Goal: Feedback & Contribution: Submit feedback/report problem

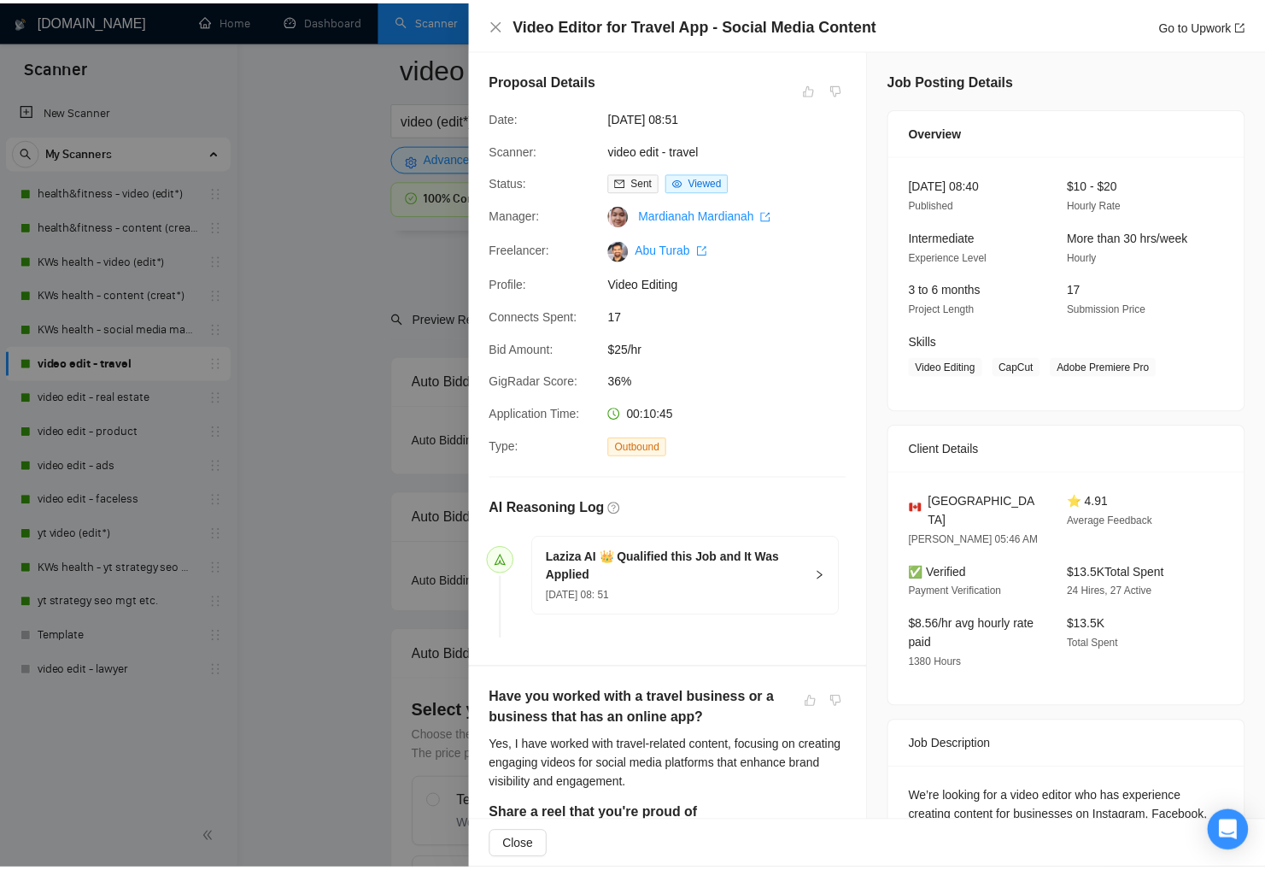
scroll to position [4206, 0]
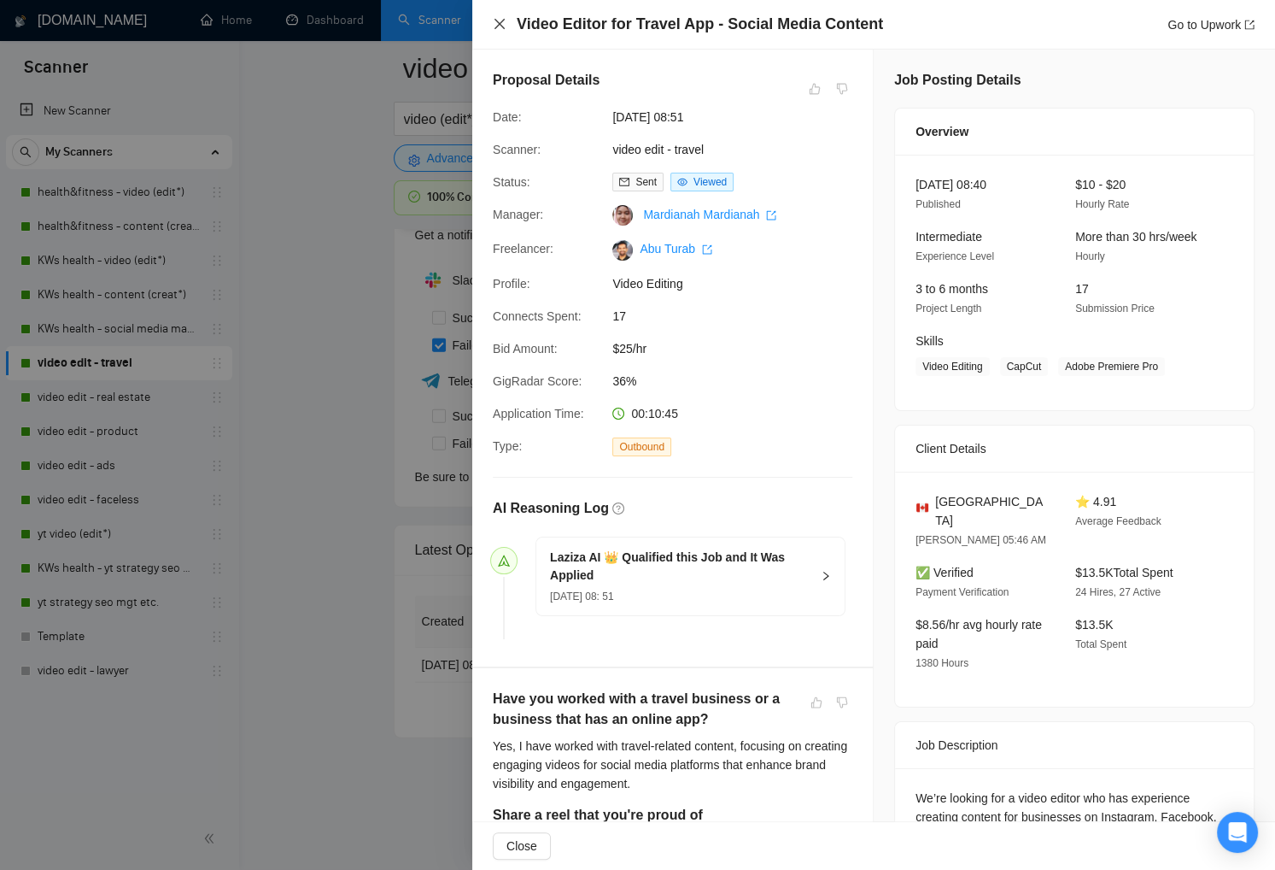
click at [501, 22] on icon "close" at bounding box center [500, 24] width 10 height 10
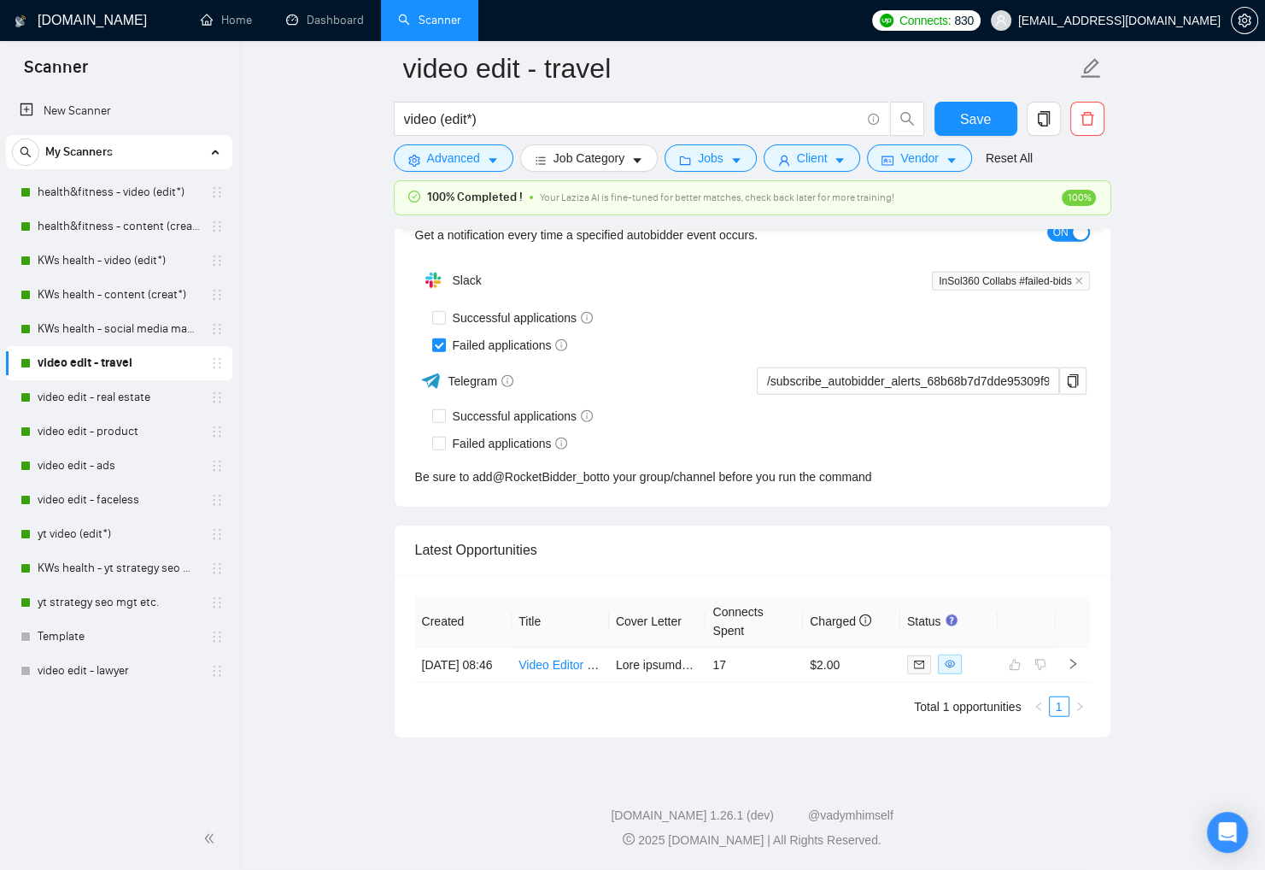
click at [126, 396] on link "video edit - real estate" at bounding box center [119, 397] width 162 height 34
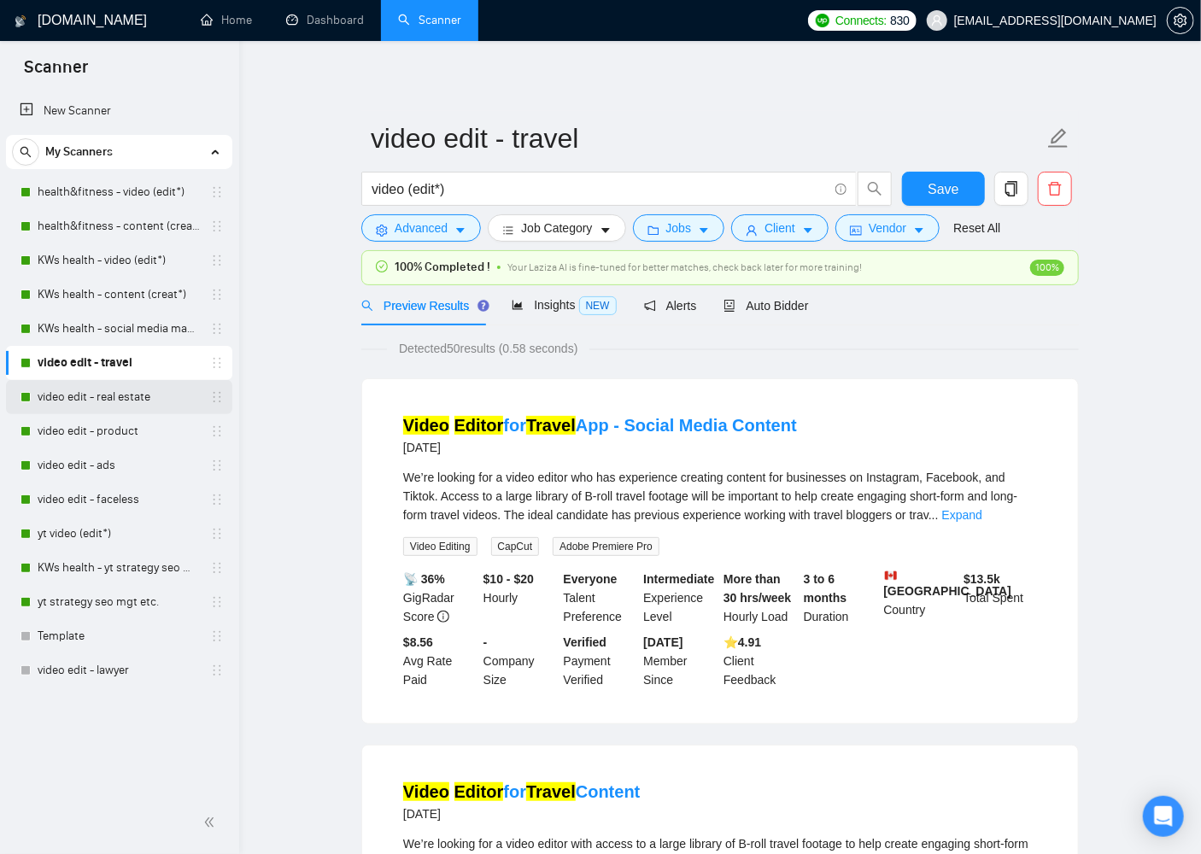
click at [123, 392] on link "video edit - real estate" at bounding box center [119, 397] width 162 height 34
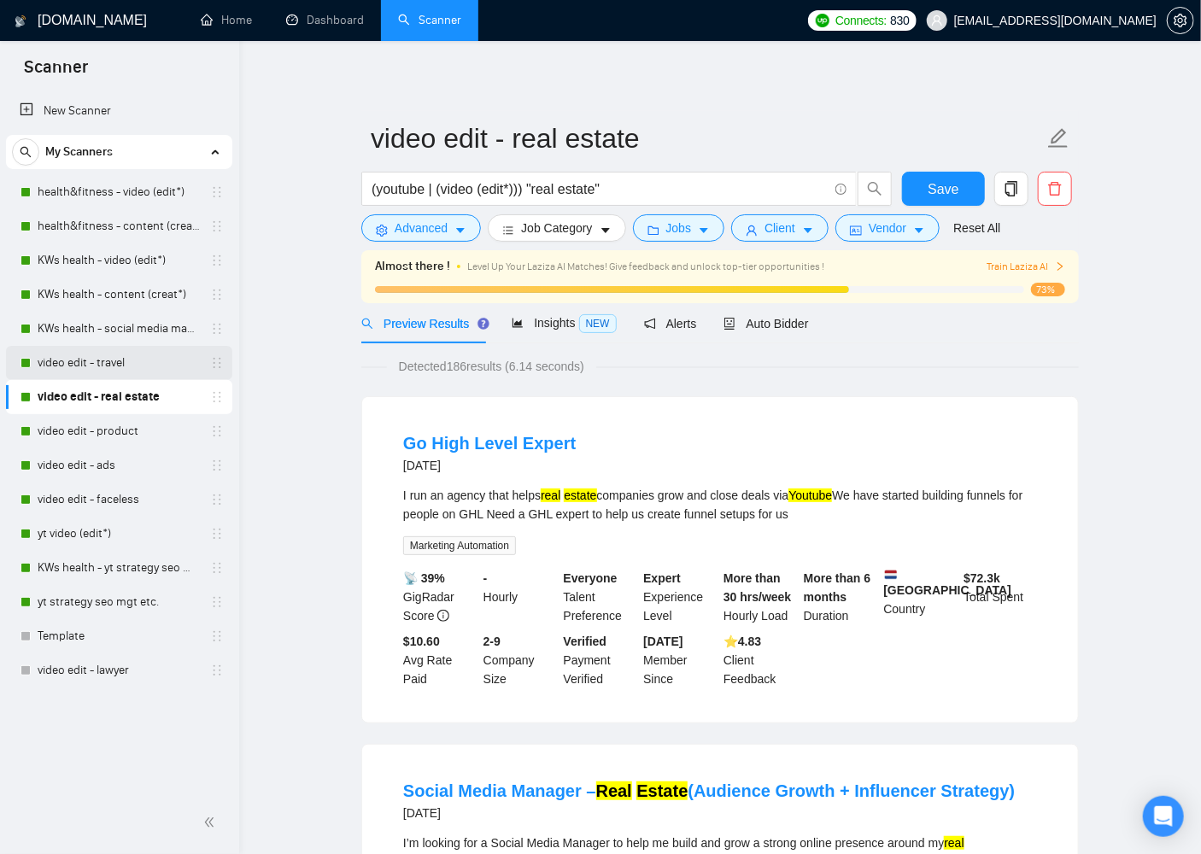
click at [114, 362] on link "video edit - travel" at bounding box center [119, 363] width 162 height 34
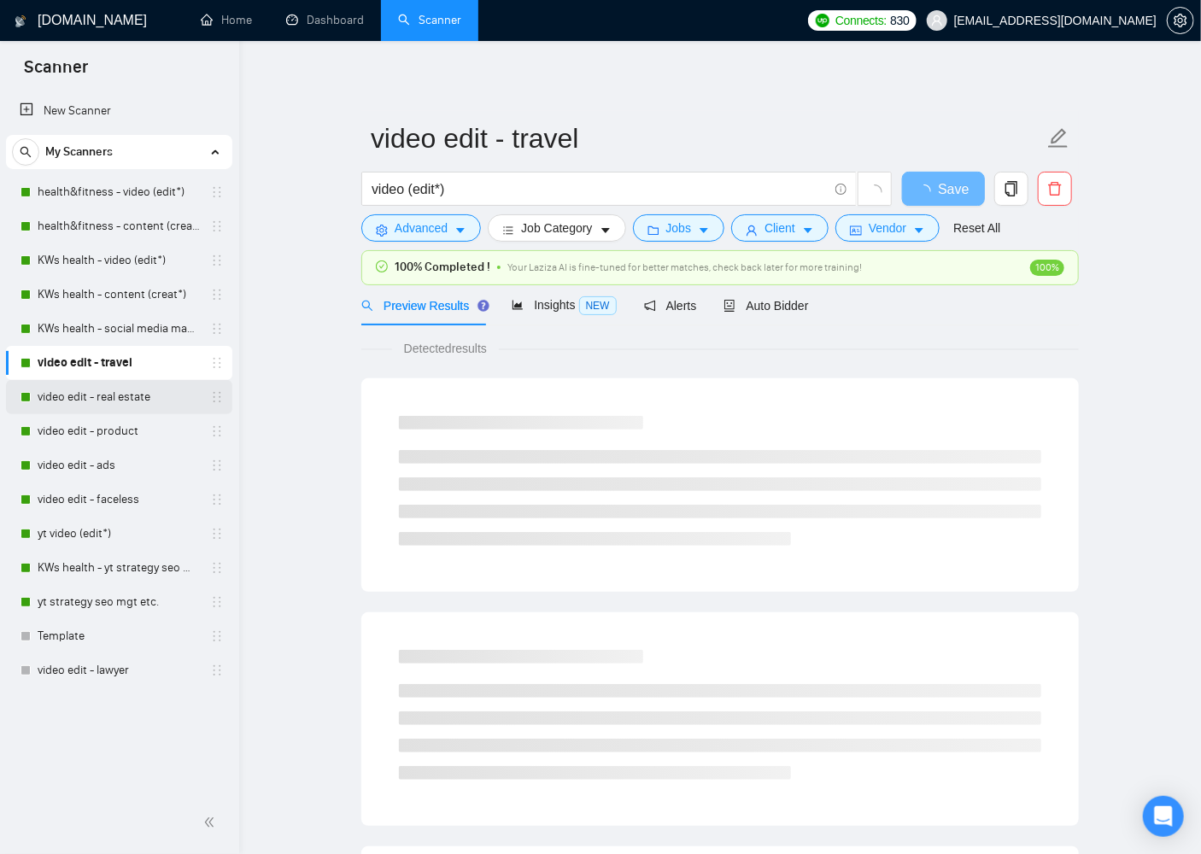
click at [145, 393] on link "video edit - real estate" at bounding box center [119, 397] width 162 height 34
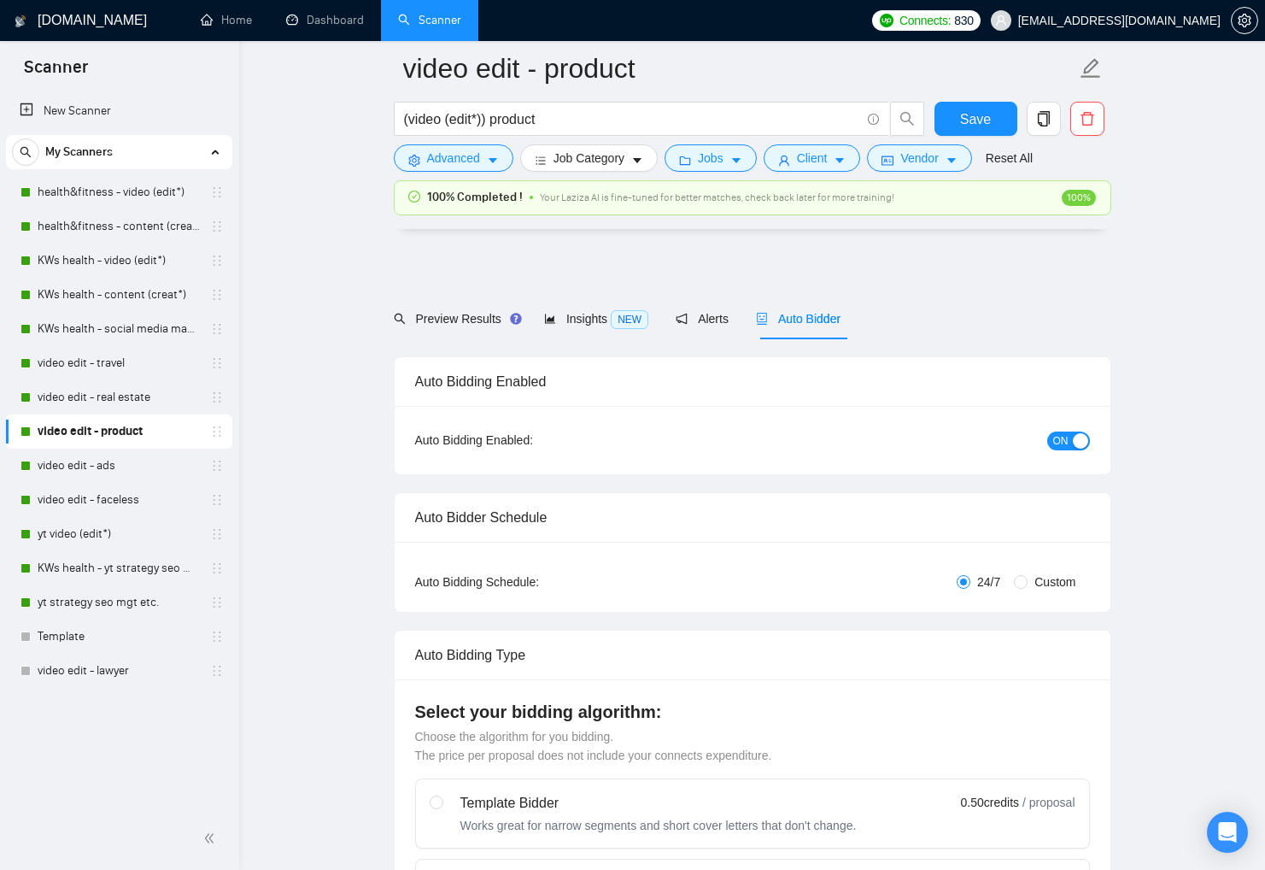
scroll to position [3786, 0]
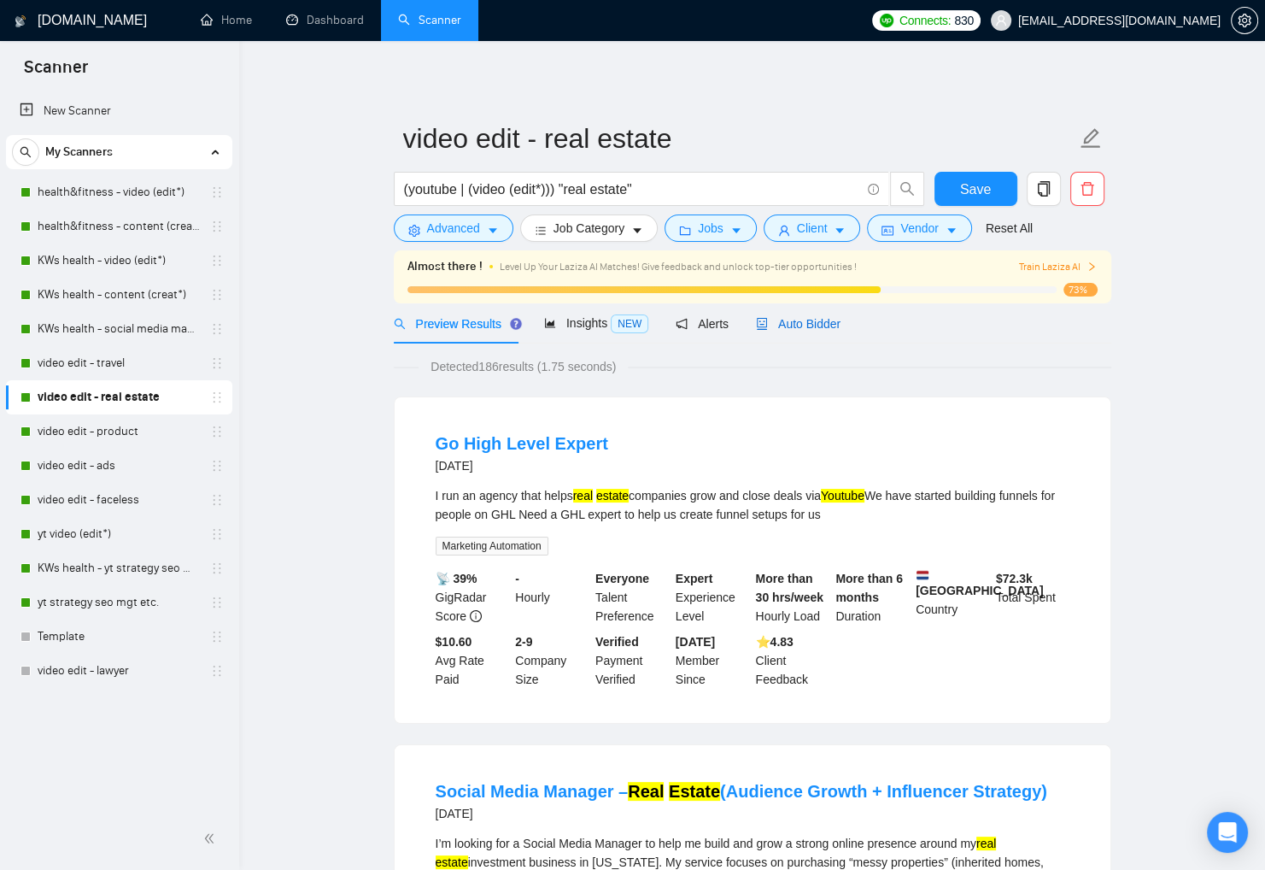
click at [831, 318] on span "Auto Bidder" at bounding box center [798, 324] width 85 height 14
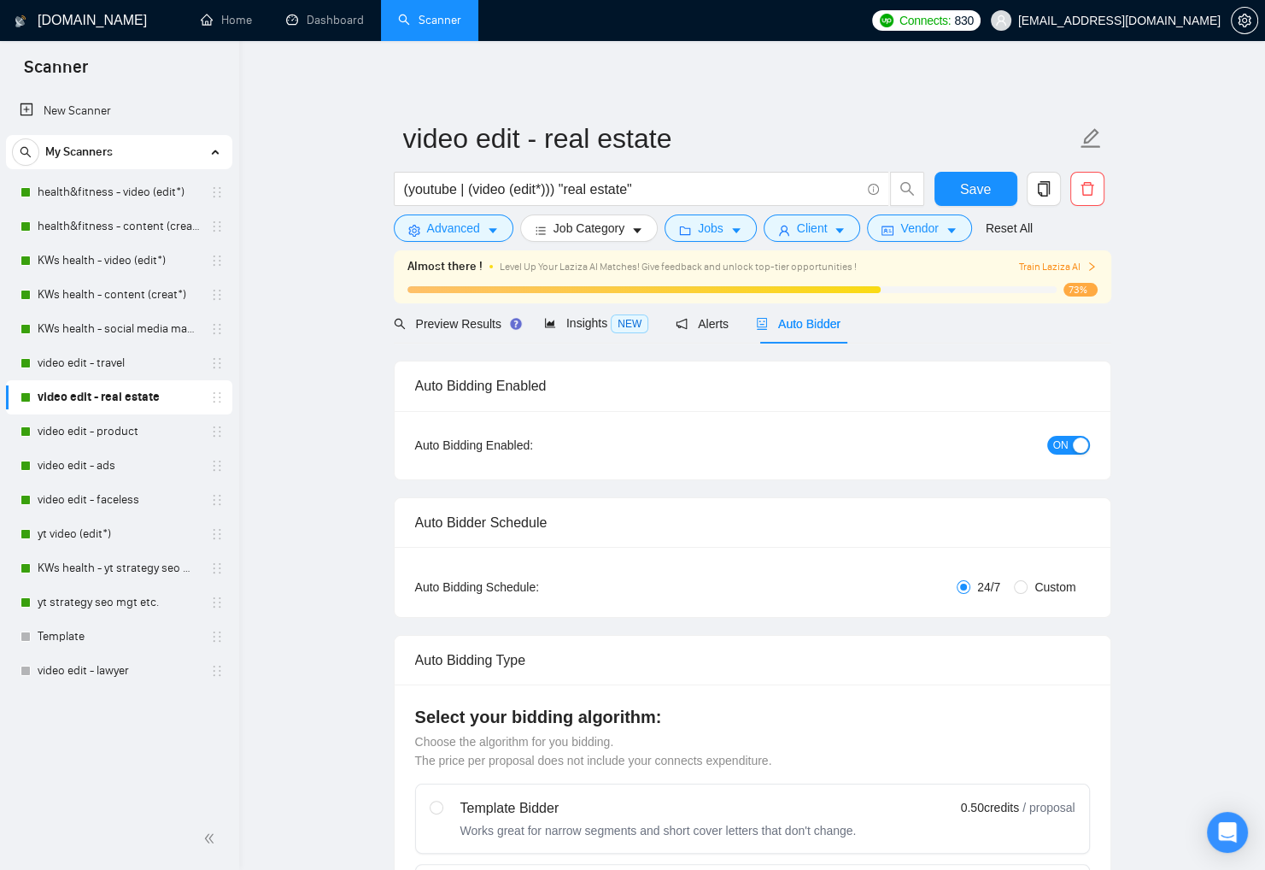
checkbox input "true"
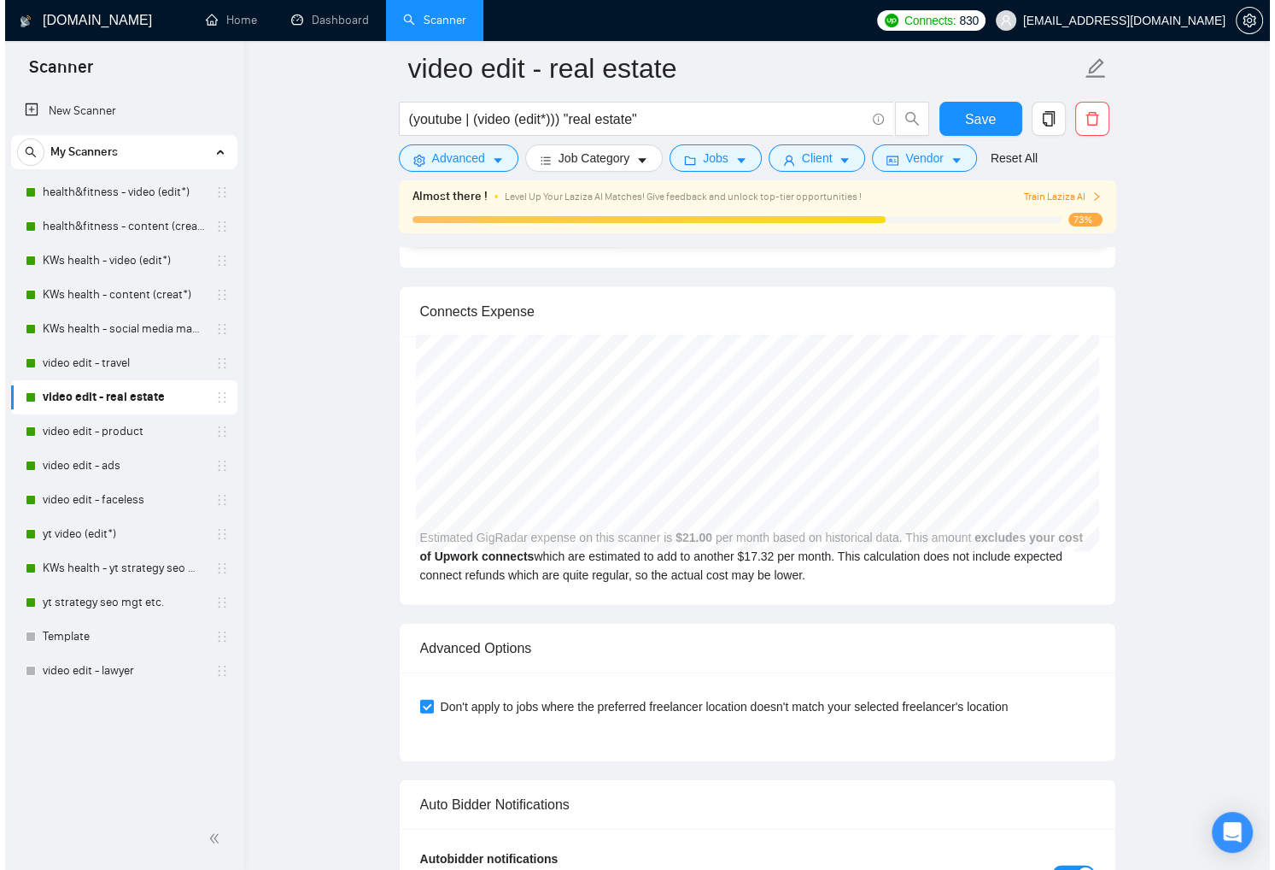
scroll to position [4328, 0]
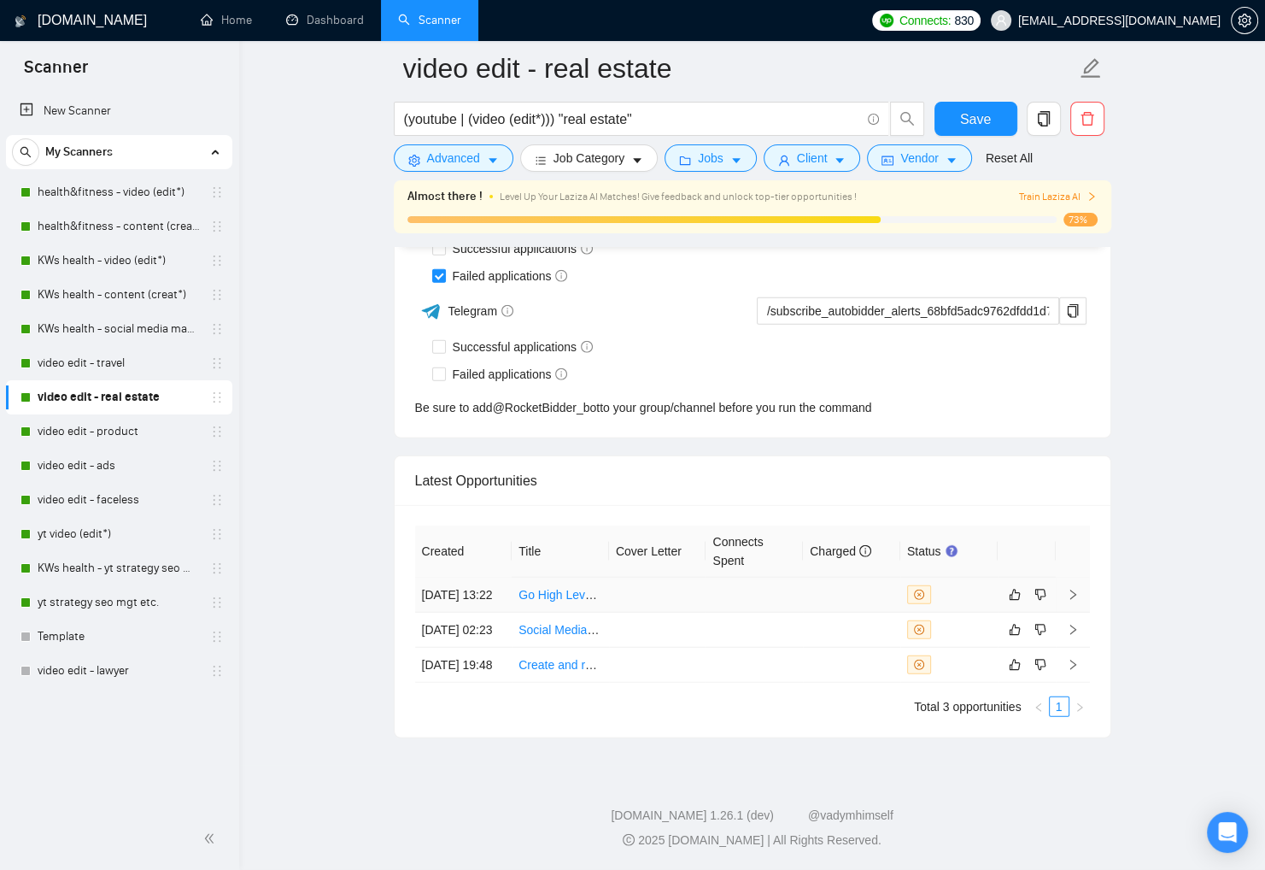
click at [981, 585] on div at bounding box center [949, 594] width 84 height 19
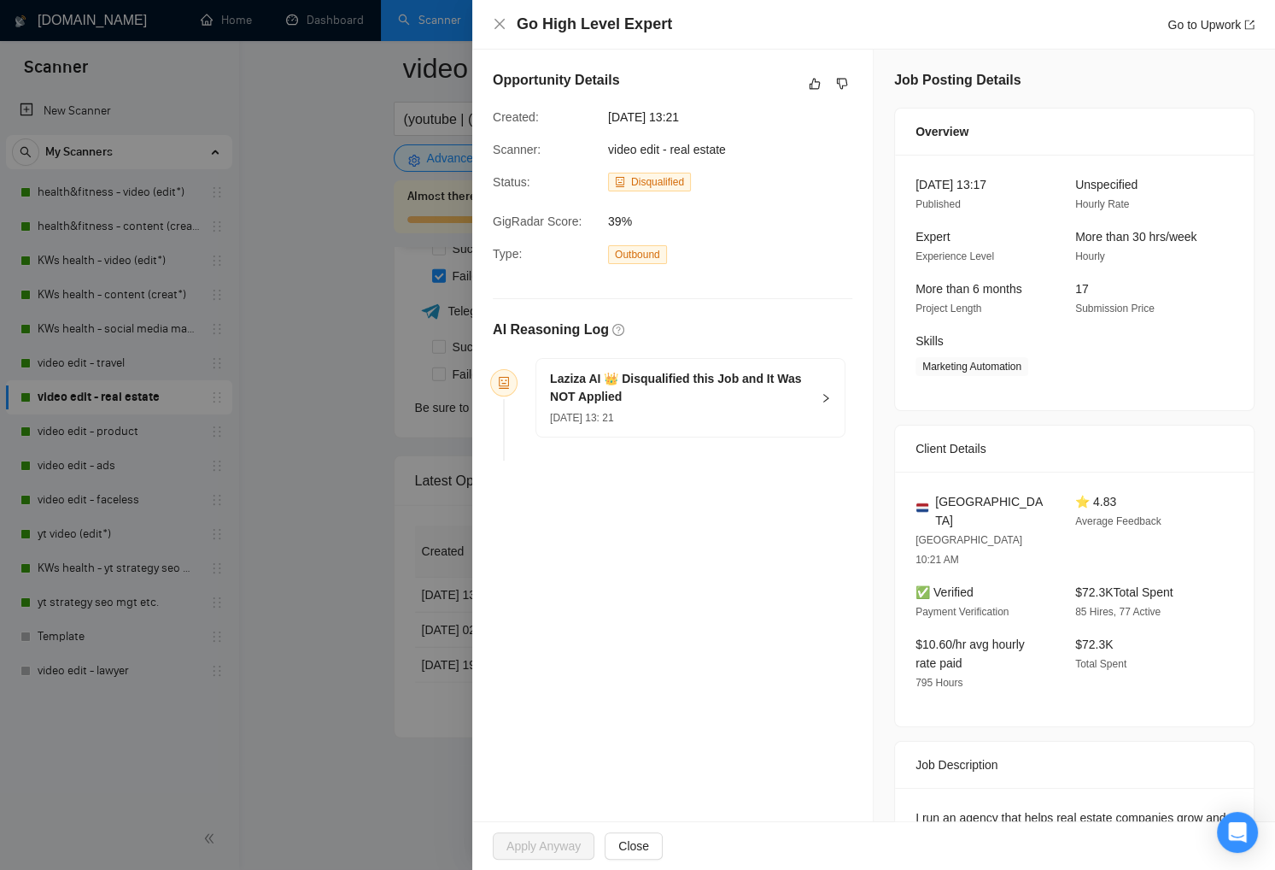
click at [741, 396] on h5 "Laziza AI 👑 Disqualified this Job and It Was NOT Applied" at bounding box center [680, 388] width 261 height 36
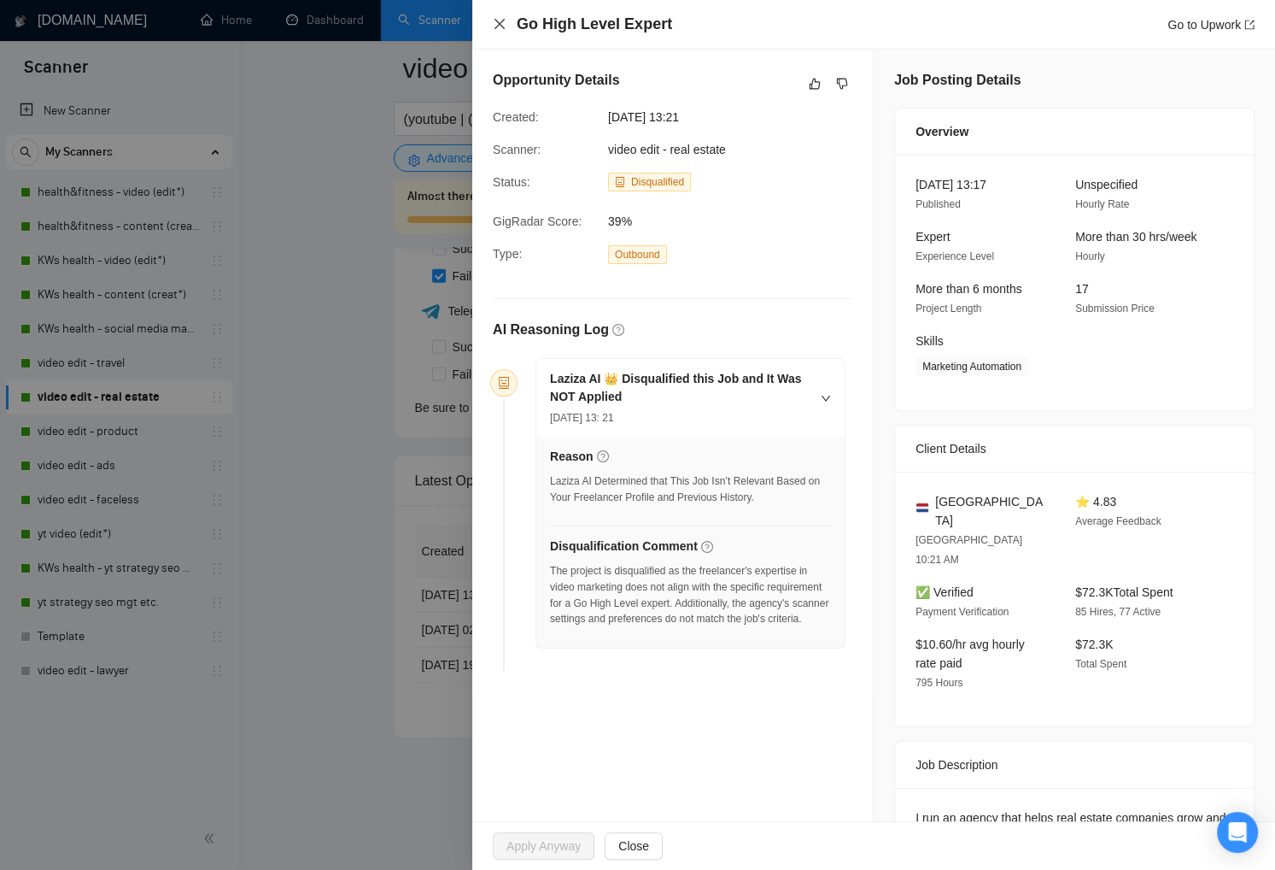
drag, startPoint x: 500, startPoint y: 26, endPoint x: 279, endPoint y: 356, distance: 396.6
click at [500, 26] on icon "close" at bounding box center [500, 24] width 14 height 14
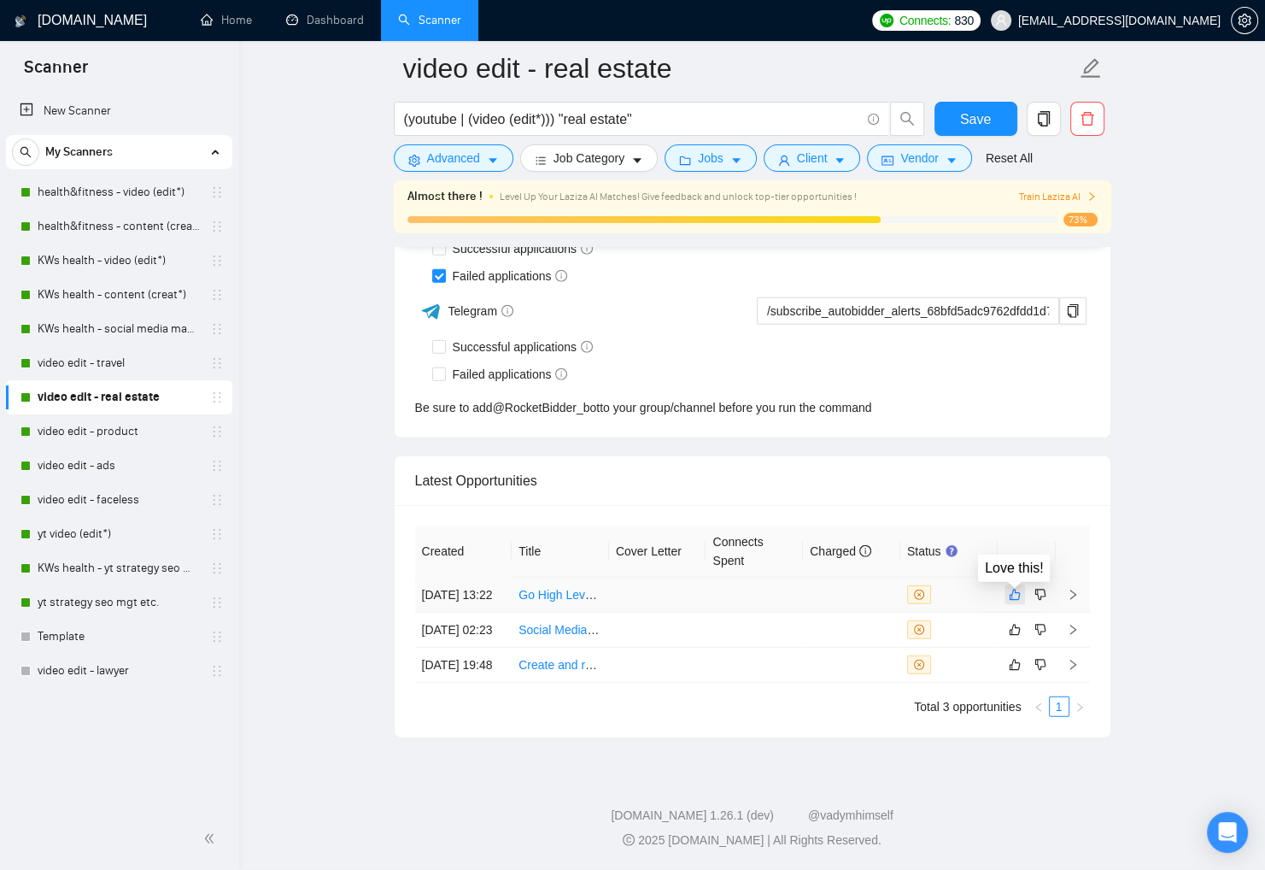
click at [1019, 588] on icon "like" at bounding box center [1015, 595] width 12 height 14
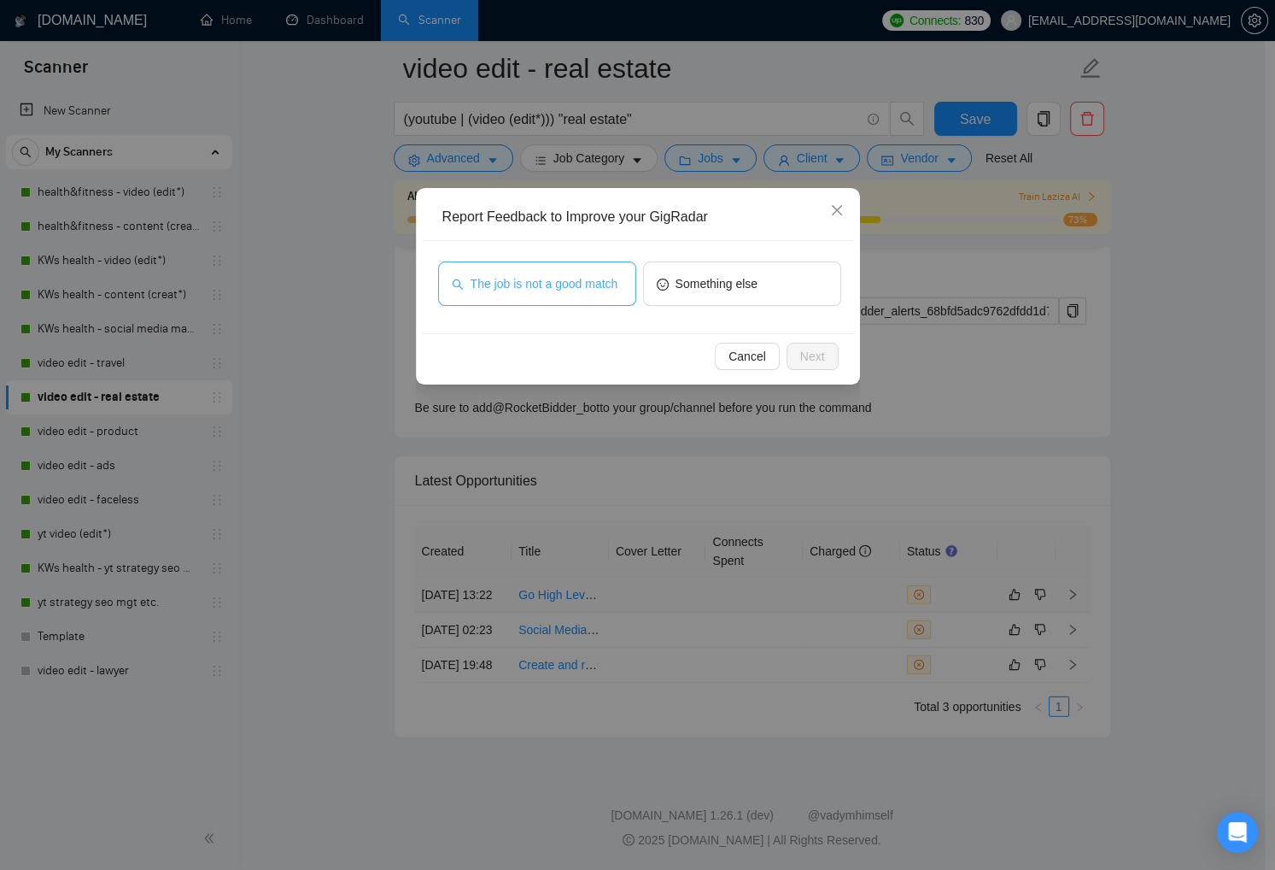
click at [552, 279] on span "The job is not a good match" at bounding box center [545, 283] width 148 height 19
click at [824, 357] on button "Next" at bounding box center [813, 356] width 52 height 27
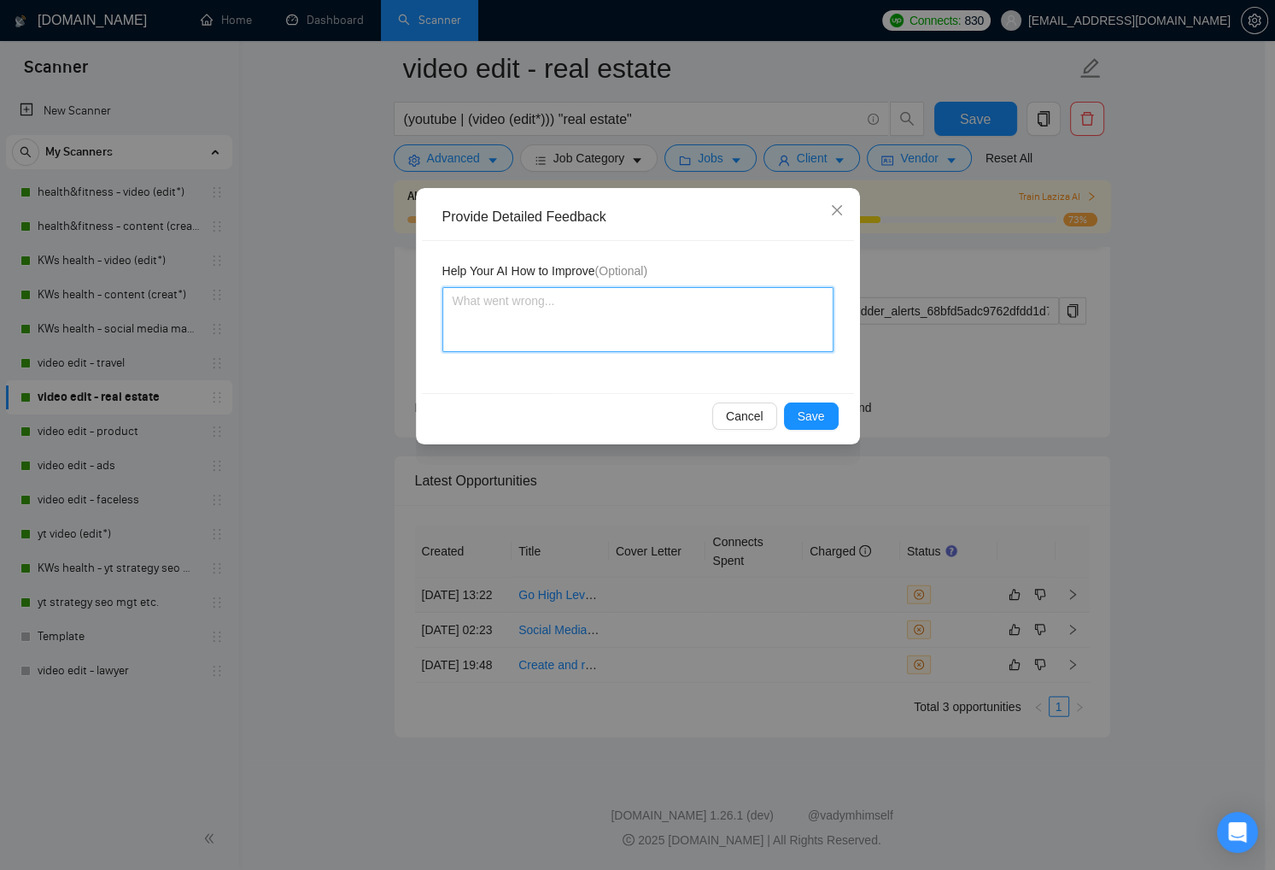
click at [681, 337] on textarea at bounding box center [638, 319] width 391 height 65
type textarea "E"
type textarea "Ex"
type textarea "Exc"
type textarea "Exce"
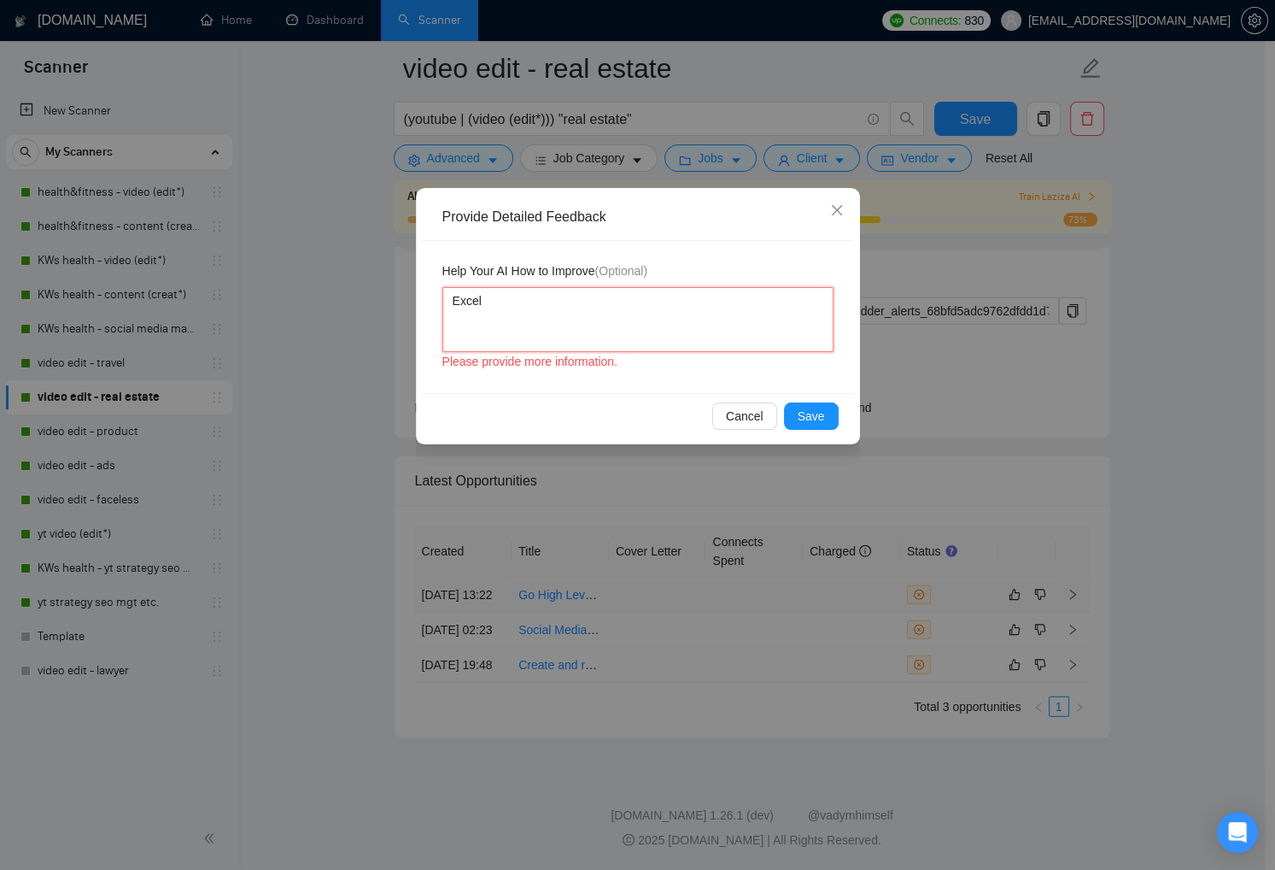
type textarea "Excell"
type textarea "Excelle"
type textarea "Excellen"
type textarea "Excellent"
type textarea "Excellent!"
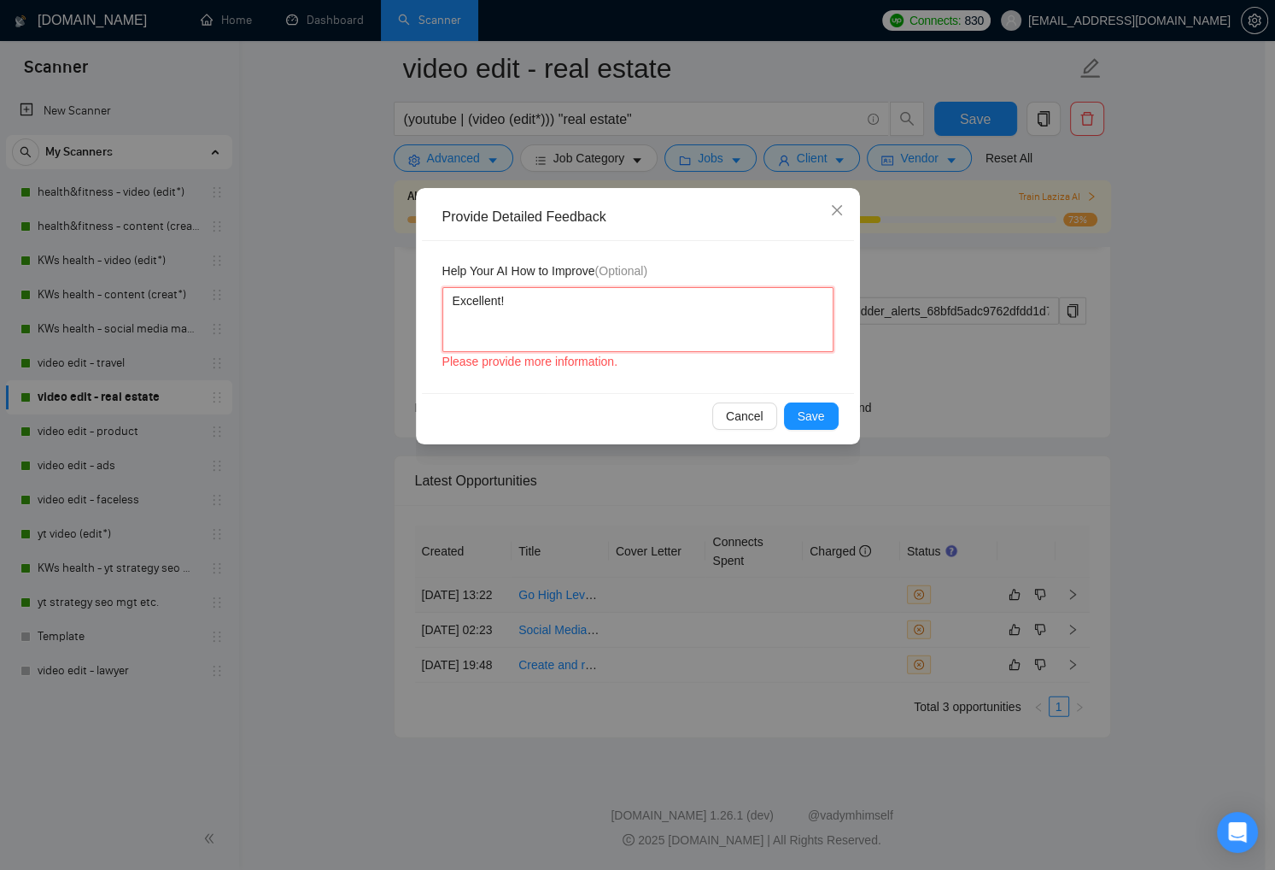
type textarea "Excellent!"
type textarea "Excellent! T"
type textarea "Excellent! Th"
type textarea "Excellent! Thi"
type textarea "Excellent! This"
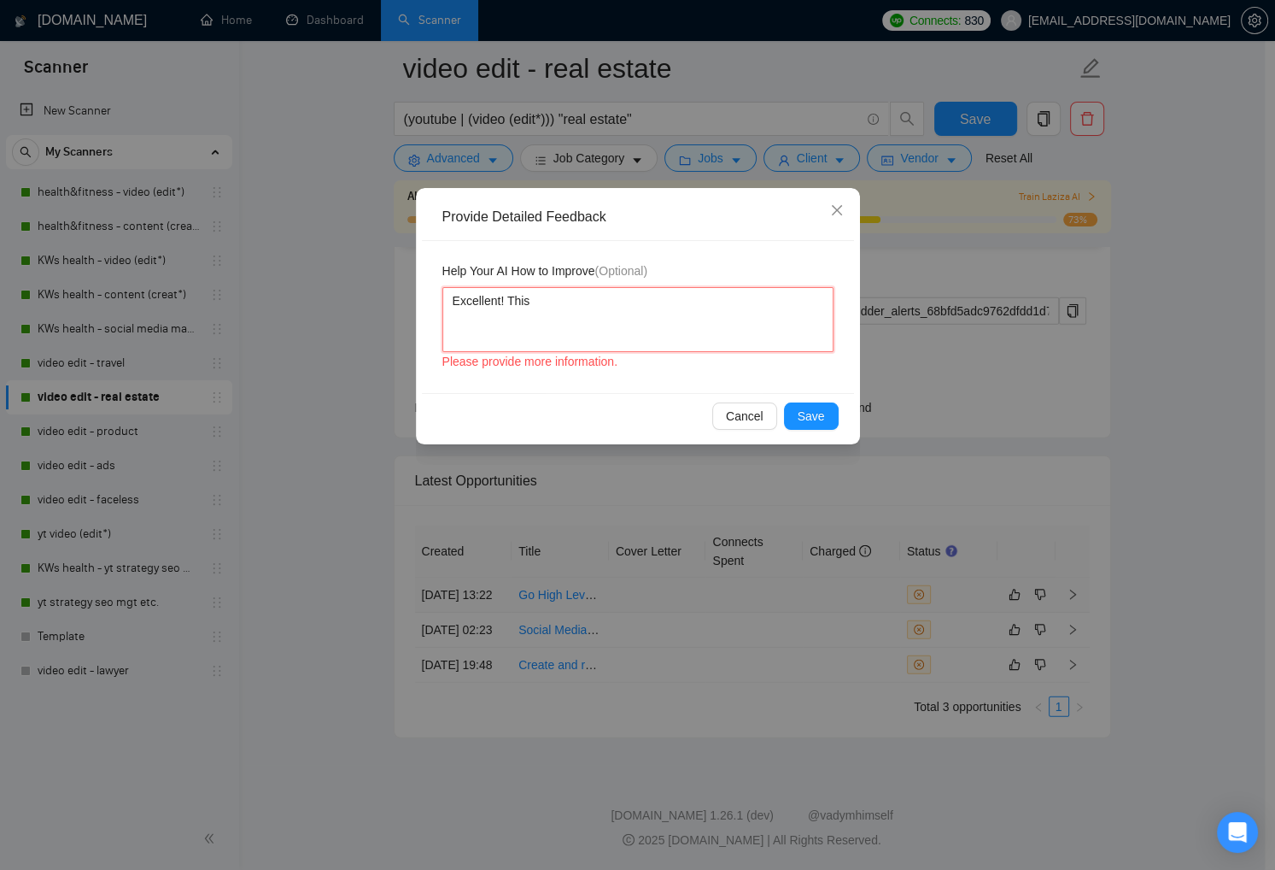
type textarea "Excellent! This"
type textarea "Excellent! This j"
type textarea "Excellent! This jo"
type textarea "Excellent! This job"
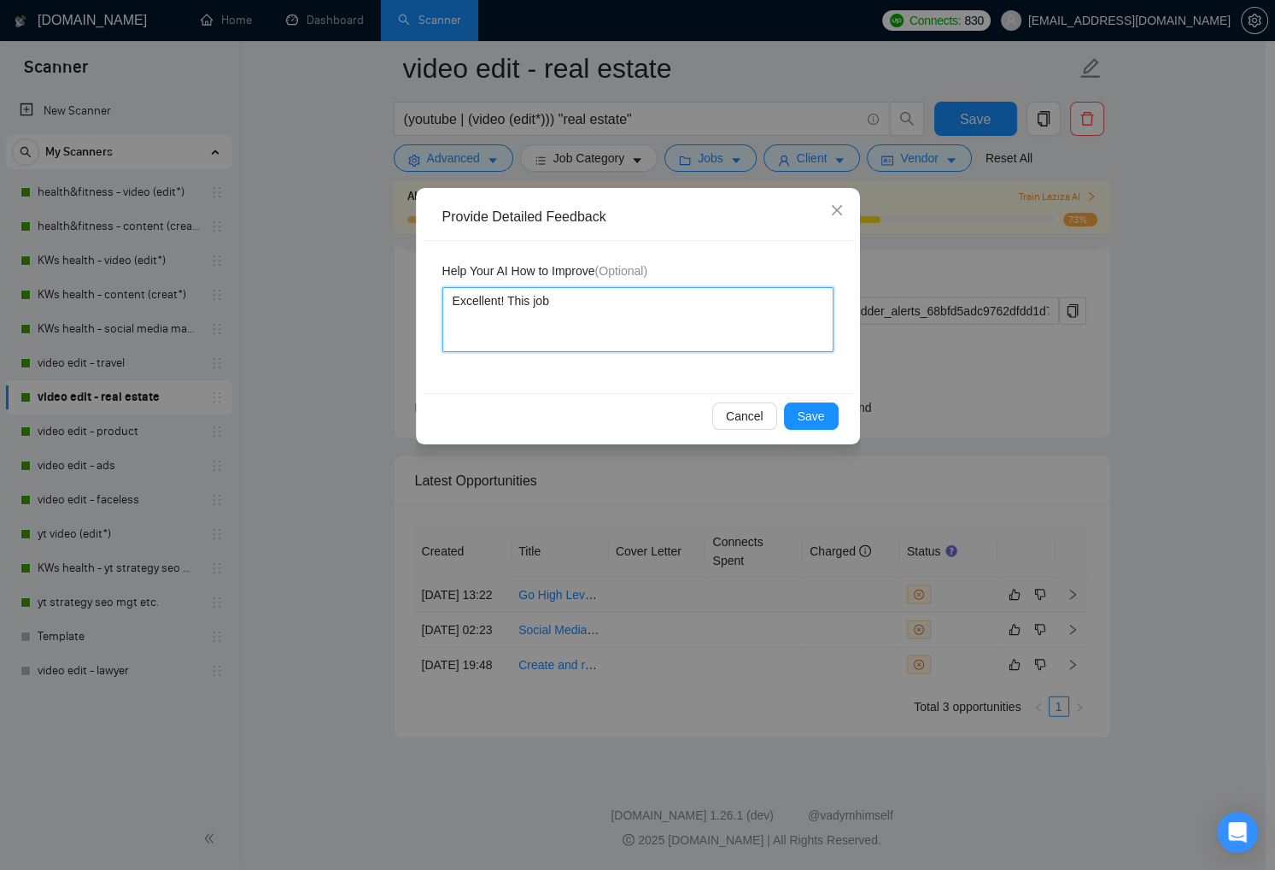
type textarea "Excellent! This job i"
type textarea "Excellent! This job is"
type textarea "Excellent! This job is a"
type textarea "Excellent! This job is ab"
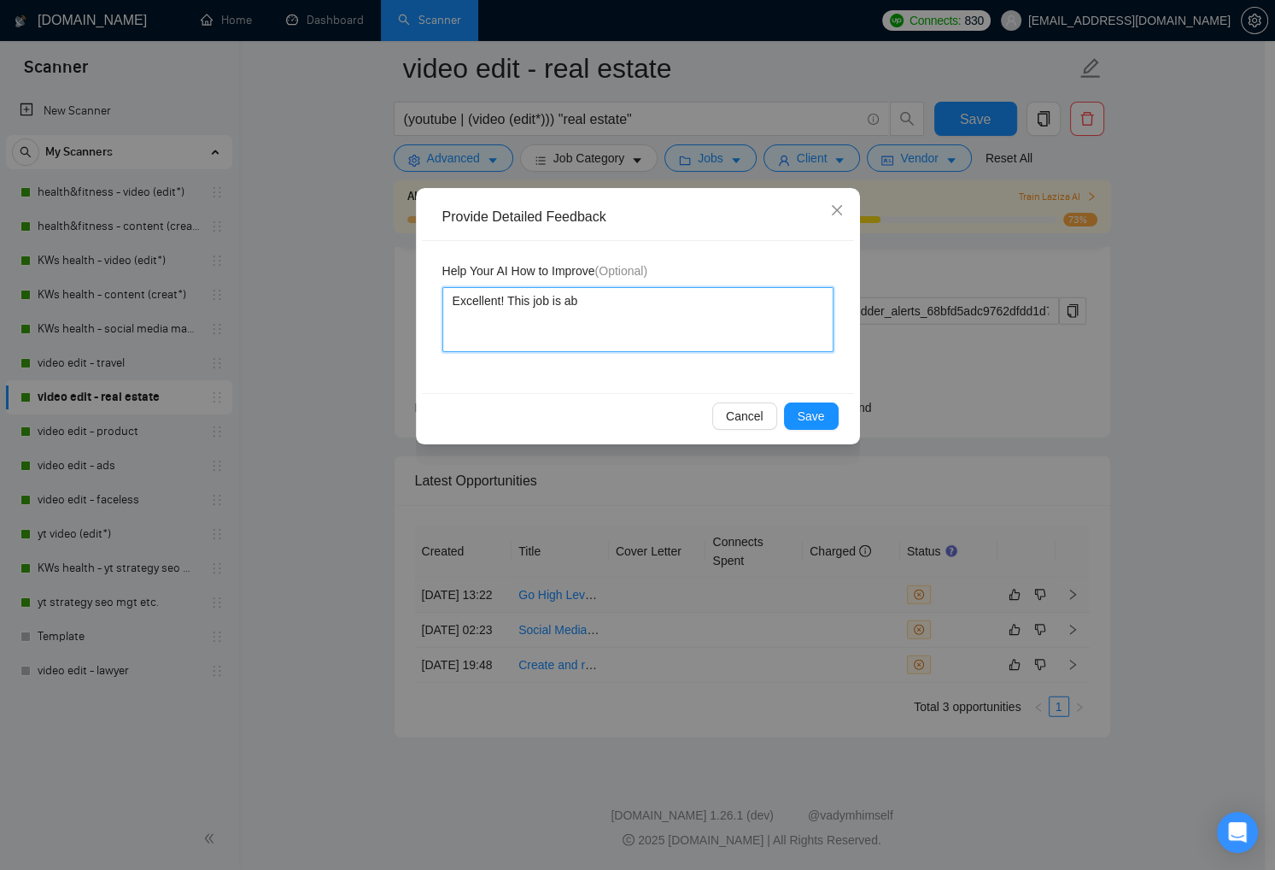
type textarea "Excellent! This job is abs"
type textarea "Excellent! This job is abso"
type textarea "Excellent! This job is absol"
type textarea "Excellent! This job is absolu"
type textarea "Excellent! This job is absolut"
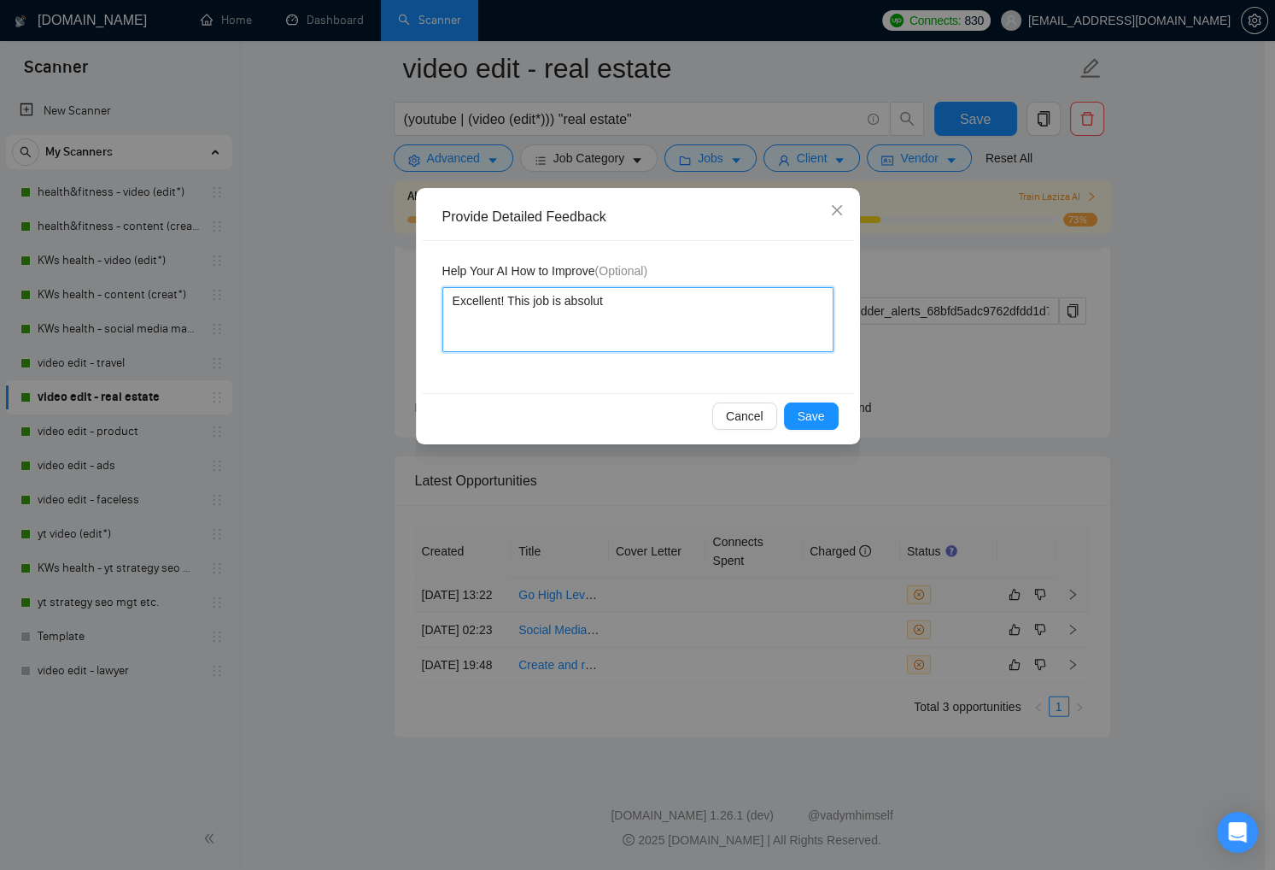
type textarea "Excellent! This job is absolute"
type textarea "Excellent! This job is absolutel"
type textarea "Excellent! This job is absolutely"
type textarea "Excellent! This job is absolutely n"
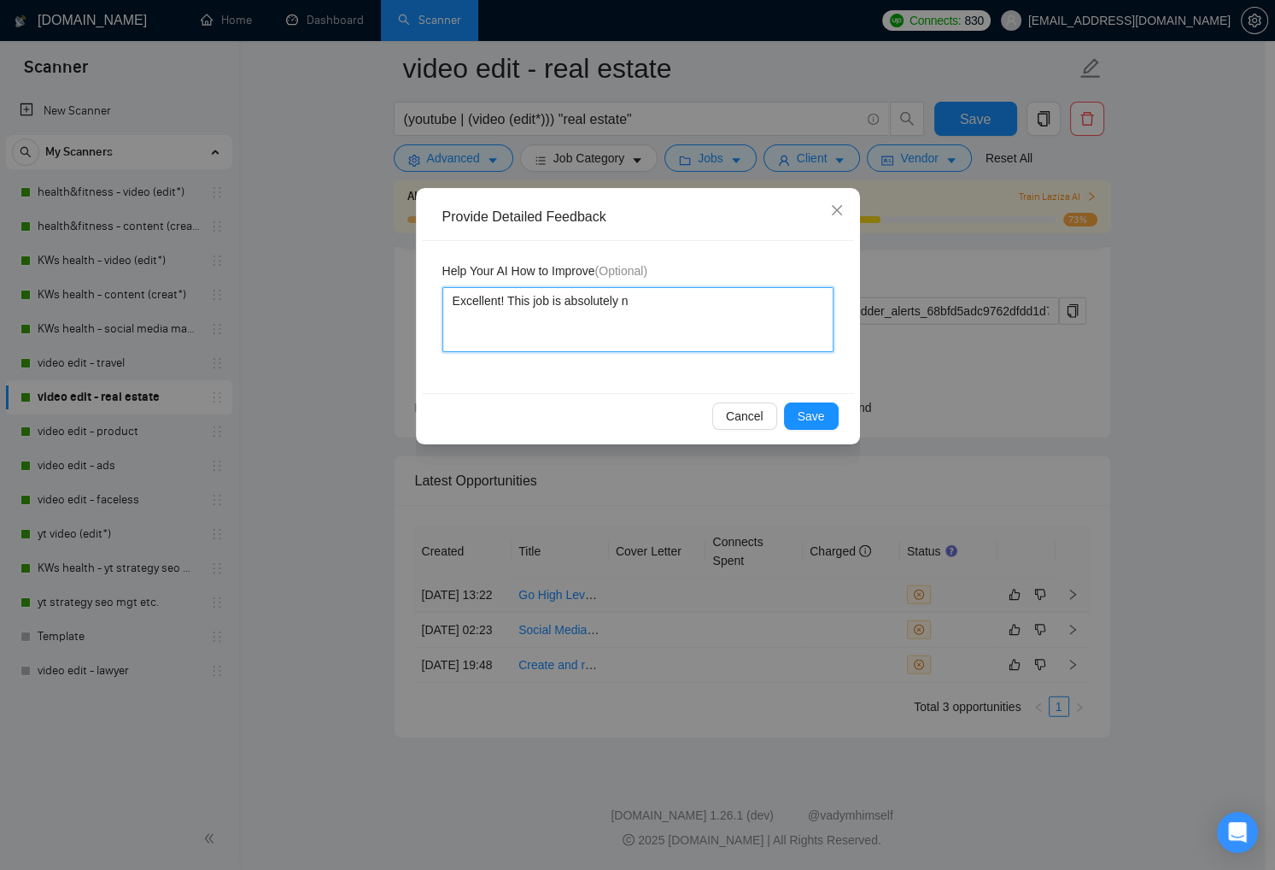
type textarea "Excellent! This job is absolutely no"
type textarea "Excellent! This job is absolutely not"
type textarea "Excellent! This job is absolutely not r"
type textarea "Excellent! This job is absolutely not re"
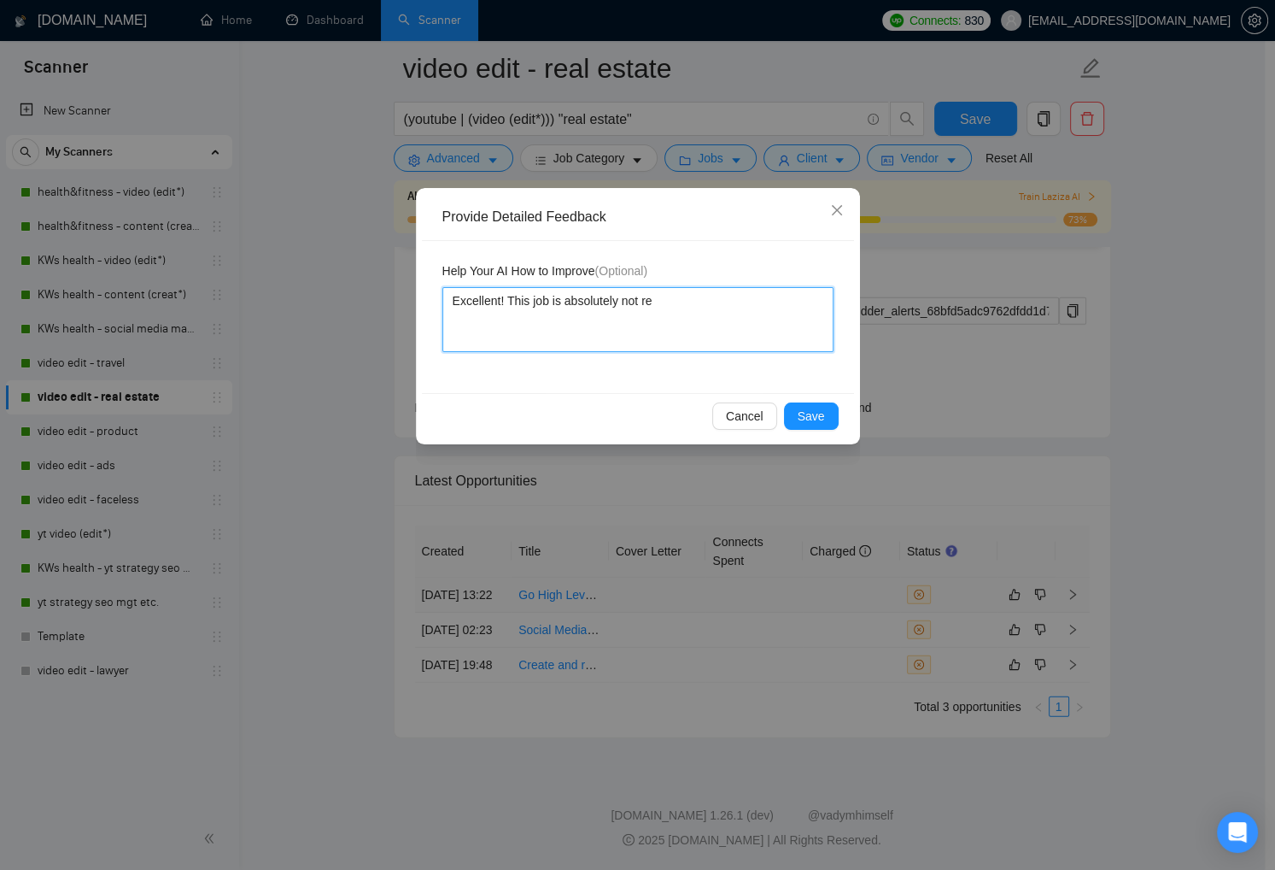
type textarea "Excellent! This job is absolutely not rel"
type textarea "Excellent! This job is absolutely not rela"
type textarea "Excellent! This job is absolutely not relat"
type textarea "Excellent! This job is absolutely not relate"
type textarea "Excellent! This job is absolutely not related"
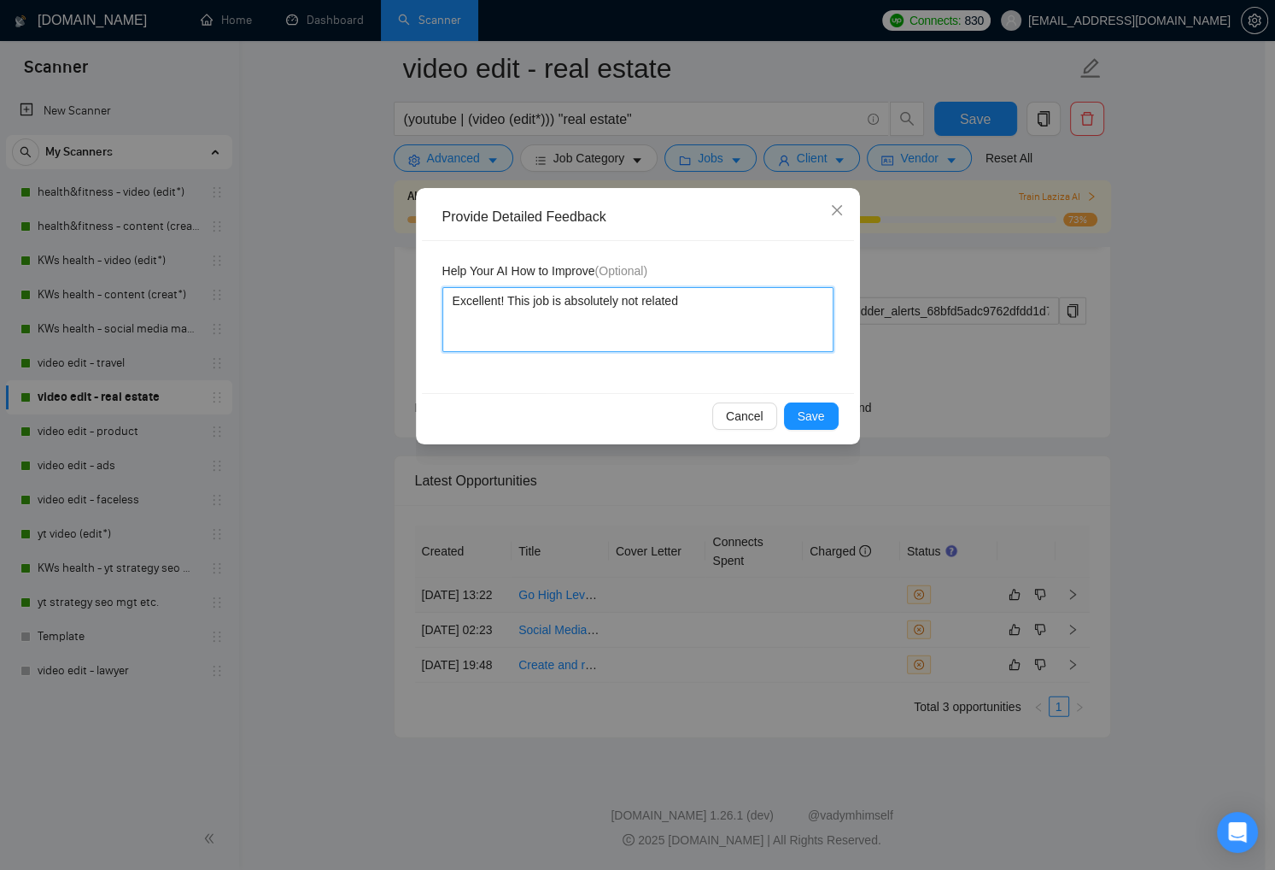
type textarea "Excellent! This job is absolutely not related"
type textarea "Excellent! This job is absolutely not related t"
type textarea "Excellent! This job is absolutely not related to"
type textarea "Excellent! This job is absolutely not related to o"
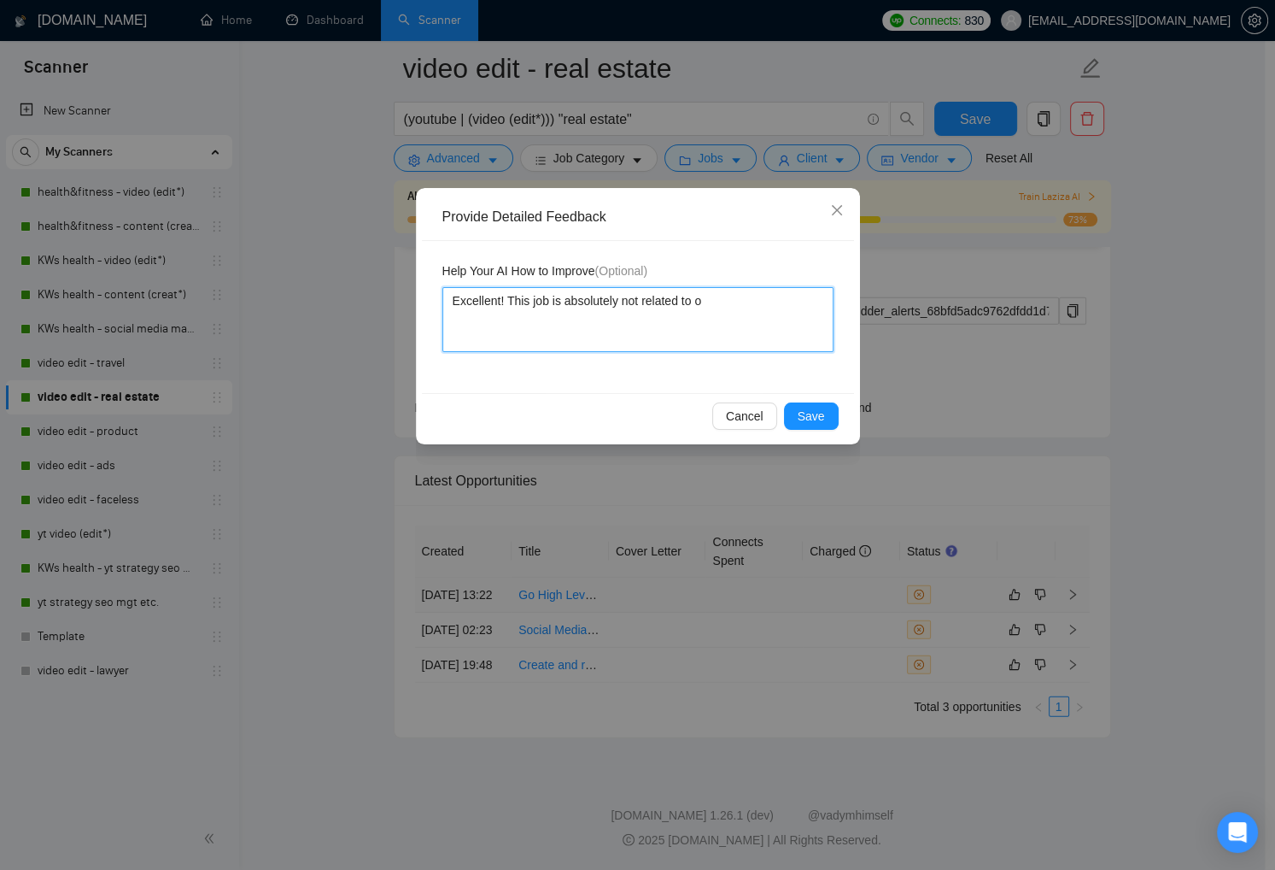
type textarea "Excellent! This job is absolutely not related to ou"
type textarea "Excellent! This job is absolutely not related to our"
type textarea "Excellent! This job is absolutely not related to our s"
type textarea "Excellent! This job is absolutely not related to our sk"
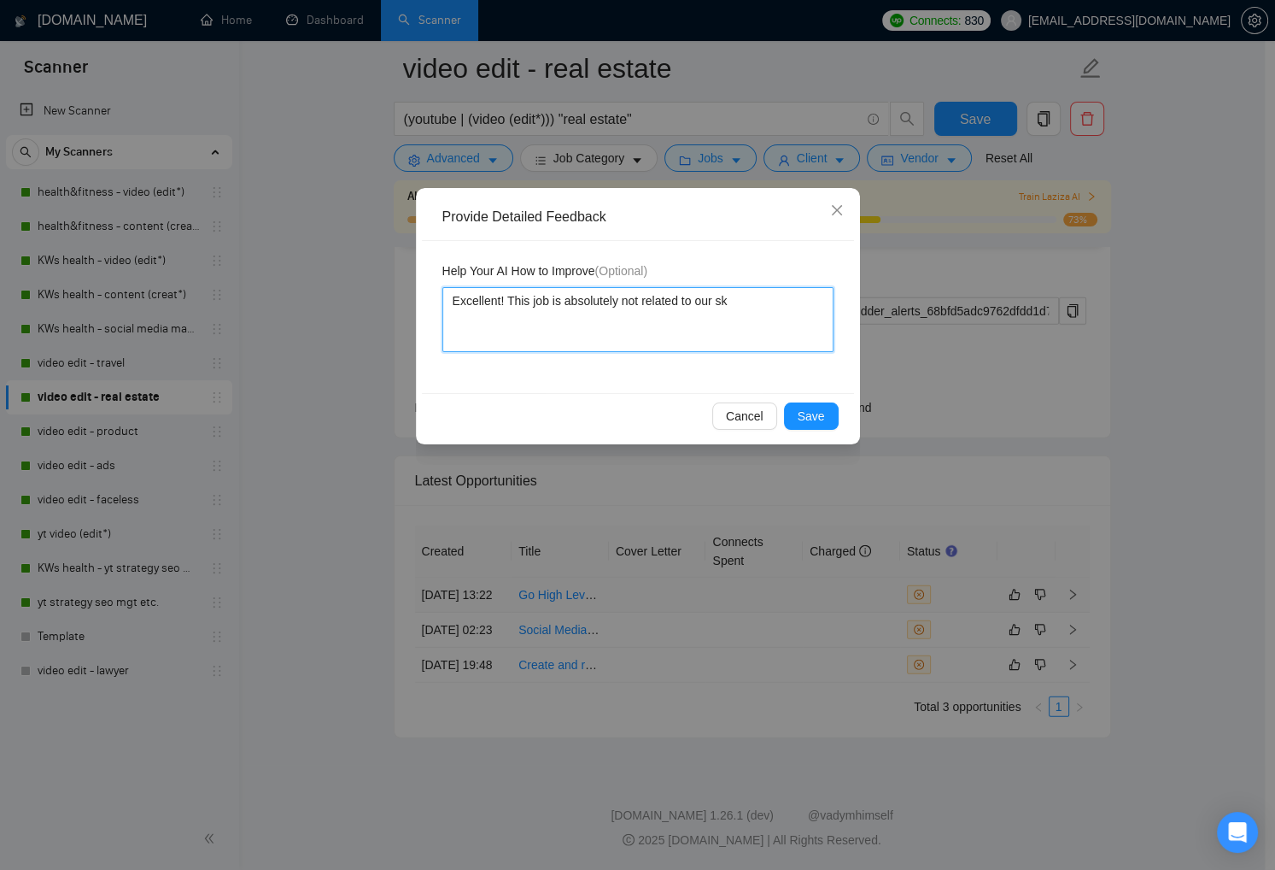
type textarea "Excellent! This job is absolutely not related to our ski"
type textarea "Excellent! This job is absolutely not related to our skil"
type textarea "Excellent! This job is absolutely not related to our skill"
type textarea "Excellent! This job is absolutely not related to our skill s"
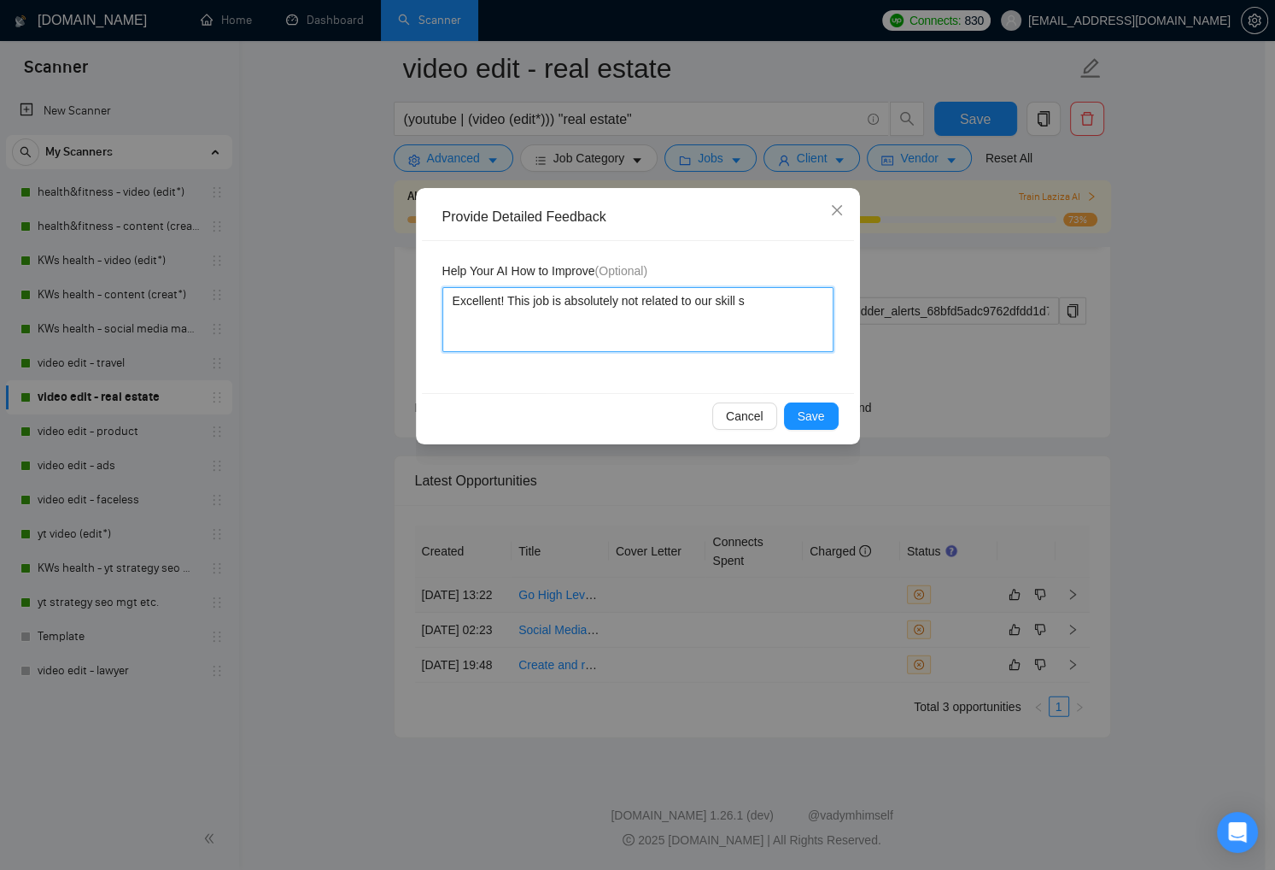
type textarea "Excellent! This job is absolutely not related to our skill se"
type textarea "Excellent! This job is absolutely not related to our skill set"
type textarea "Excellent! This job is absolutely not related to our skill set."
type textarea "Excellent! This job is absolutely not related to our skill set. W"
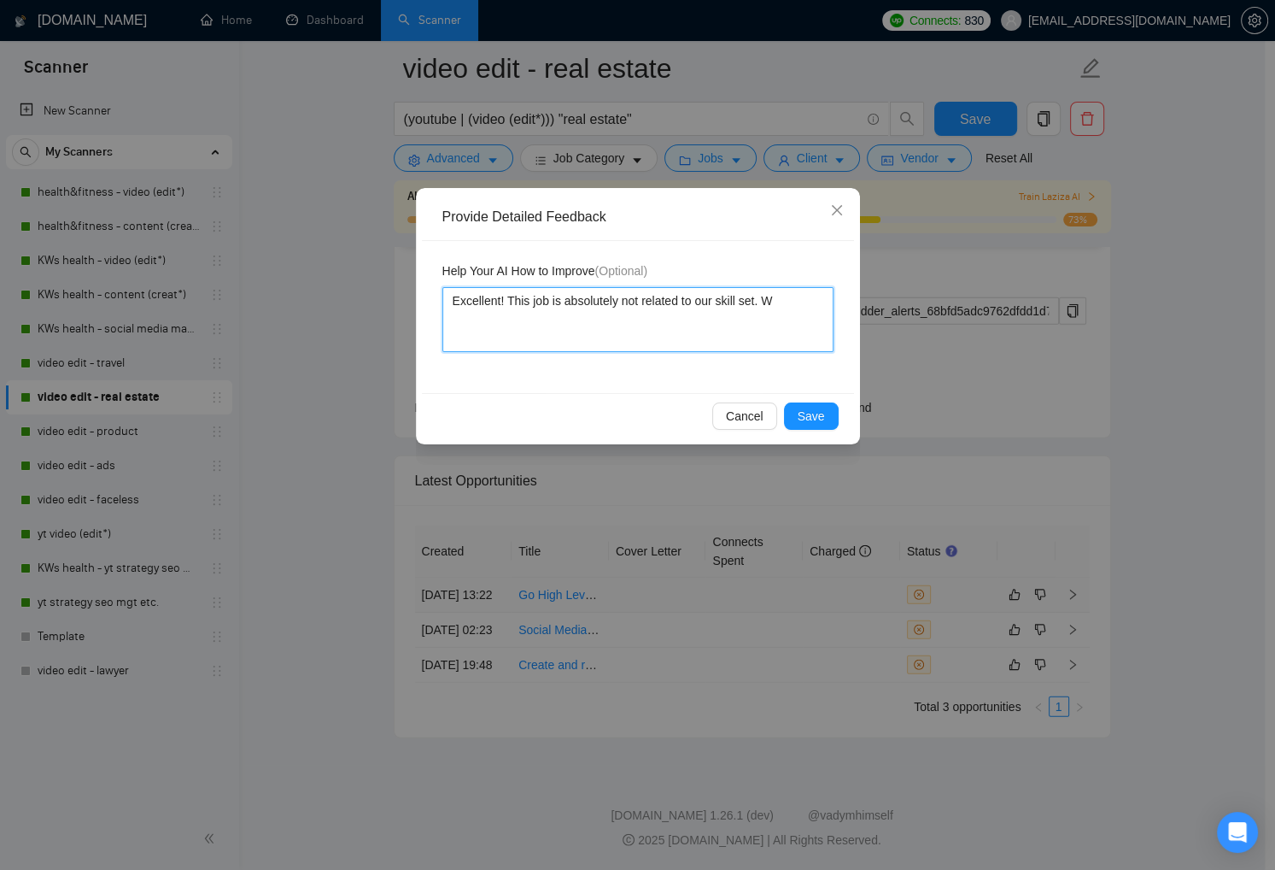
type textarea "Excellent! This job is absolutely not related to our skill set. We"
type textarea "Excellent! This job is absolutely not related to our skill set. We s"
type textarea "Excellent! This job is absolutely not related to our skill set. We sp"
type textarea "Excellent! This job is absolutely not related to our skill set. We spe"
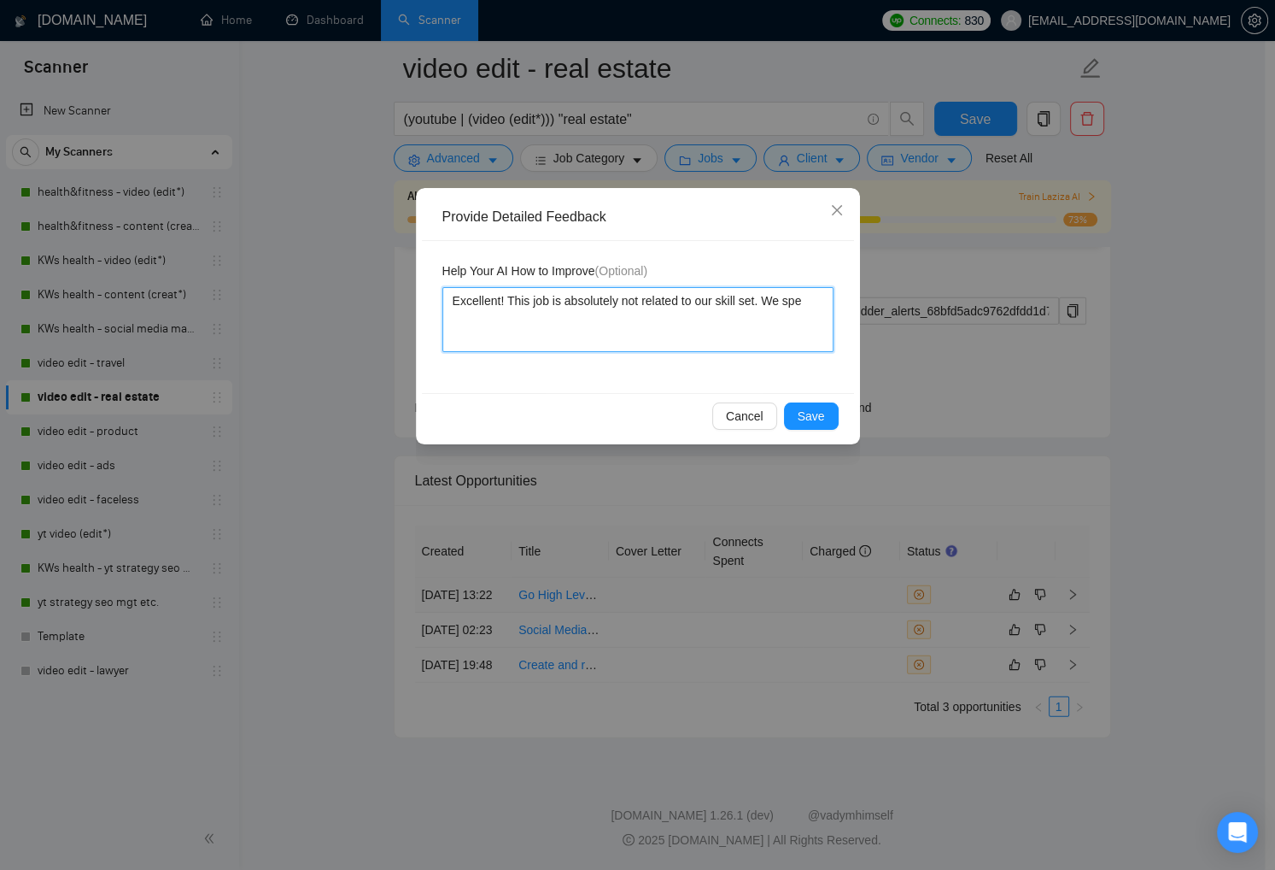
type textarea "Excellent! This job is absolutely not related to our skill set. We spec"
type textarea "Excellent! This job is absolutely not related to our skill set. We speci"
type textarea "Excellent! This job is absolutely not related to our skill set. We specia"
type textarea "Excellent! This job is absolutely not related to our skill set. We special"
type textarea "Excellent! This job is absolutely not related to our skill set. We speciali"
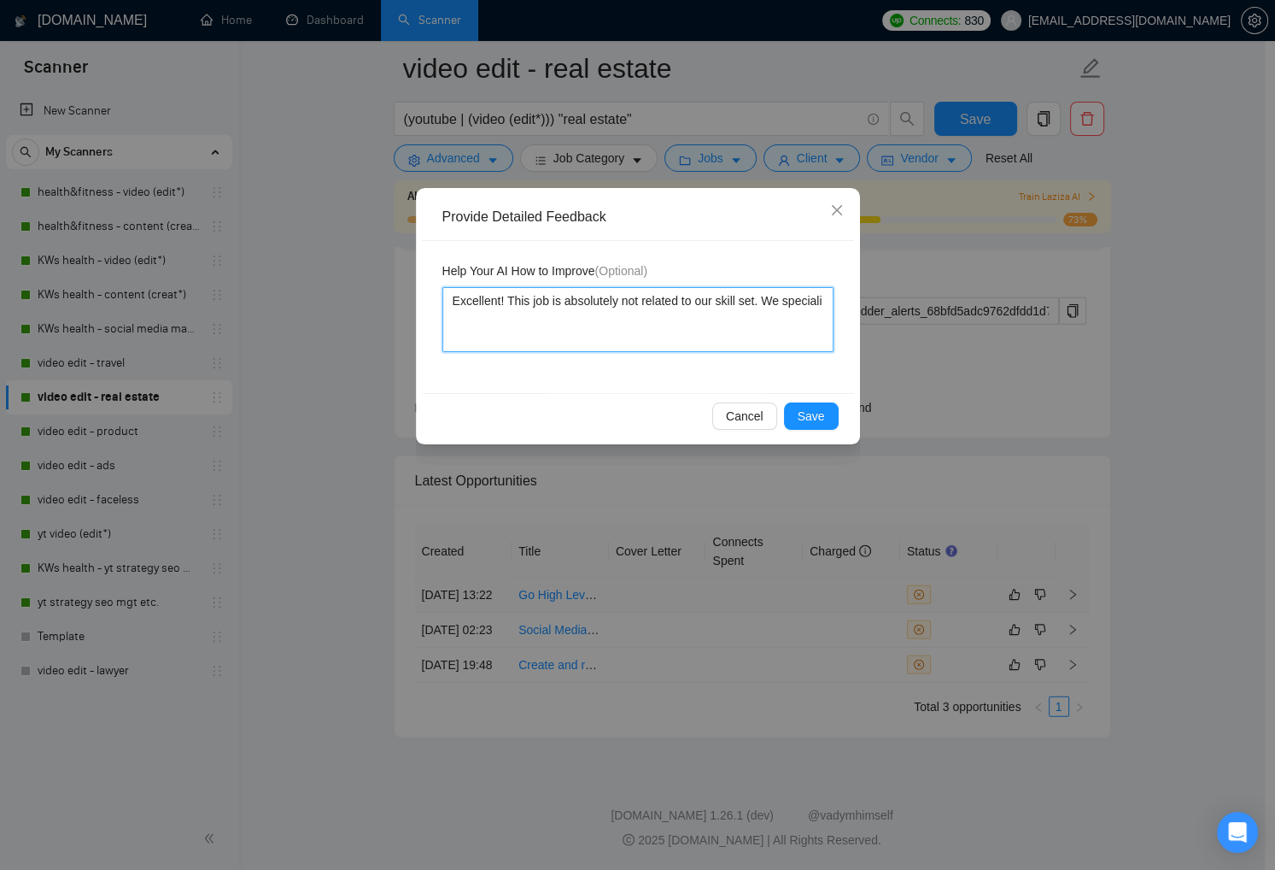
type textarea "Excellent! This job is absolutely not related to our skill set. We specializ"
type textarea "Excellent! This job is absolutely not related to our skill set. We specialize"
type textarea "Excellent! This job is absolutely not related to our skill set. We specialize i"
type textarea "Excellent! This job is absolutely not related to our skill set. We specialize in"
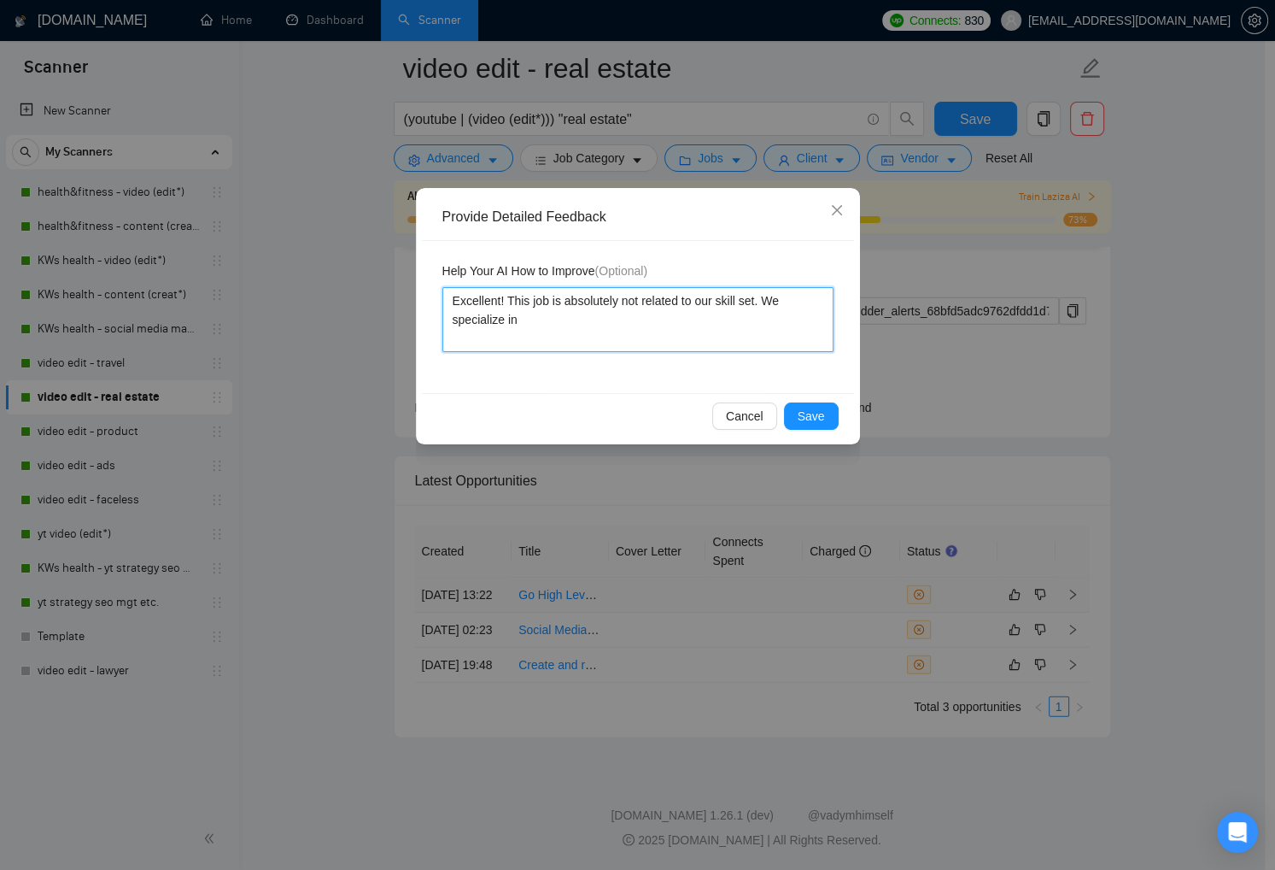
type textarea "Excellent! This job is absolutely not related to our skill set. We specialize in"
type textarea "Excellent! This job is absolutely not related to our skill set. We specialize i…"
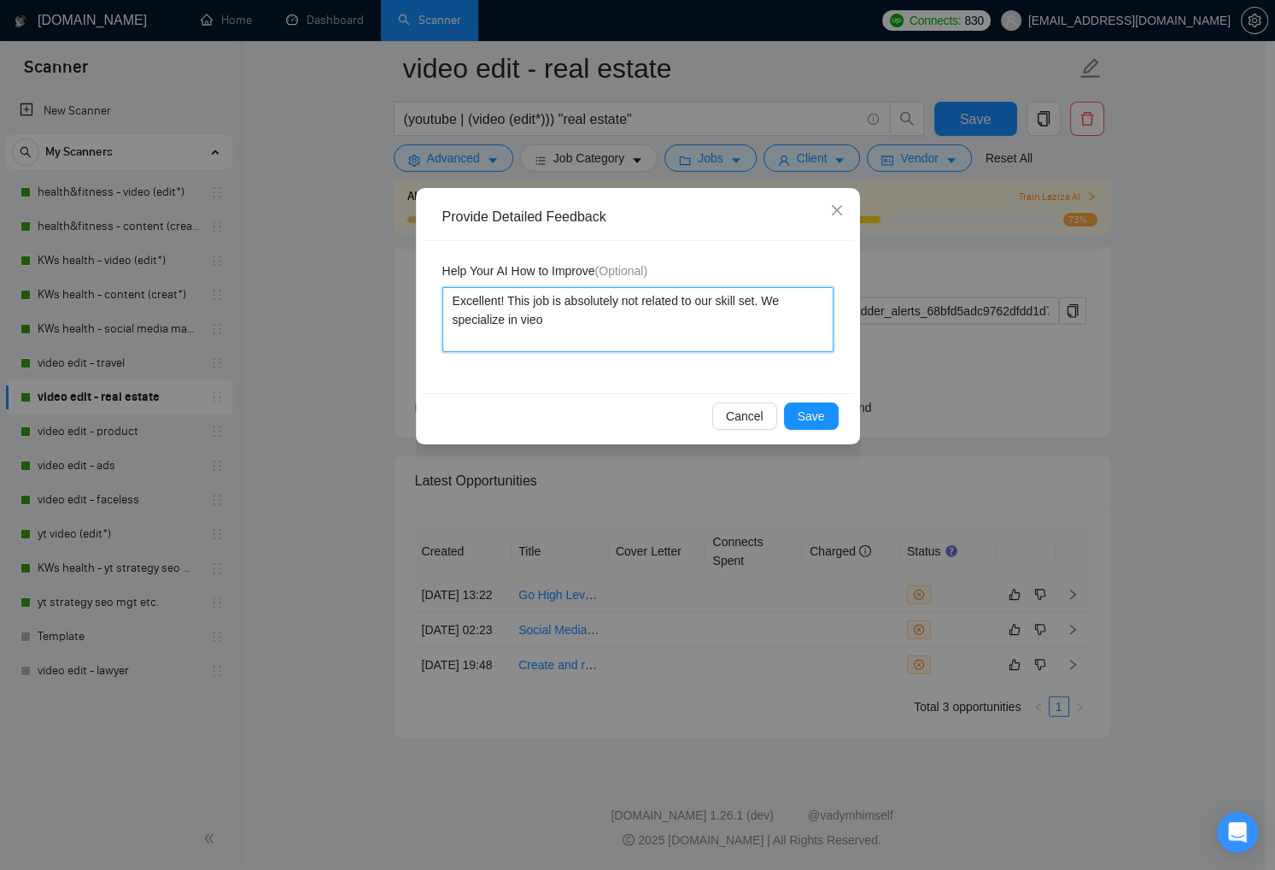
type textarea "Excellent! This job is absolutely not related to our skill set. We specialize i…"
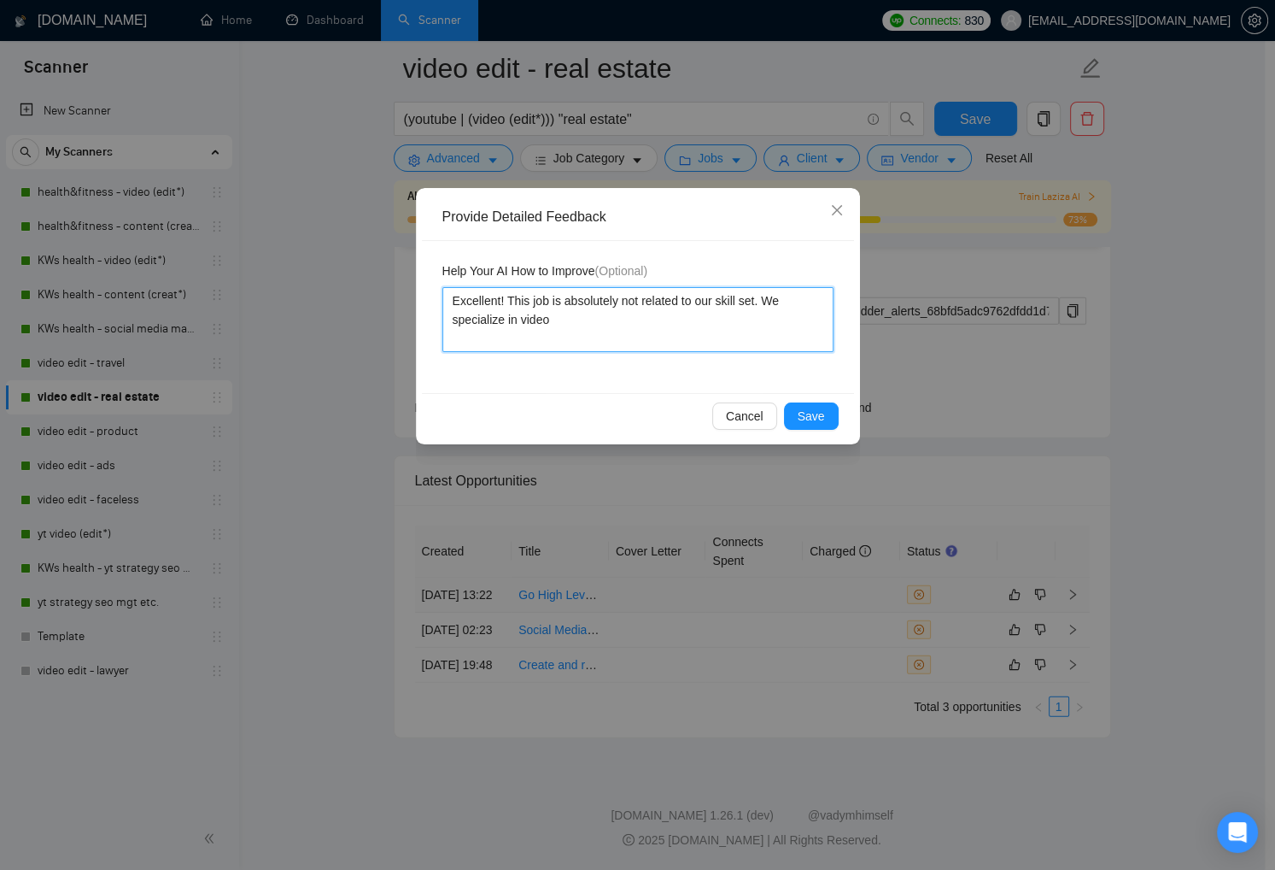
type textarea "Excellent! This job is absolutely not related to our skill set. We specialize i…"
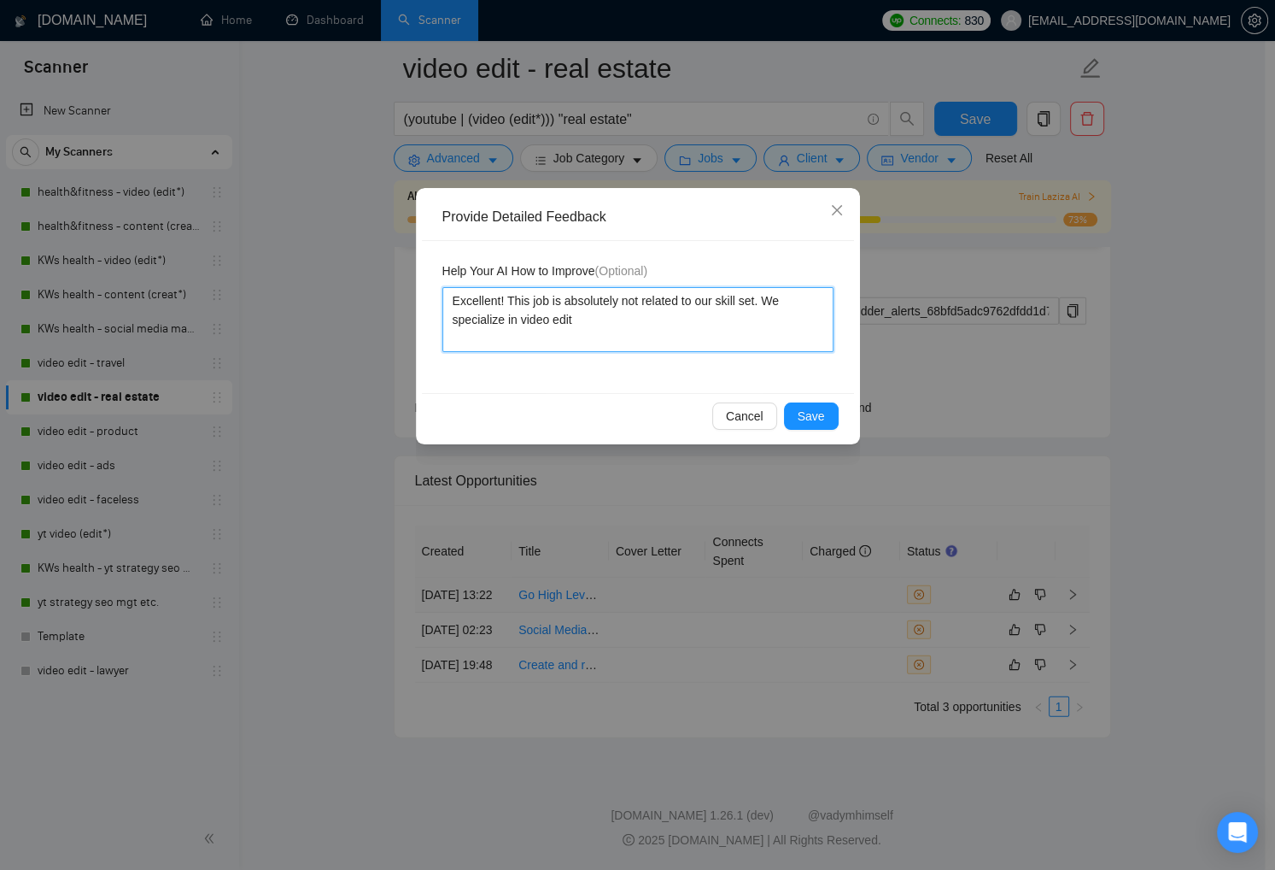
type textarea "Excellent! This job is absolutely not related to our skill set. We specialize i…"
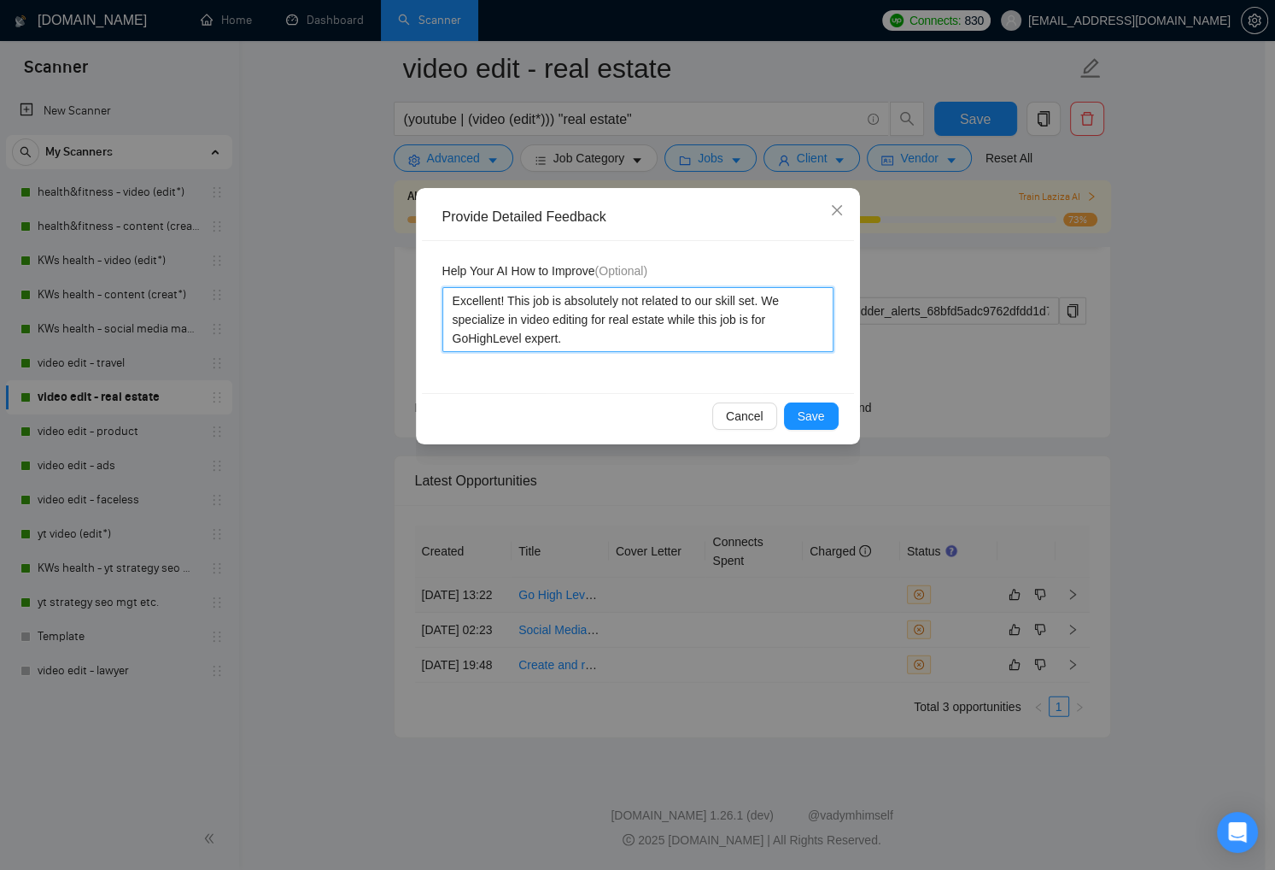
drag, startPoint x: 575, startPoint y: 341, endPoint x: 445, endPoint y: 306, distance: 134.5
click at [445, 306] on textarea "Excellent! This job is absolutely not related to our skill set. We specialize i…" at bounding box center [638, 319] width 391 height 65
click at [821, 413] on span "Save" at bounding box center [811, 416] width 27 height 19
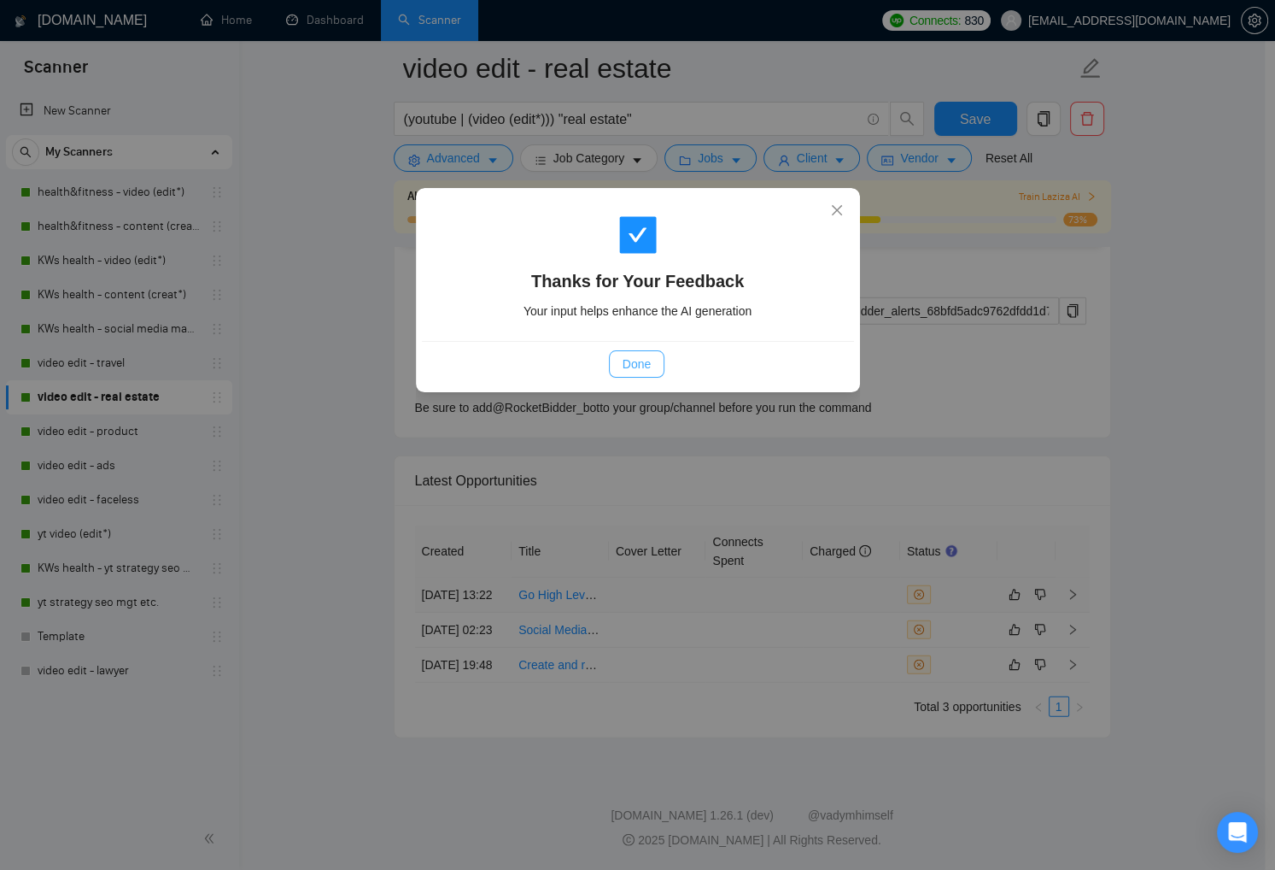
click at [623, 352] on button "Done" at bounding box center [637, 363] width 56 height 27
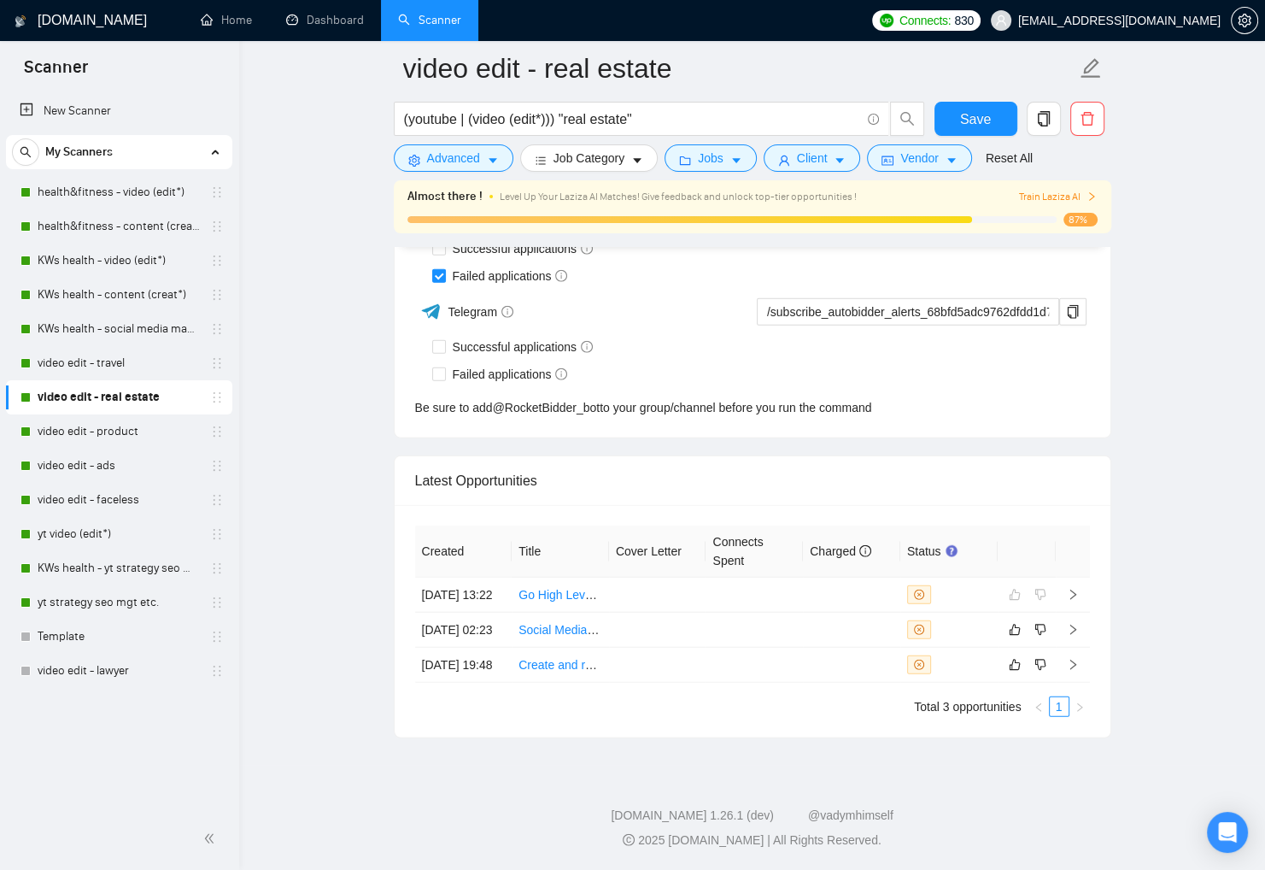
scroll to position [4125, 0]
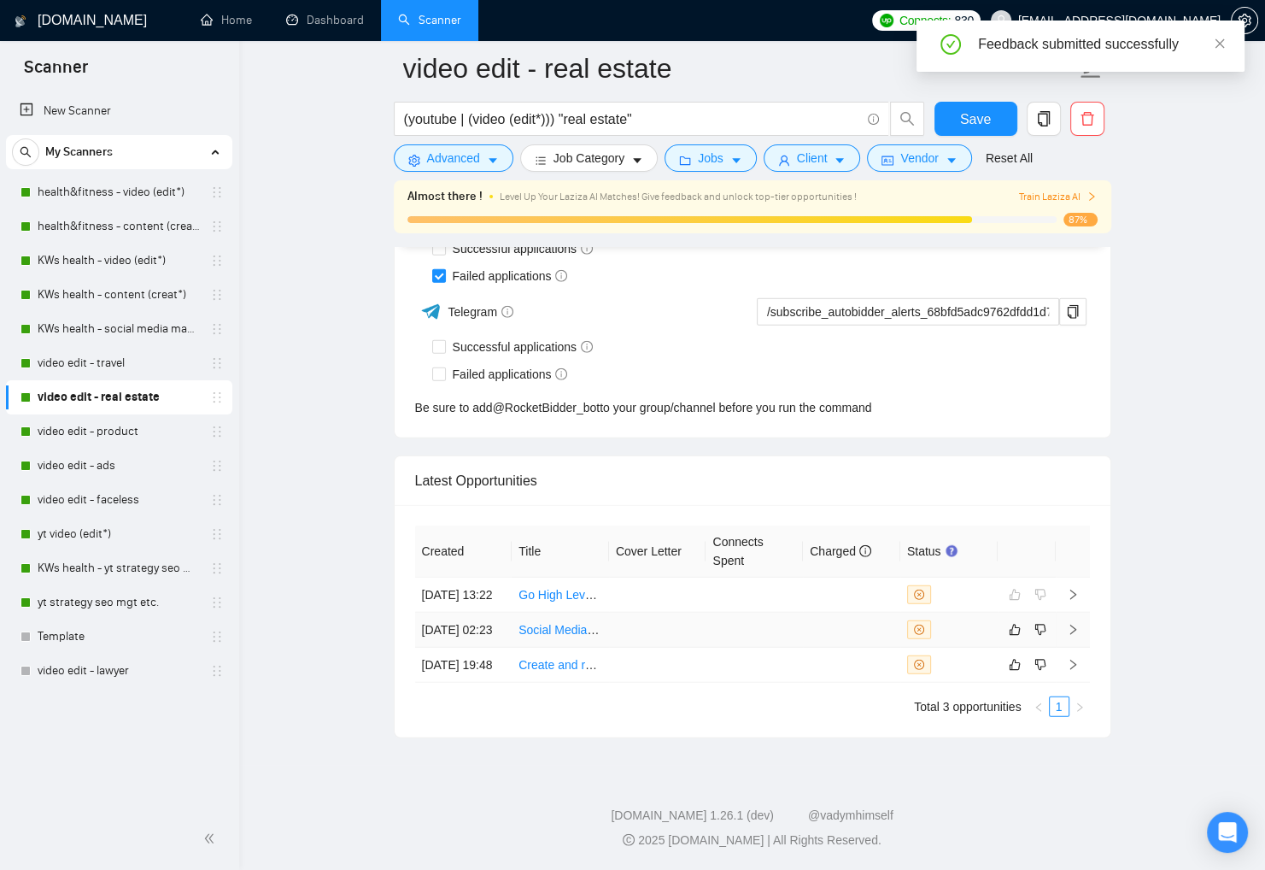
click at [957, 614] on div "Latest Opportunities Created Title Cover Letter Connects Spent Charged Status 1…" at bounding box center [753, 596] width 718 height 283
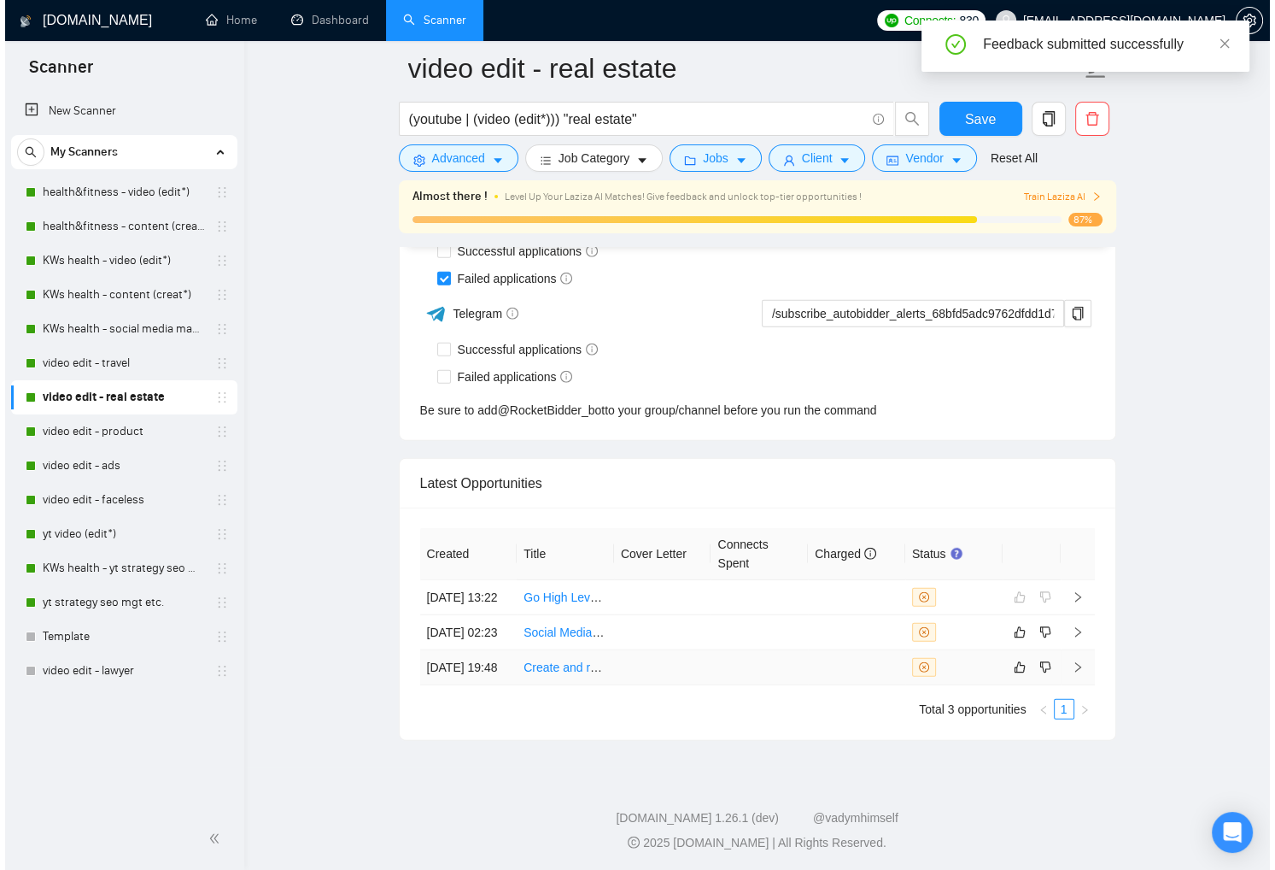
scroll to position [4328, 0]
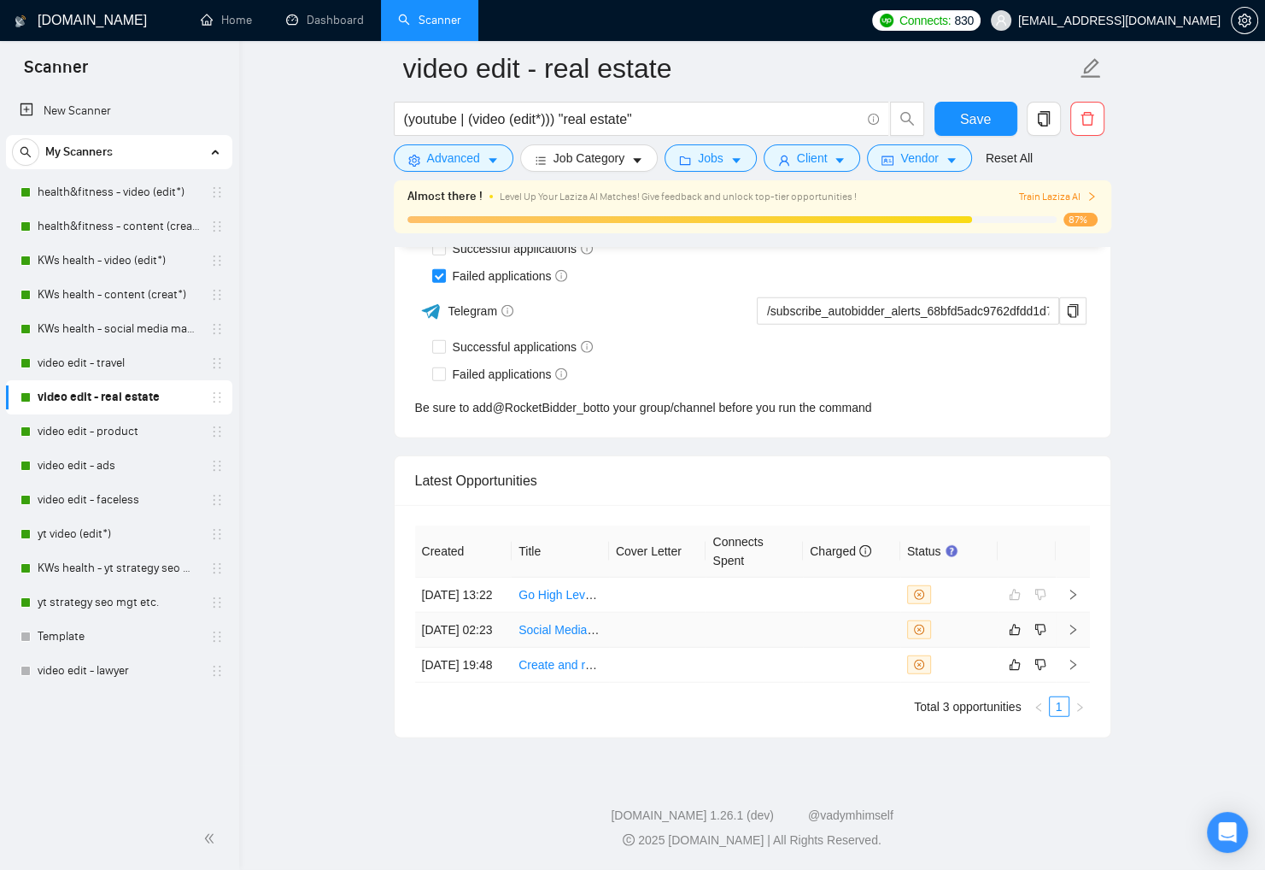
click at [985, 620] on div at bounding box center [949, 629] width 84 height 19
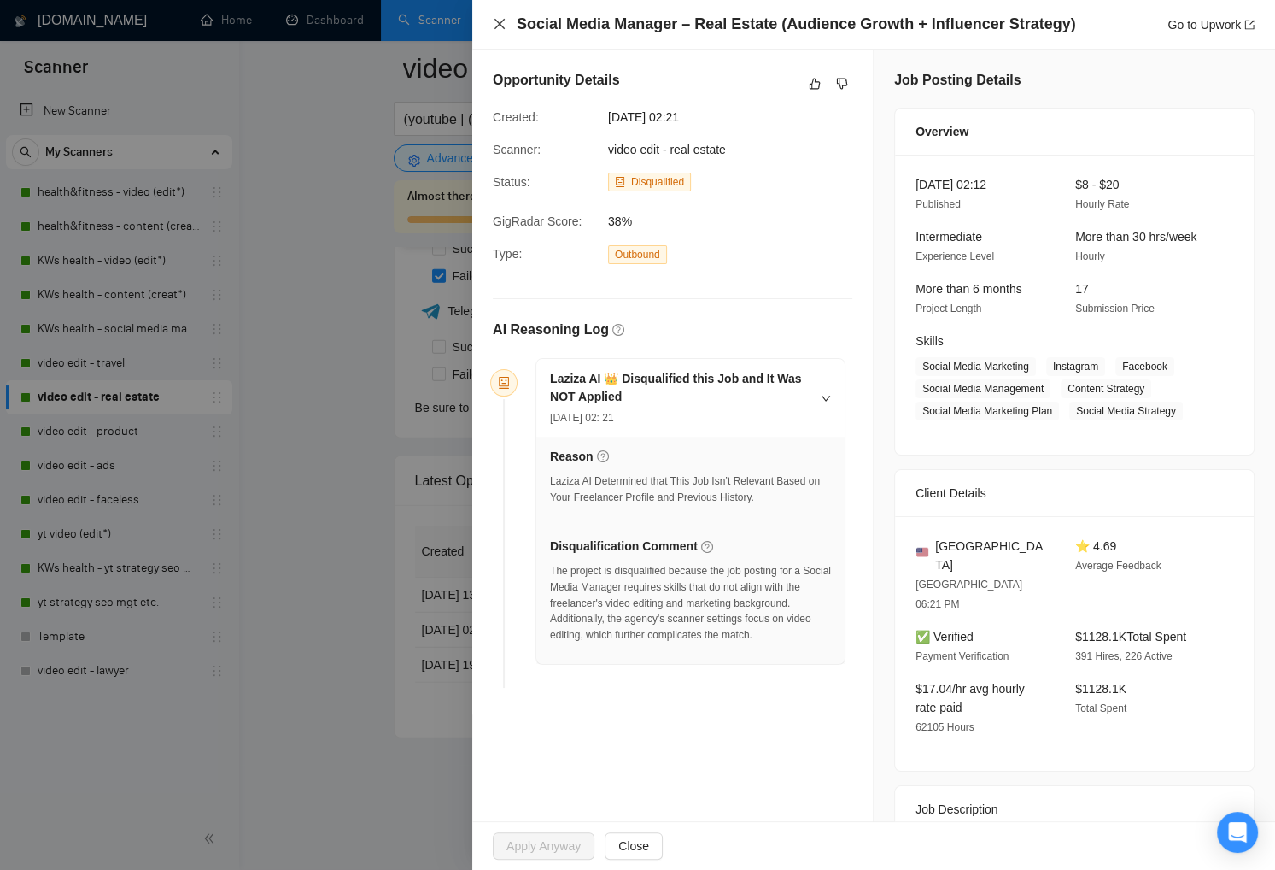
click at [499, 27] on icon "close" at bounding box center [500, 24] width 14 height 14
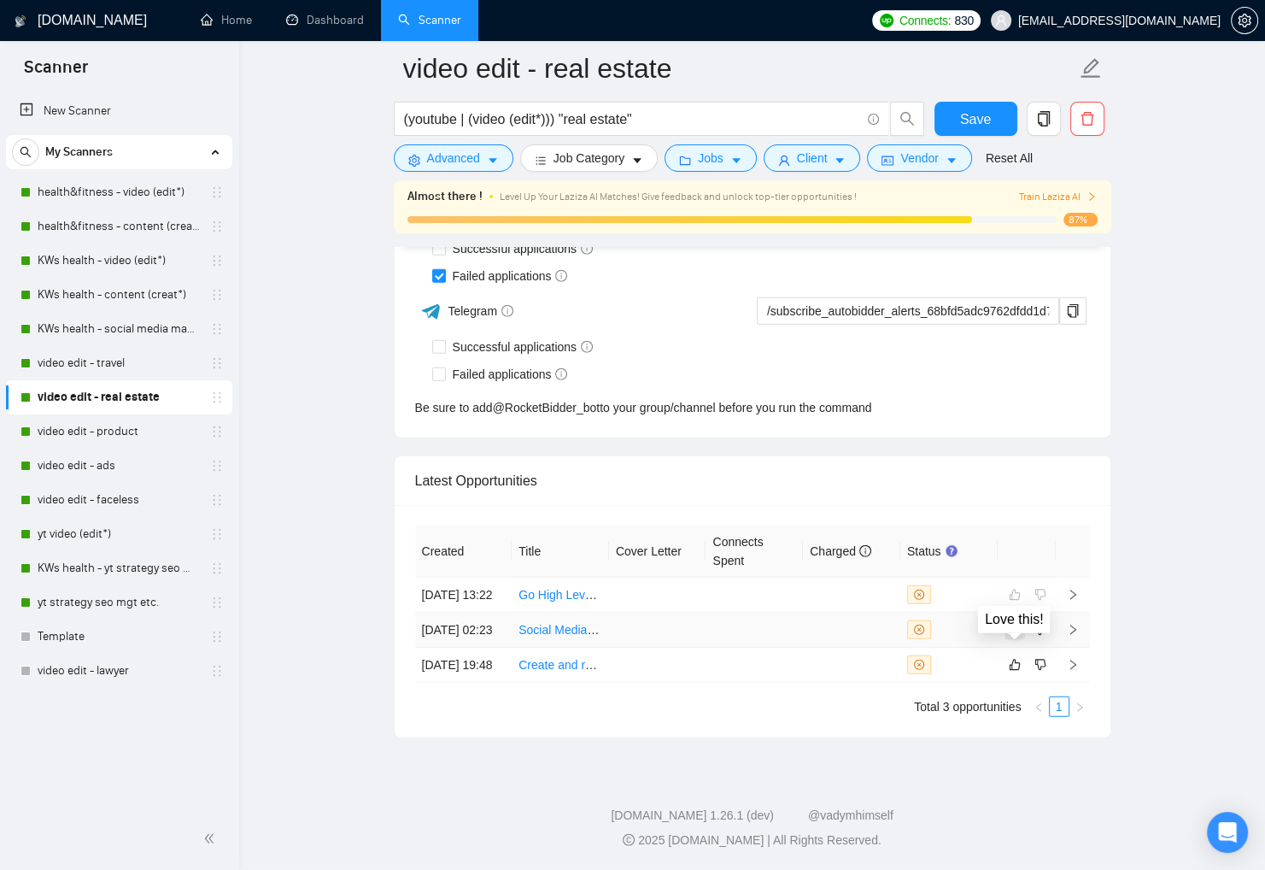
click at [1014, 623] on icon "like" at bounding box center [1015, 630] width 12 height 14
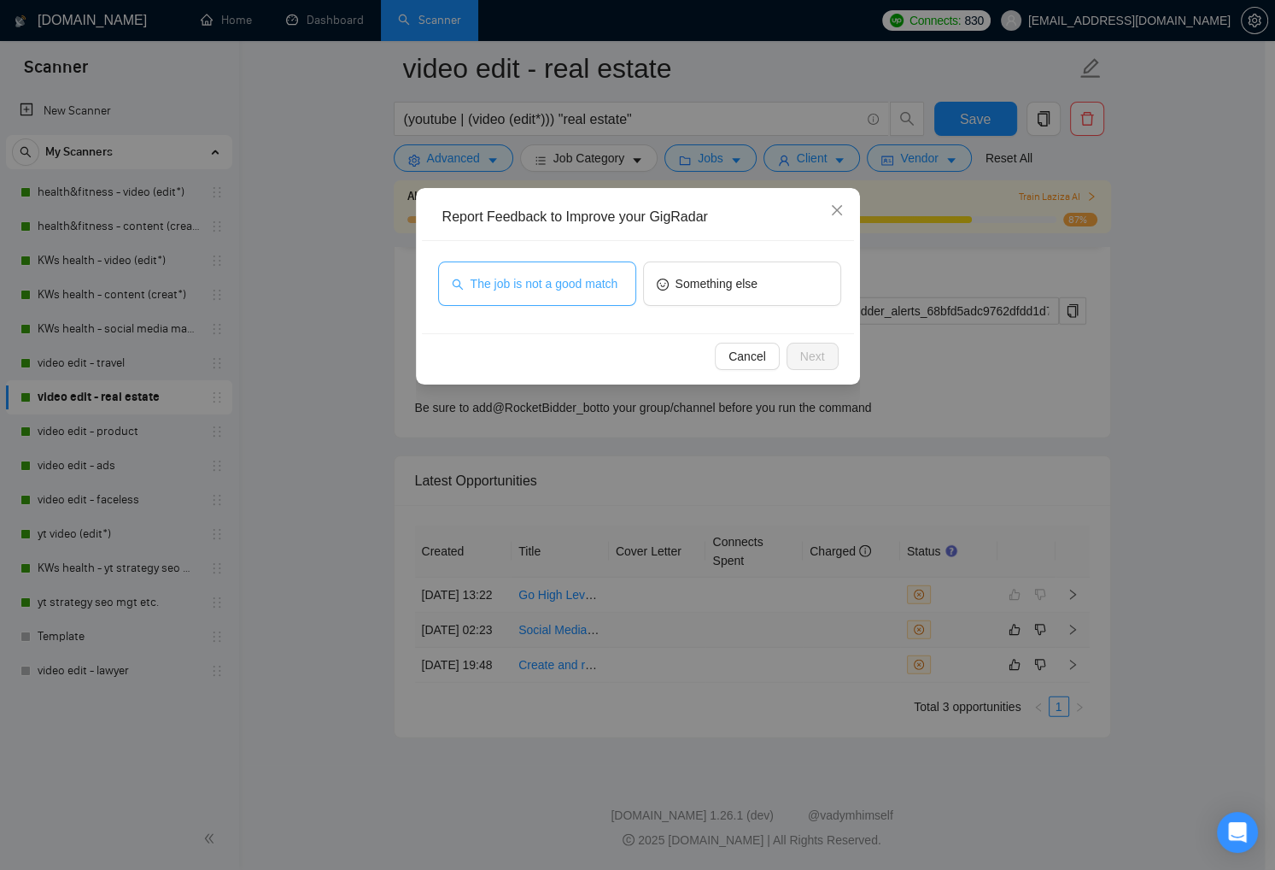
click at [538, 290] on span "The job is not a good match" at bounding box center [545, 283] width 148 height 19
click at [806, 360] on span "Next" at bounding box center [812, 356] width 25 height 19
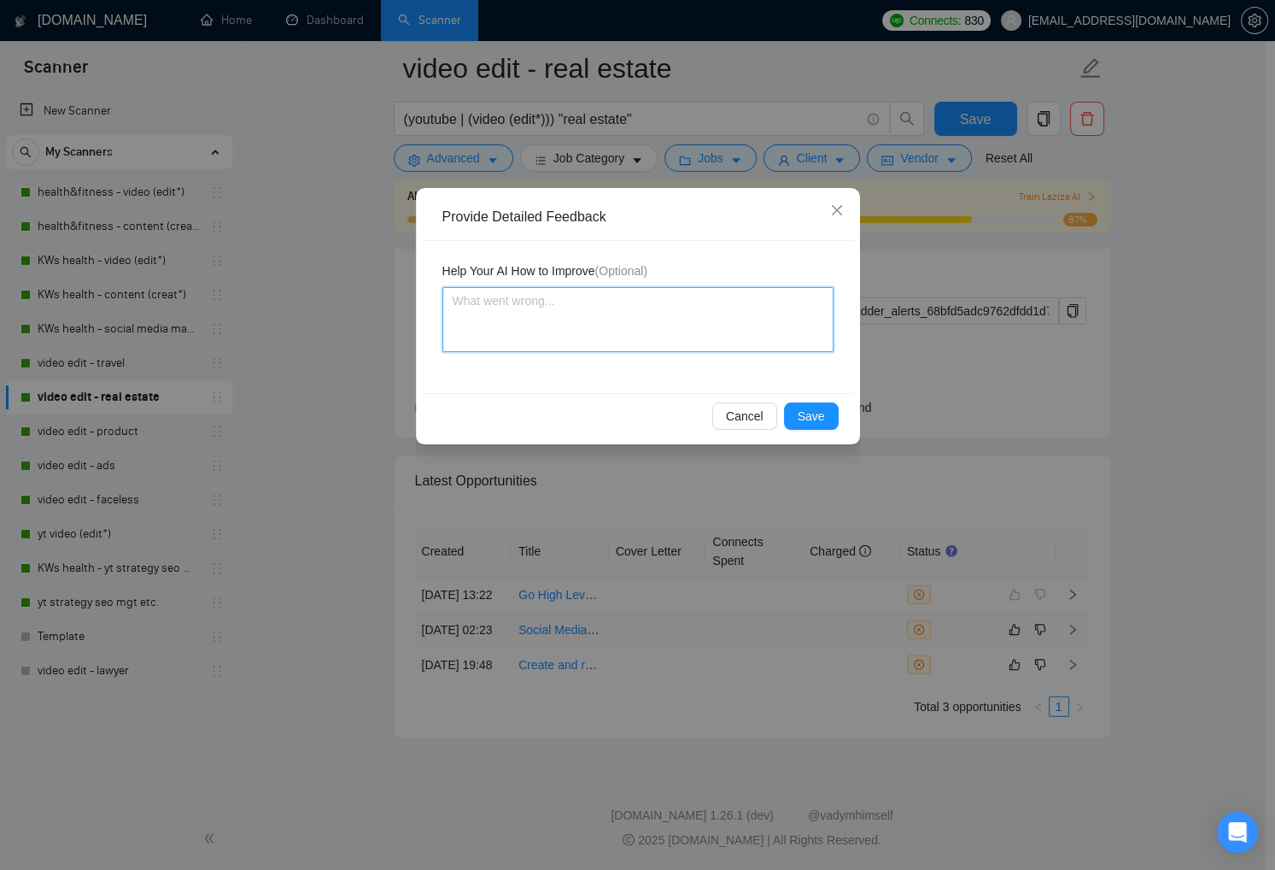
click at [635, 312] on textarea at bounding box center [638, 319] width 391 height 65
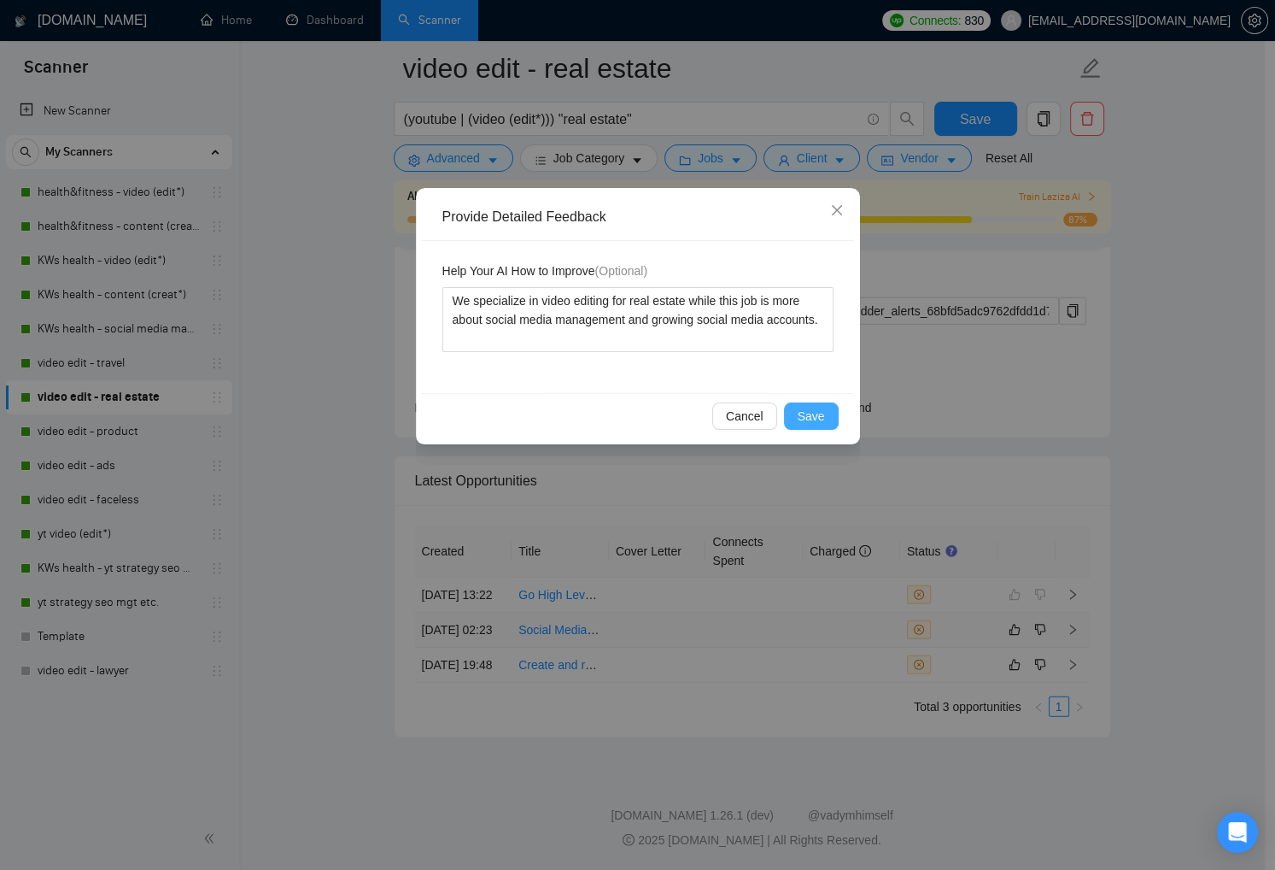
click at [818, 419] on span "Save" at bounding box center [811, 416] width 27 height 19
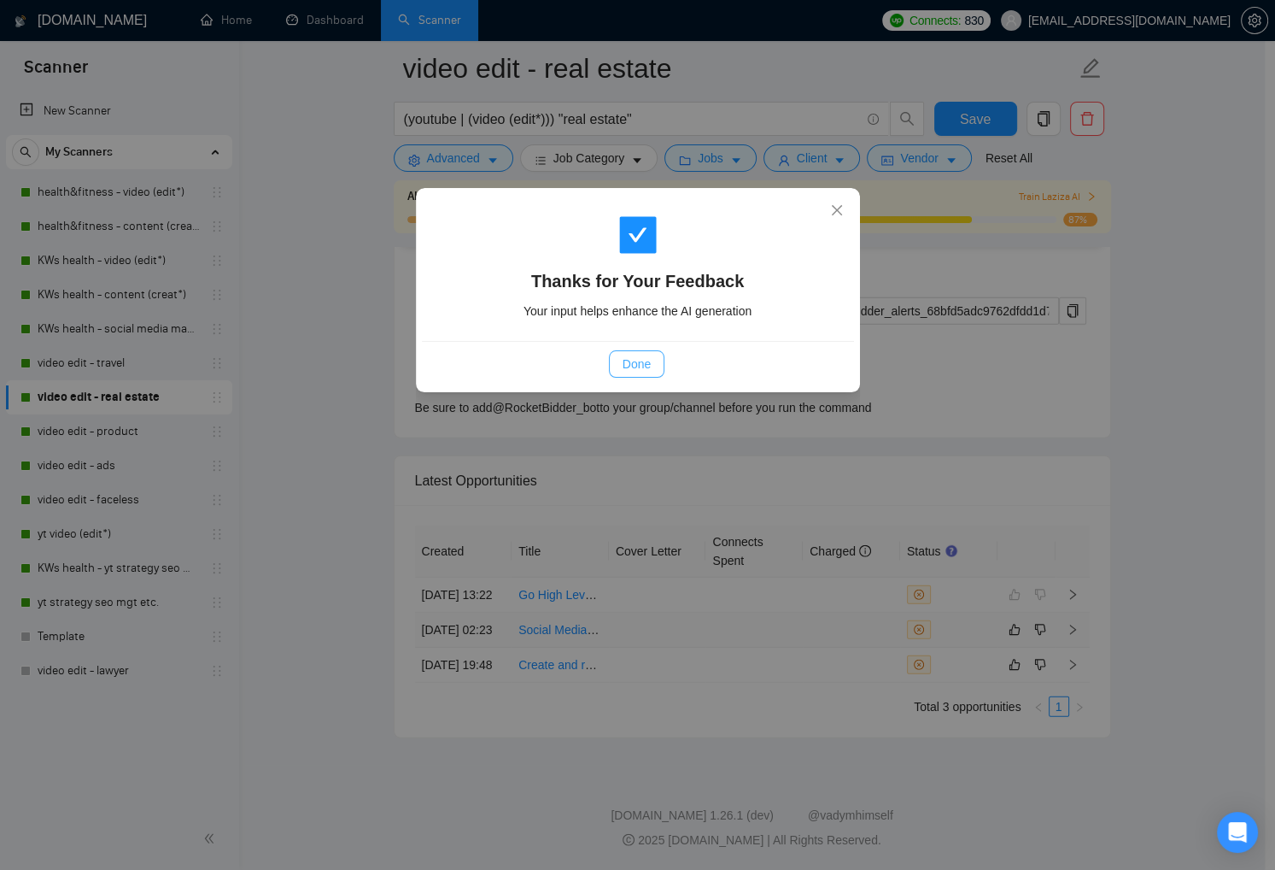
click at [637, 369] on span "Done" at bounding box center [637, 364] width 28 height 19
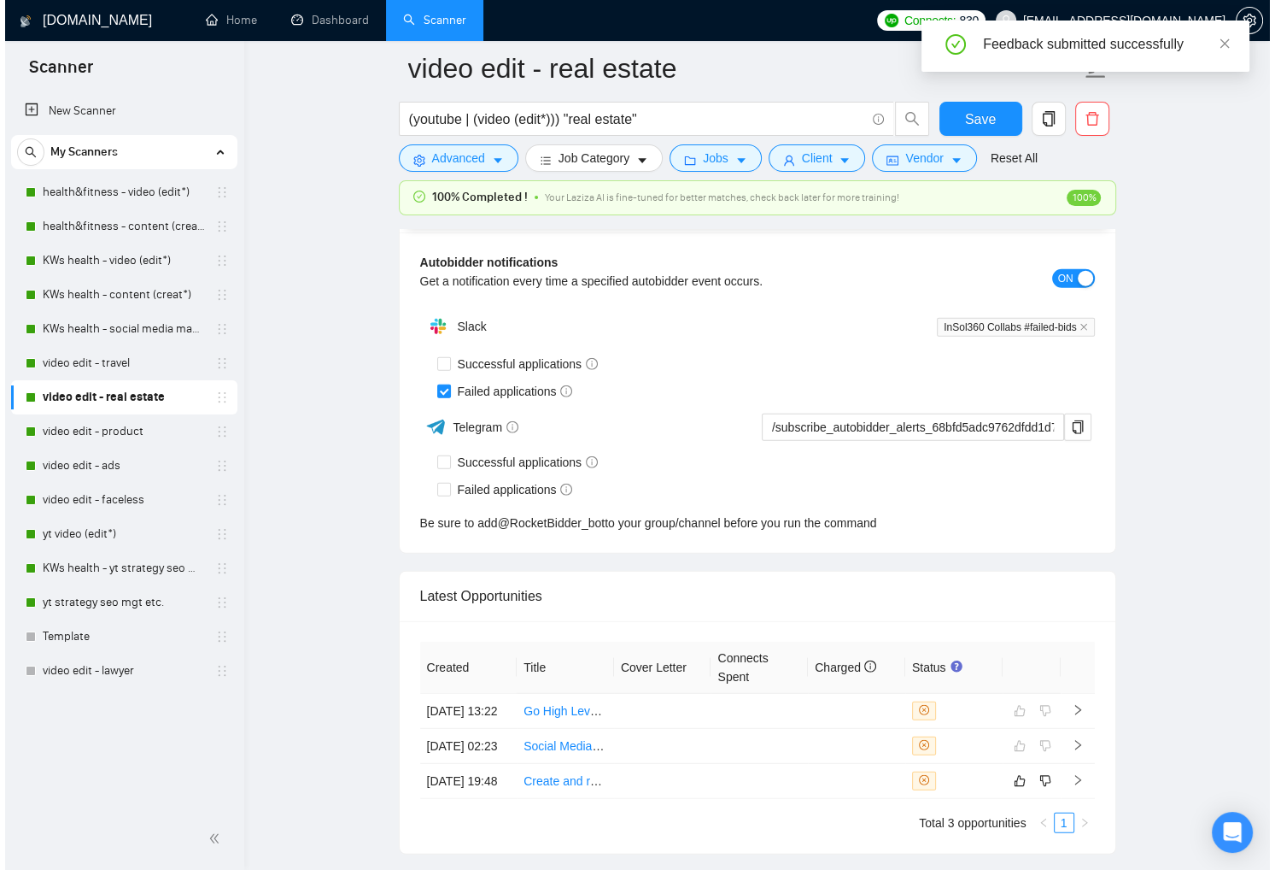
scroll to position [4309, 0]
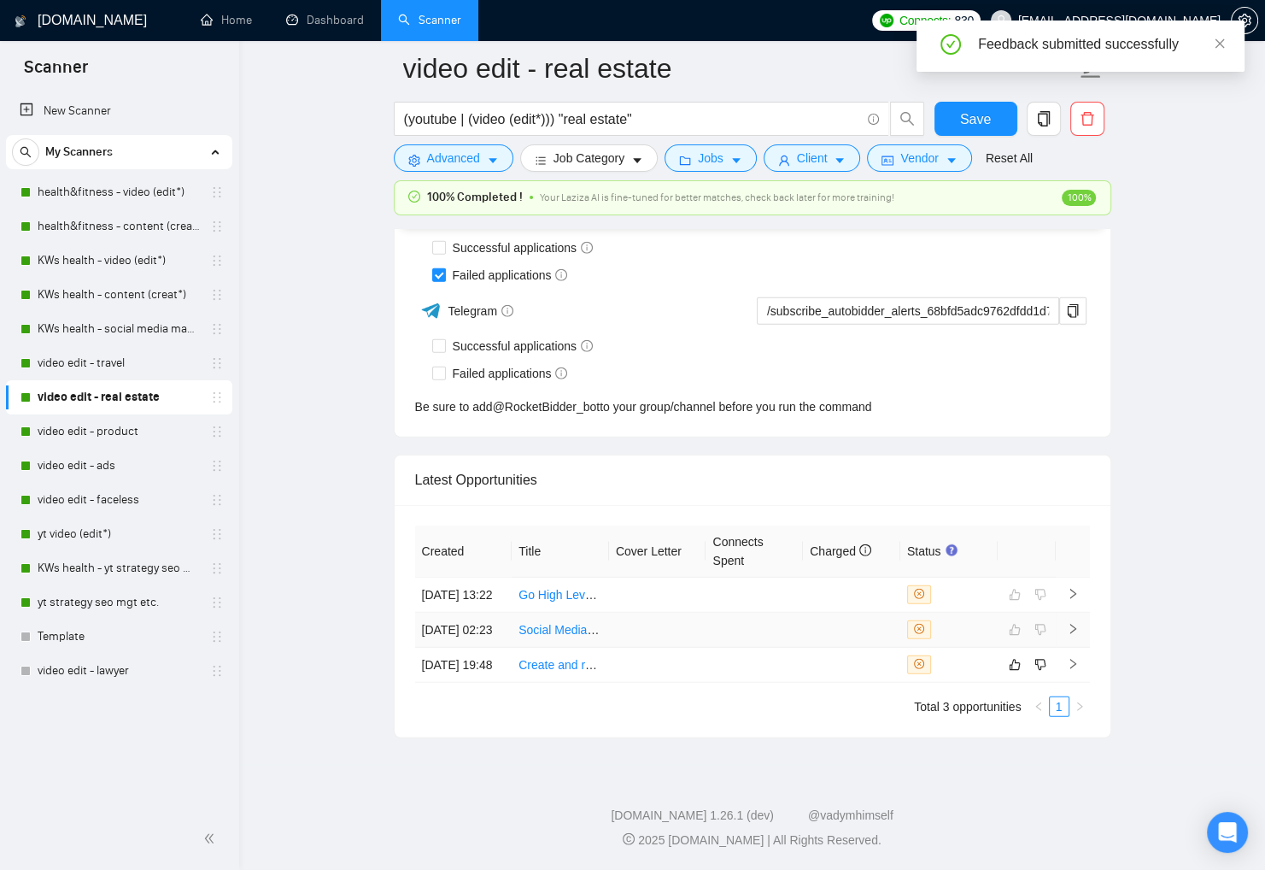
click at [844, 613] on td at bounding box center [851, 630] width 97 height 35
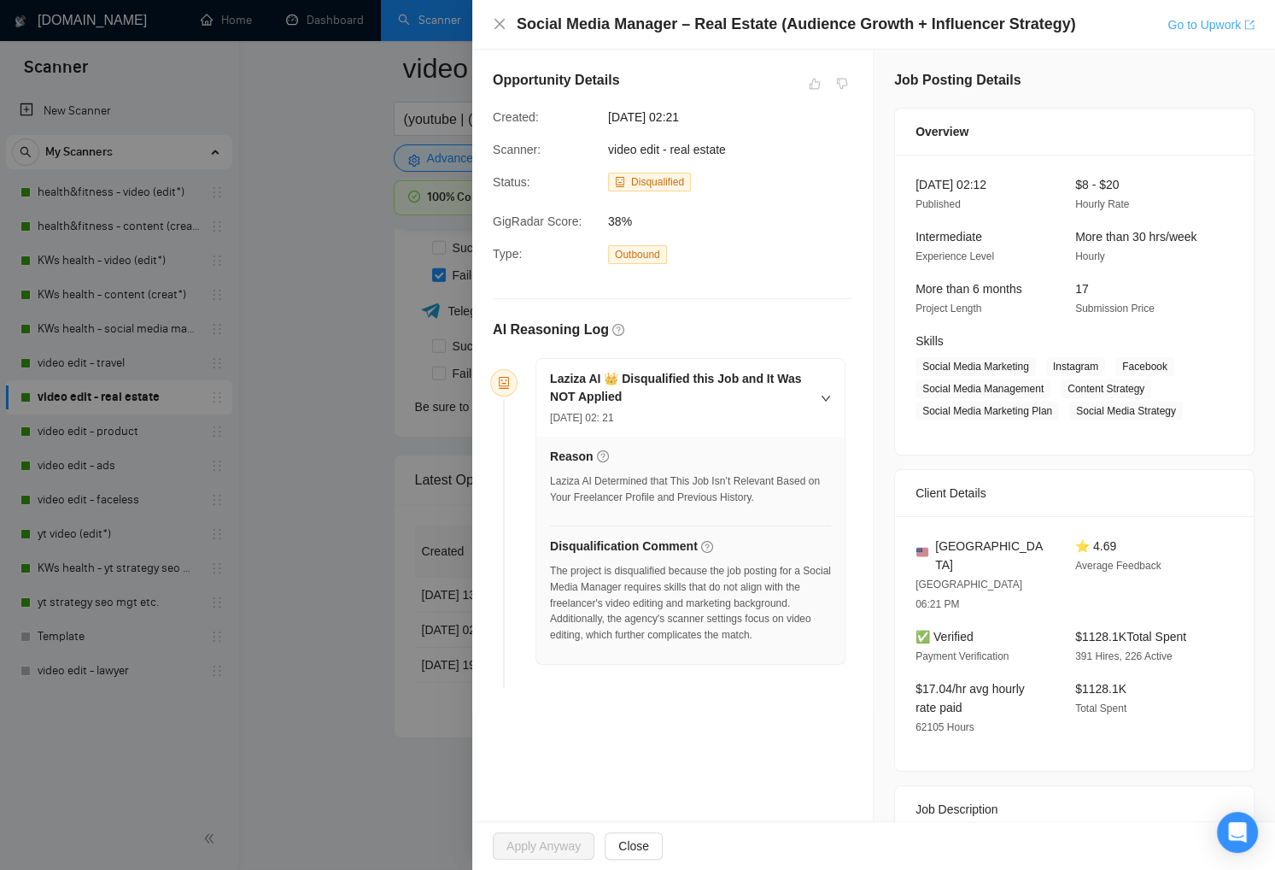
click at [1208, 27] on link "Go to Upwork" at bounding box center [1211, 25] width 87 height 14
click at [501, 25] on icon "close" at bounding box center [500, 24] width 10 height 10
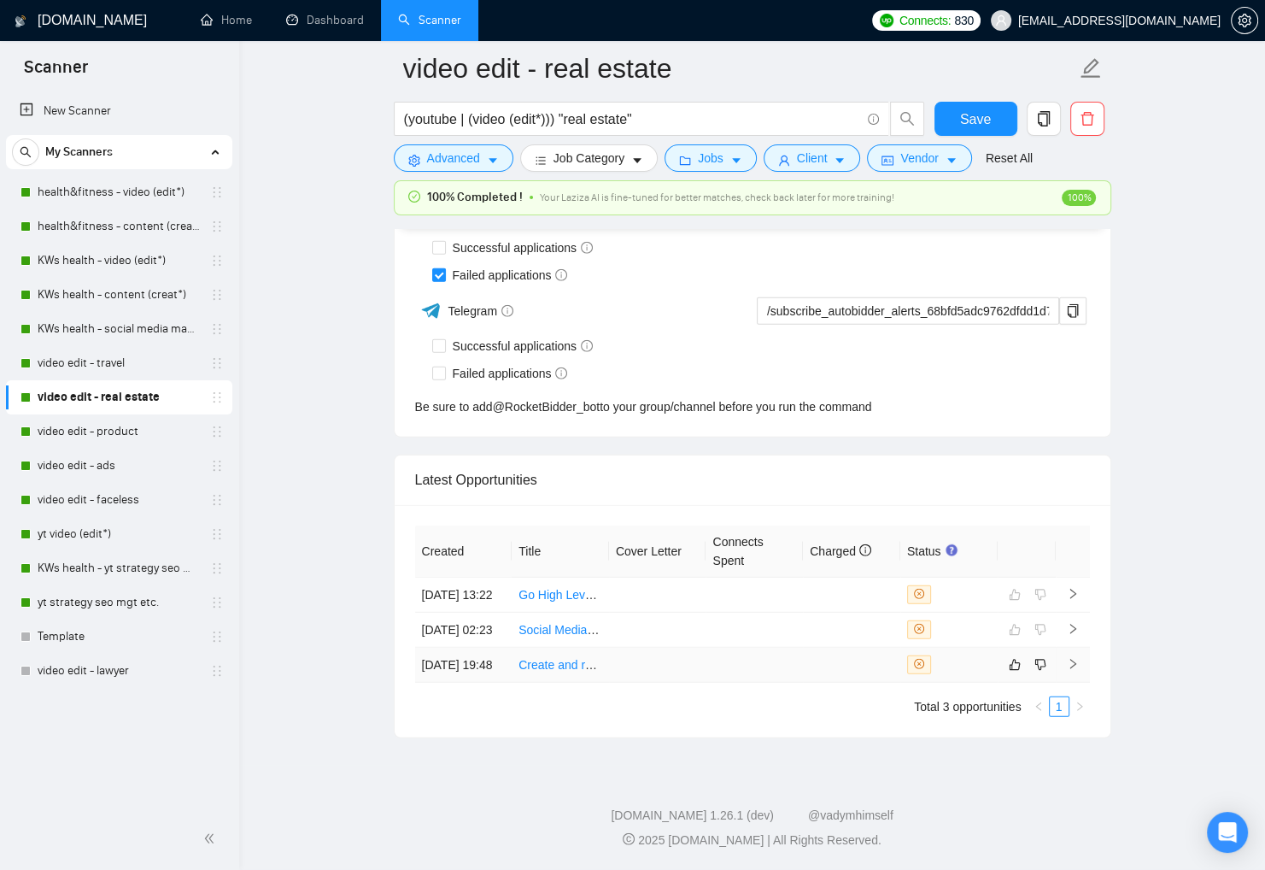
click at [857, 650] on td at bounding box center [851, 665] width 97 height 35
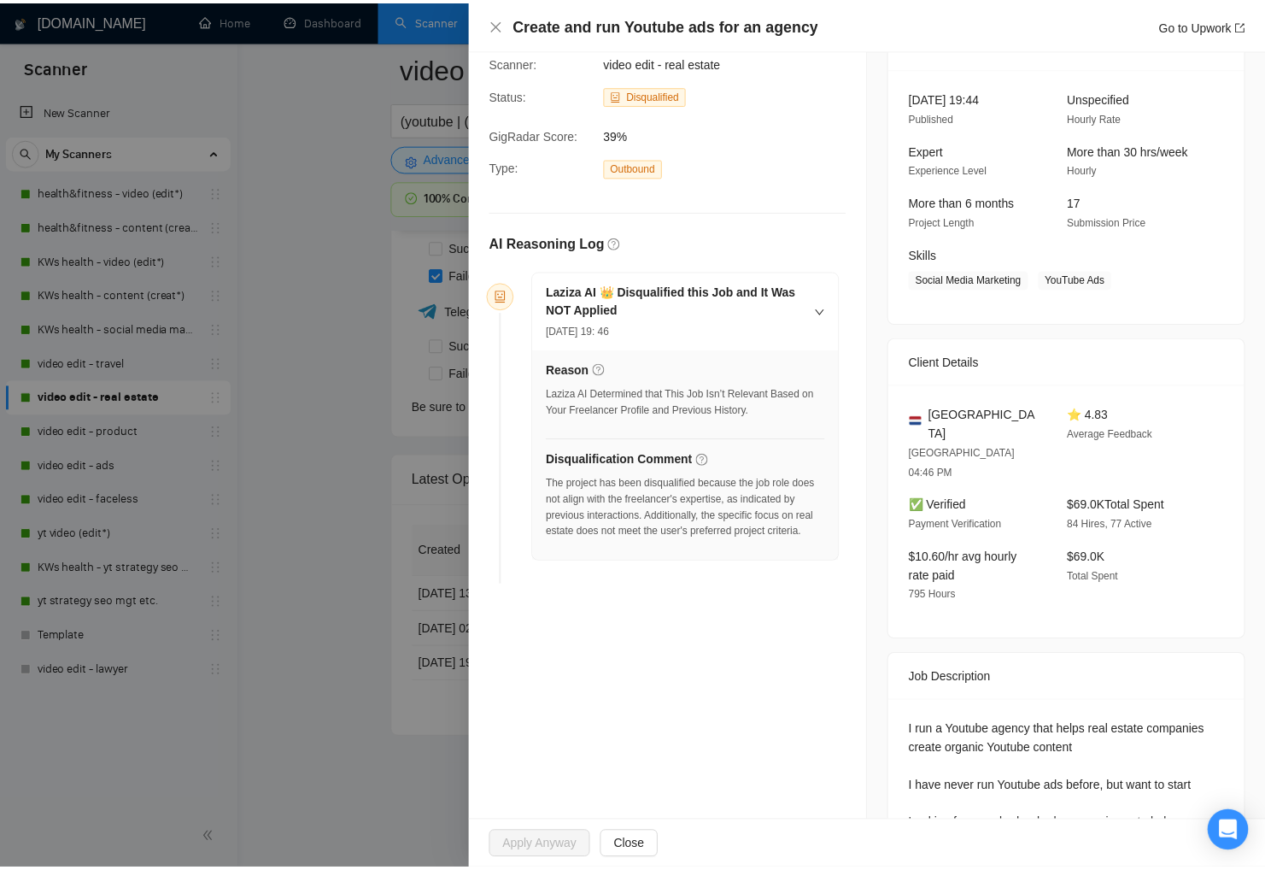
scroll to position [144, 0]
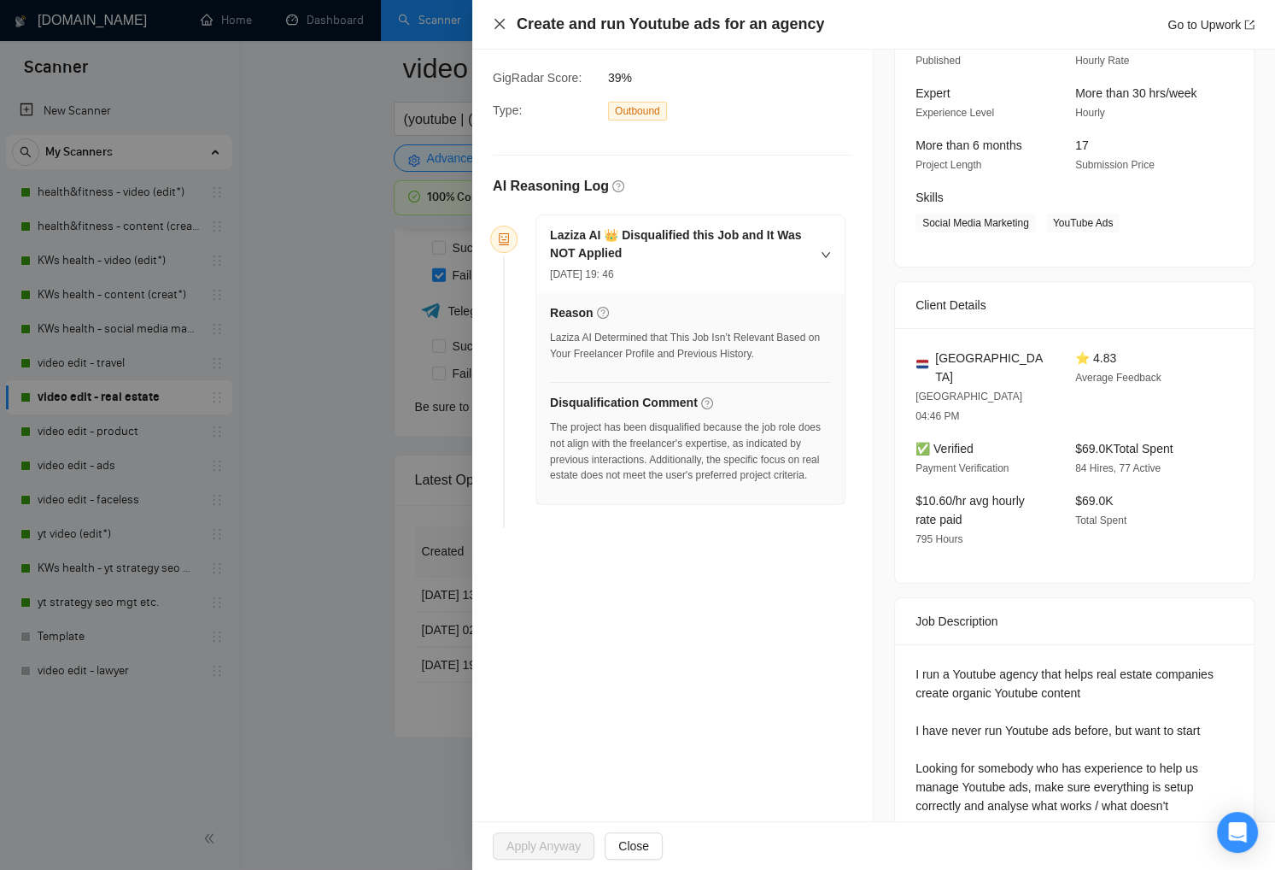
click at [501, 26] on icon "close" at bounding box center [500, 24] width 14 height 14
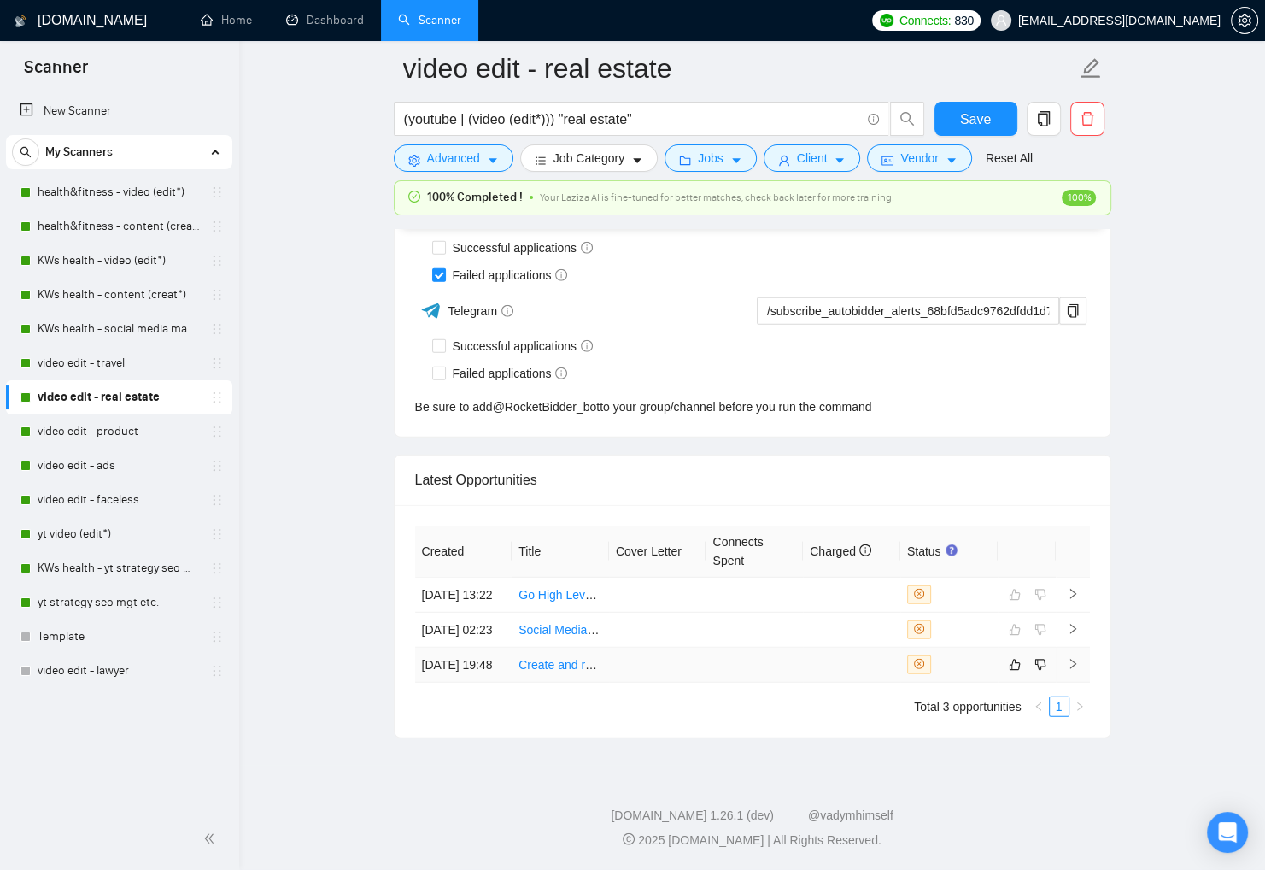
click at [949, 661] on div at bounding box center [949, 664] width 84 height 19
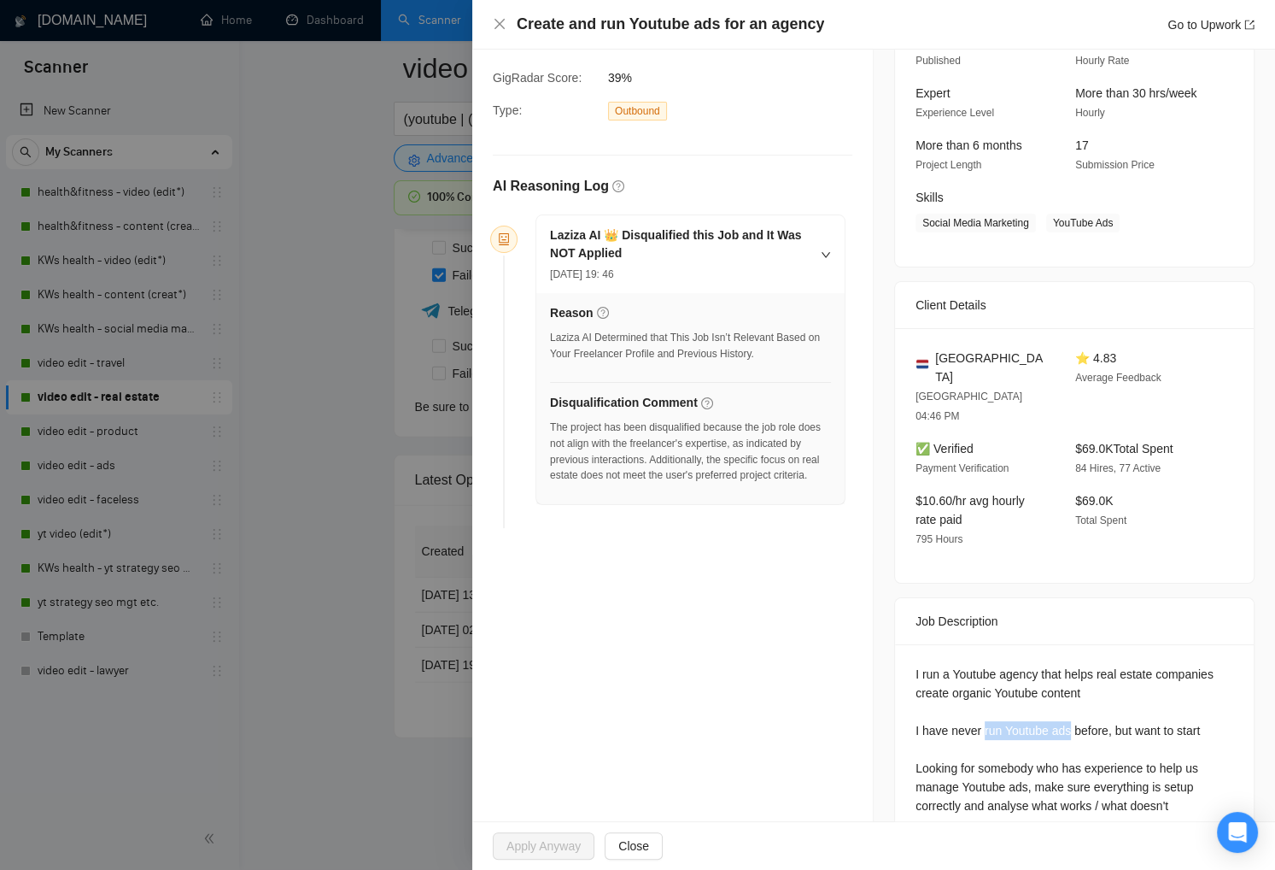
drag, startPoint x: 984, startPoint y: 689, endPoint x: 1043, endPoint y: 685, distance: 59.0
click at [1069, 689] on div "I run a Youtube agency that helps real estate companies create organic Youtube …" at bounding box center [1075, 740] width 318 height 150
copy div "run Youtube ads"
click at [495, 26] on icon "close" at bounding box center [500, 24] width 14 height 14
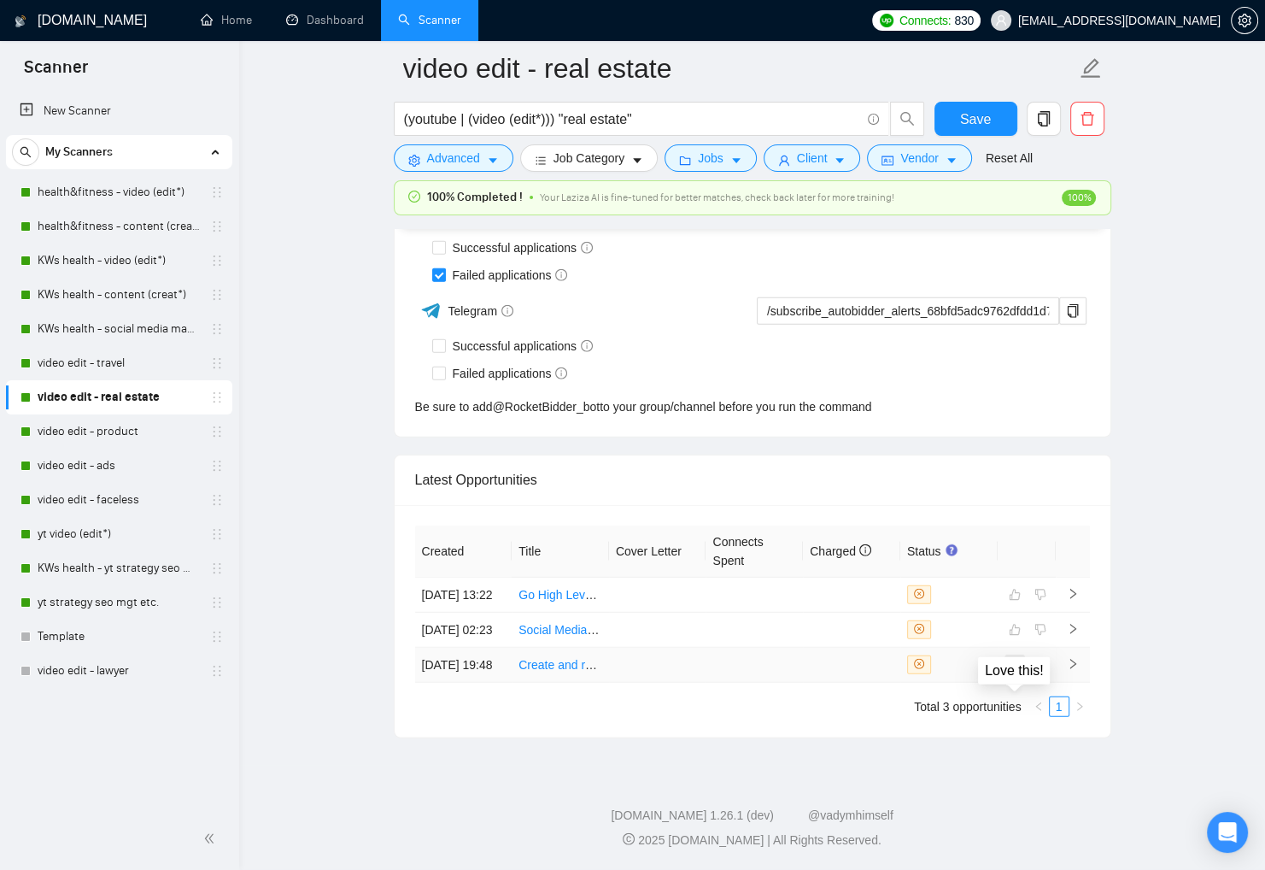
click at [1018, 659] on icon "like" at bounding box center [1015, 665] width 12 height 14
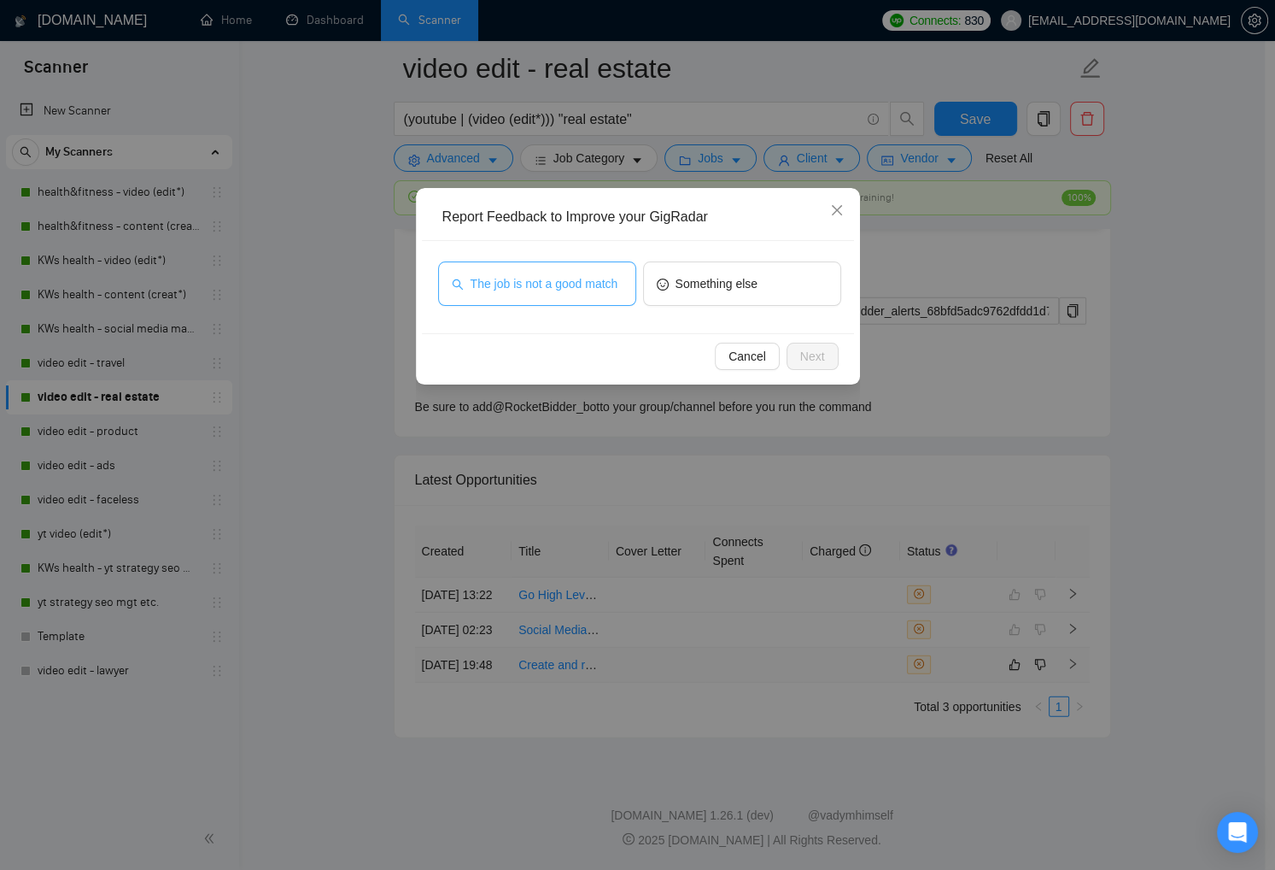
click at [495, 285] on span "The job is not a good match" at bounding box center [545, 283] width 148 height 19
click at [823, 362] on span "Next" at bounding box center [812, 356] width 25 height 19
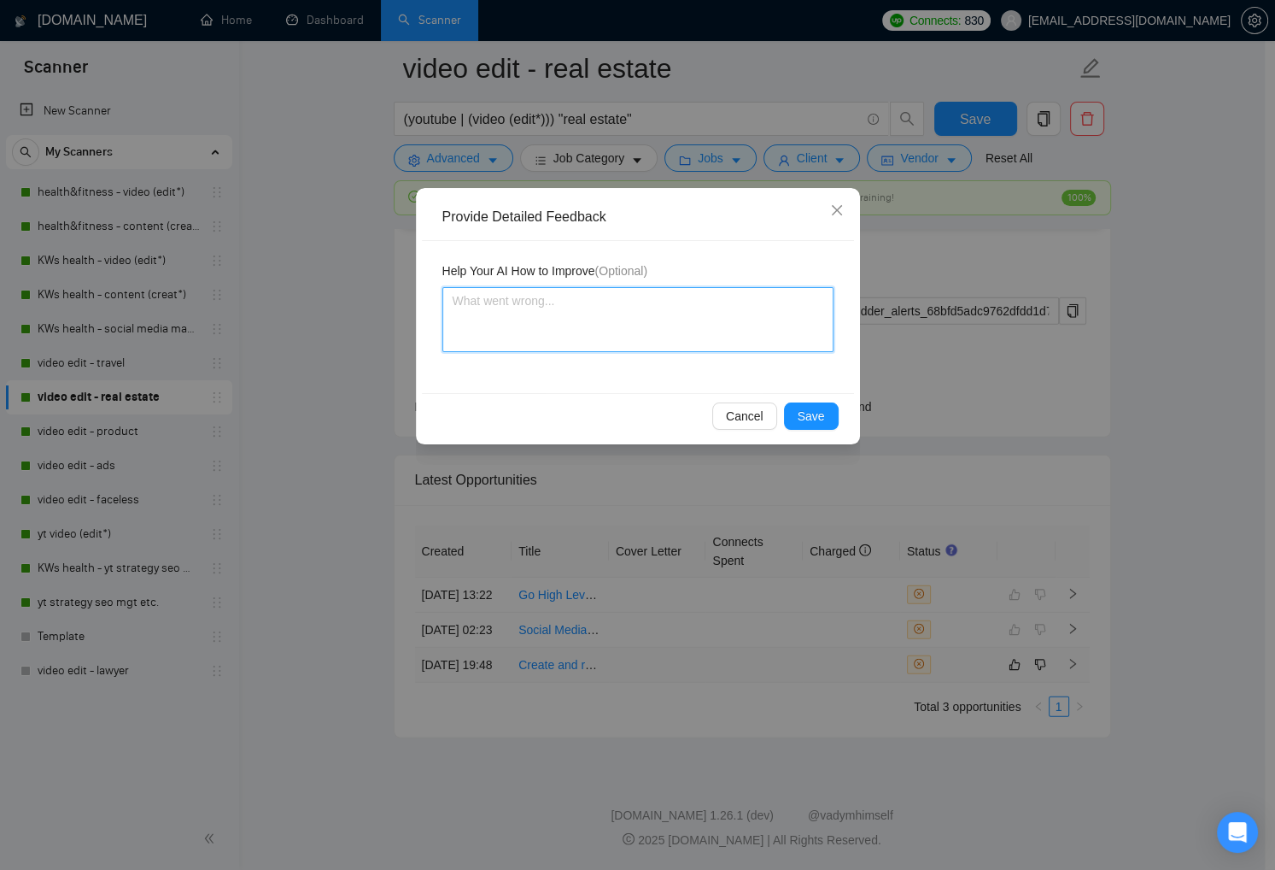
click at [746, 327] on textarea at bounding box center [638, 319] width 391 height 65
paste textarea "run Youtube ads"
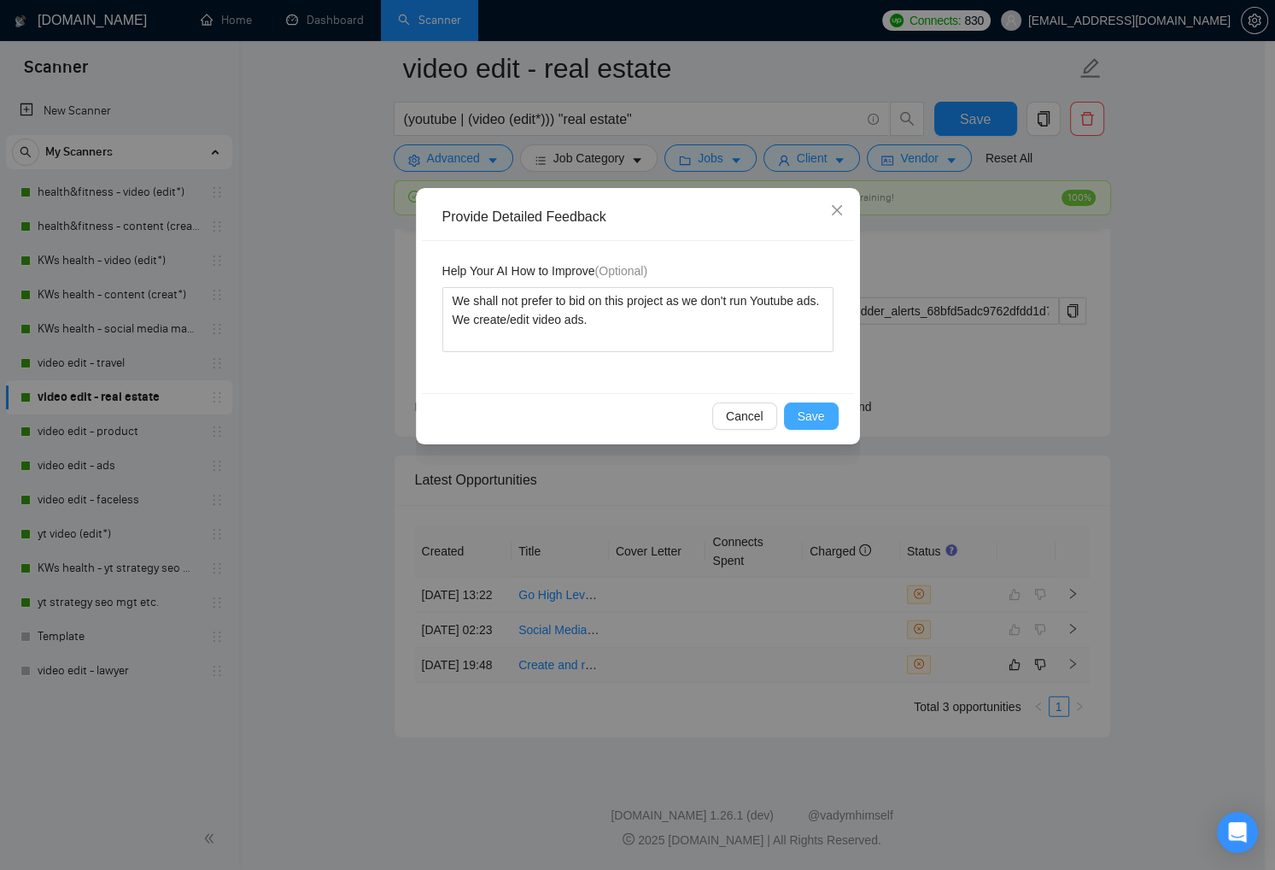
click at [811, 407] on span "Save" at bounding box center [811, 416] width 27 height 19
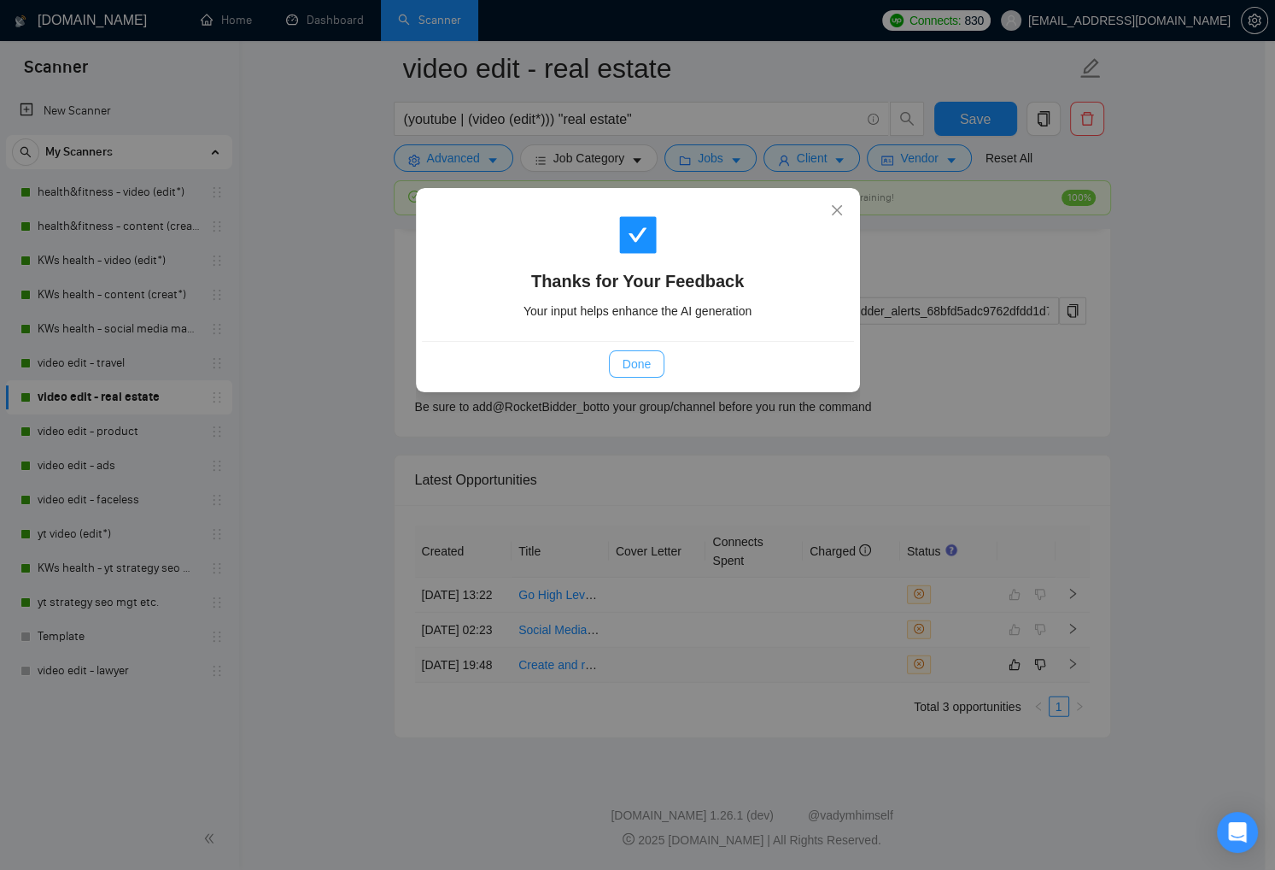
click at [636, 357] on span "Done" at bounding box center [637, 364] width 28 height 19
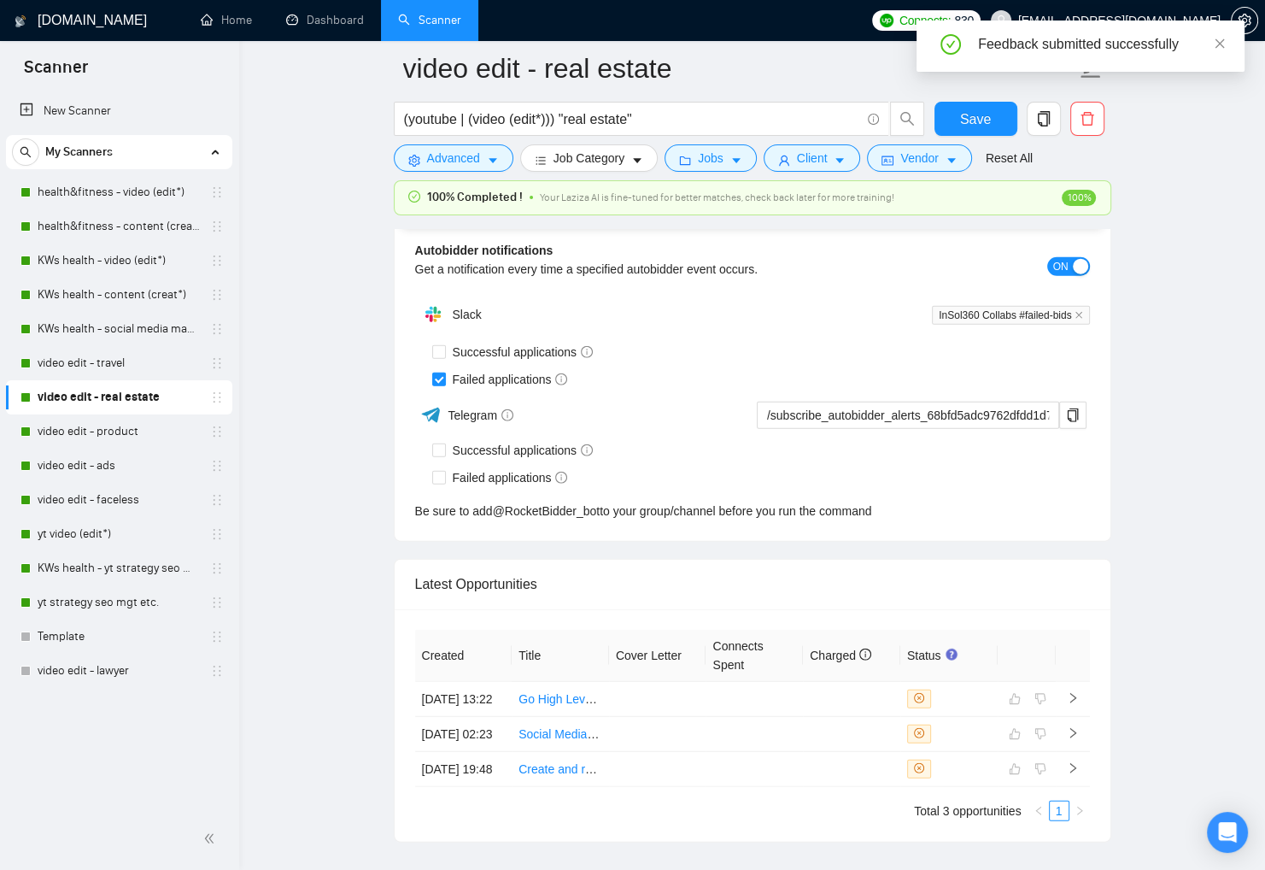
scroll to position [4309, 0]
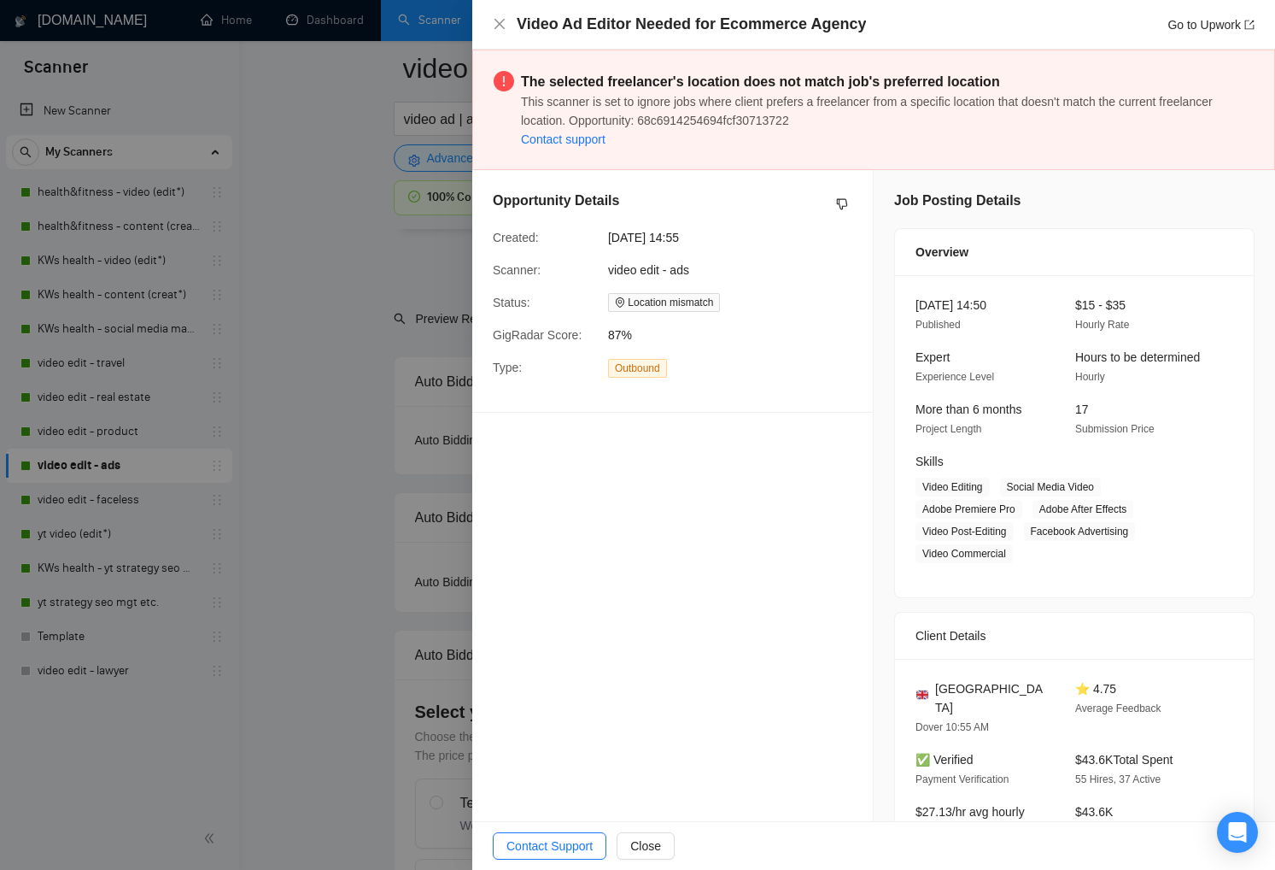
scroll to position [4227, 0]
click at [1193, 21] on link "Go to Upwork" at bounding box center [1211, 25] width 87 height 14
click at [495, 25] on icon "close" at bounding box center [500, 24] width 14 height 14
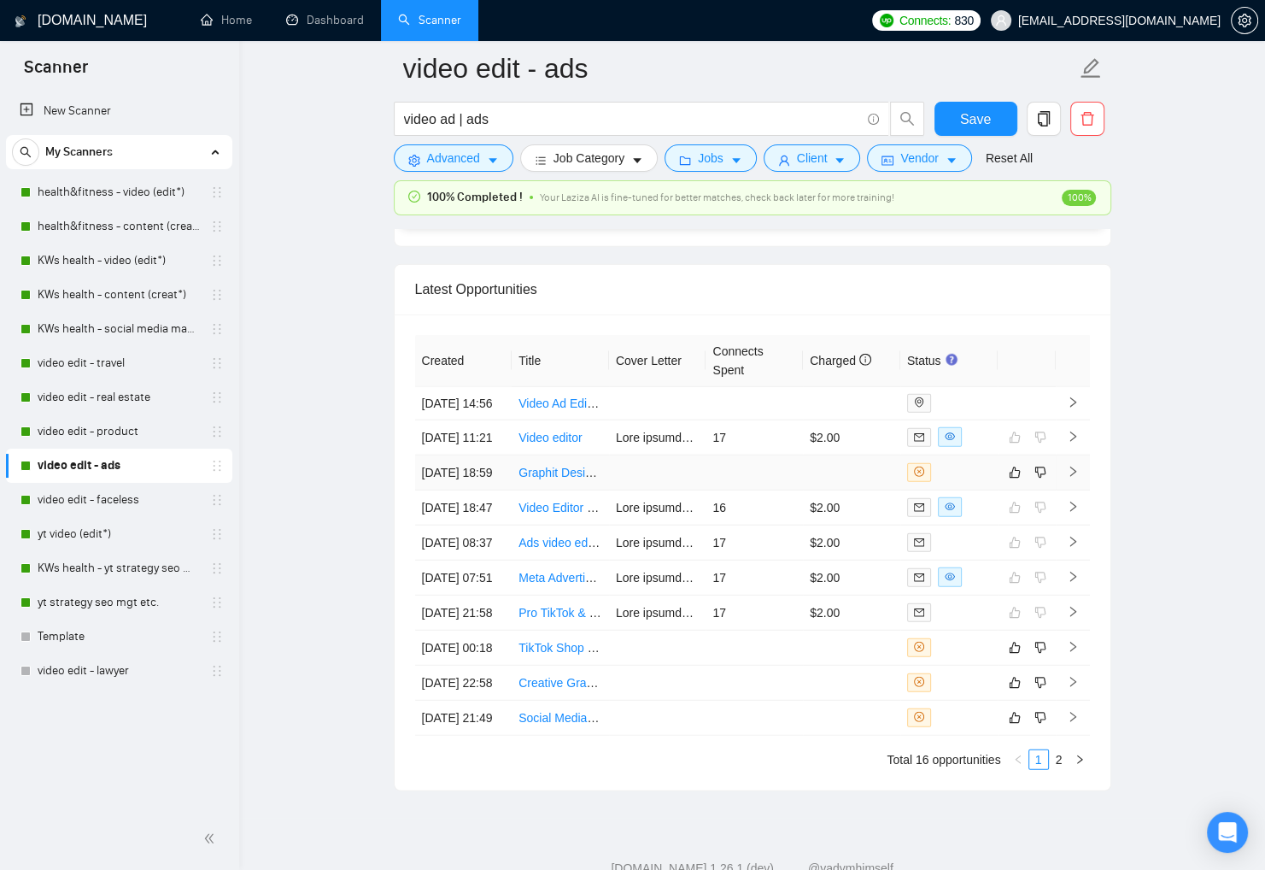
click at [950, 482] on div at bounding box center [949, 472] width 84 height 19
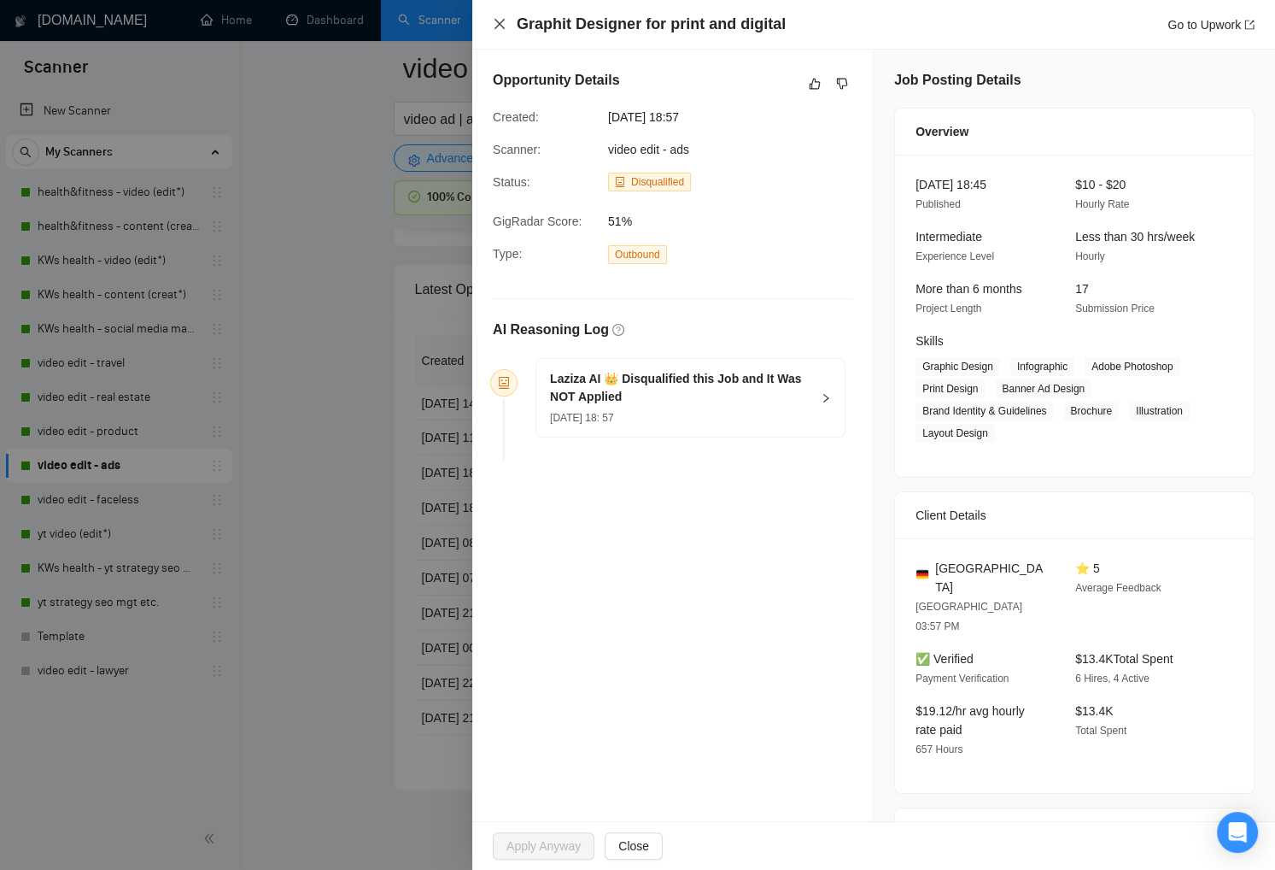
drag, startPoint x: 498, startPoint y: 20, endPoint x: 513, endPoint y: 138, distance: 118.8
click at [498, 20] on icon "close" at bounding box center [500, 24] width 14 height 14
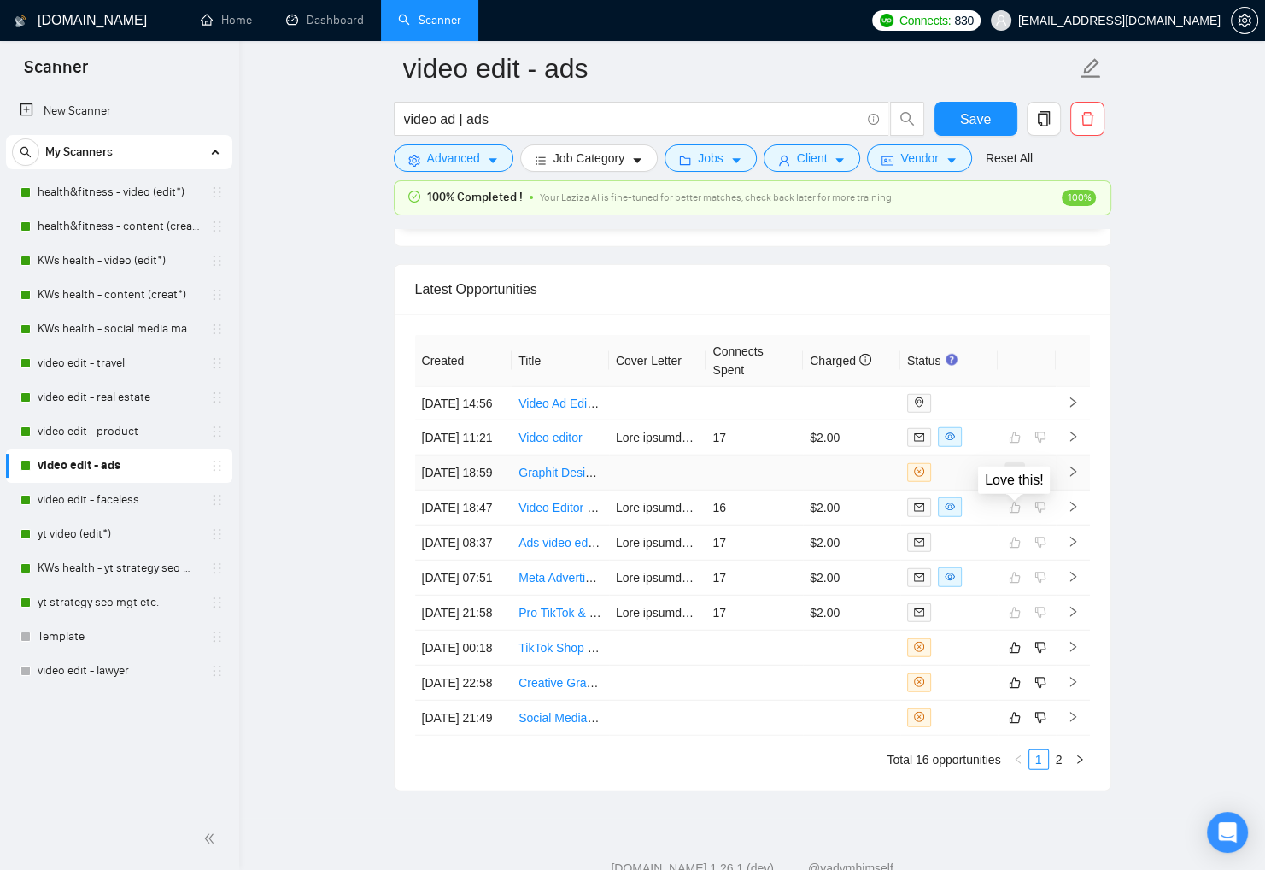
click at [1014, 479] on icon "like" at bounding box center [1015, 473] width 12 height 14
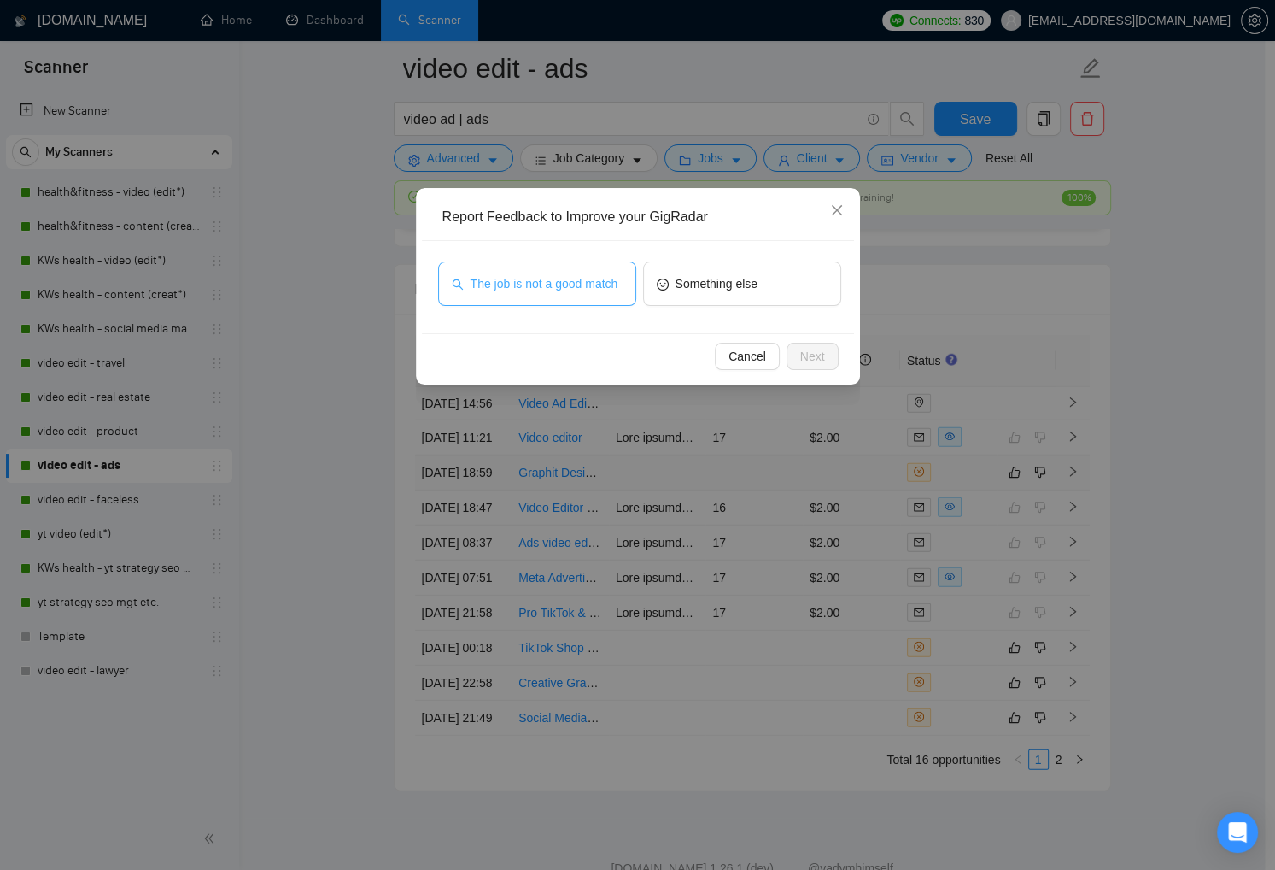
drag, startPoint x: 548, startPoint y: 274, endPoint x: 735, endPoint y: 336, distance: 196.9
click at [548, 274] on span "The job is not a good match" at bounding box center [545, 283] width 148 height 19
click at [800, 352] on span "Next" at bounding box center [812, 356] width 25 height 19
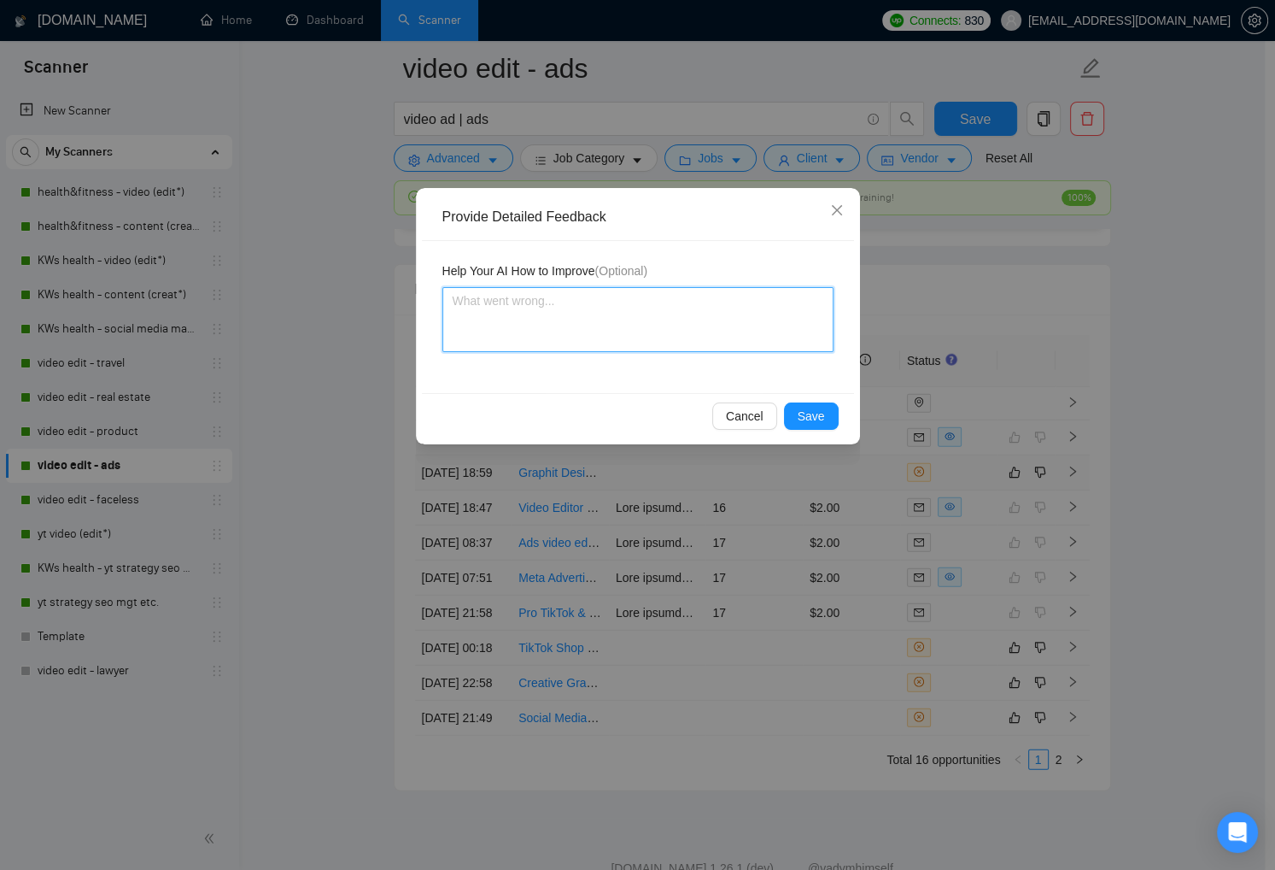
click at [548, 307] on textarea at bounding box center [638, 319] width 391 height 65
type textarea "M"
type textarea "Ma"
type textarea "Maj"
type textarea "Majo"
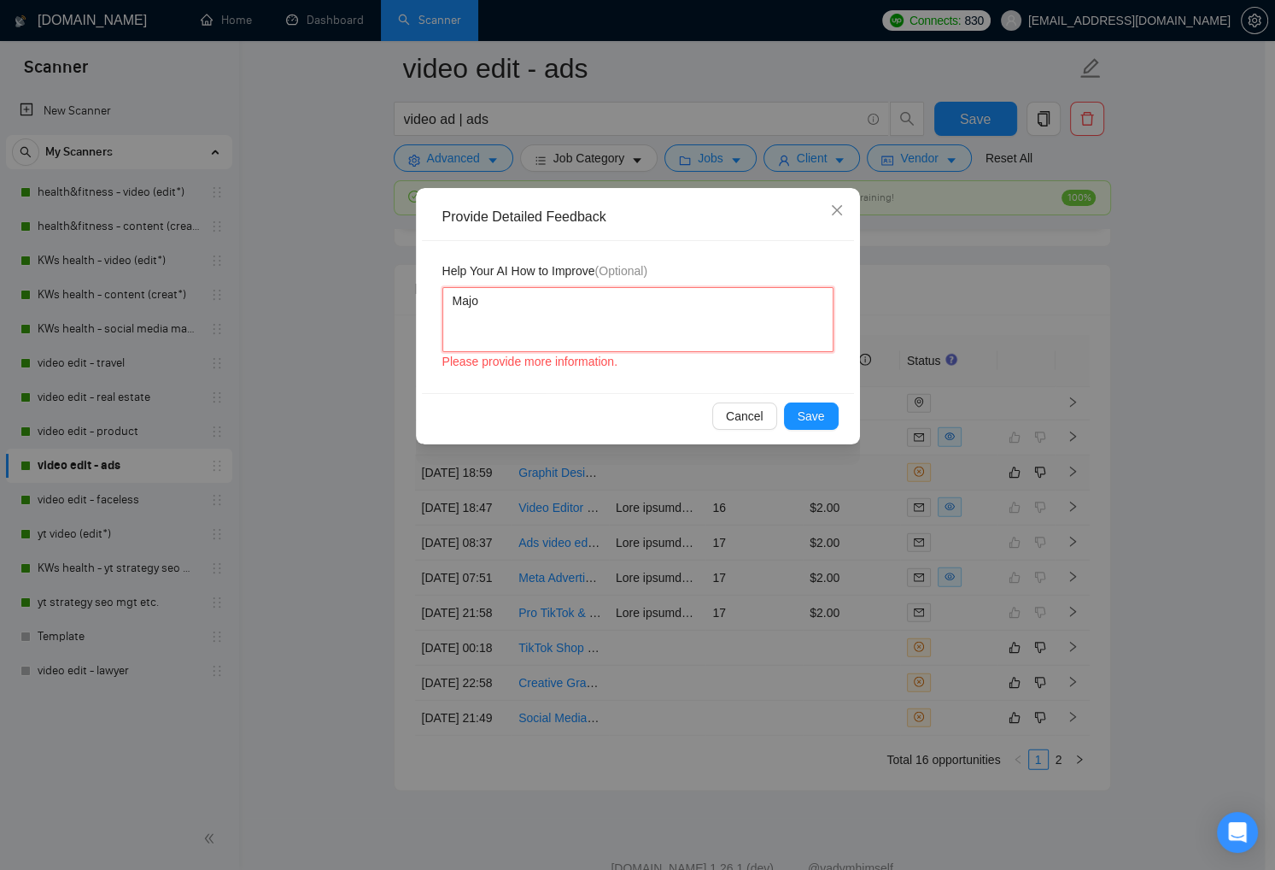
type textarea "Major"
type textarea "Major f"
type textarea "Major fo"
type textarea "Major foc"
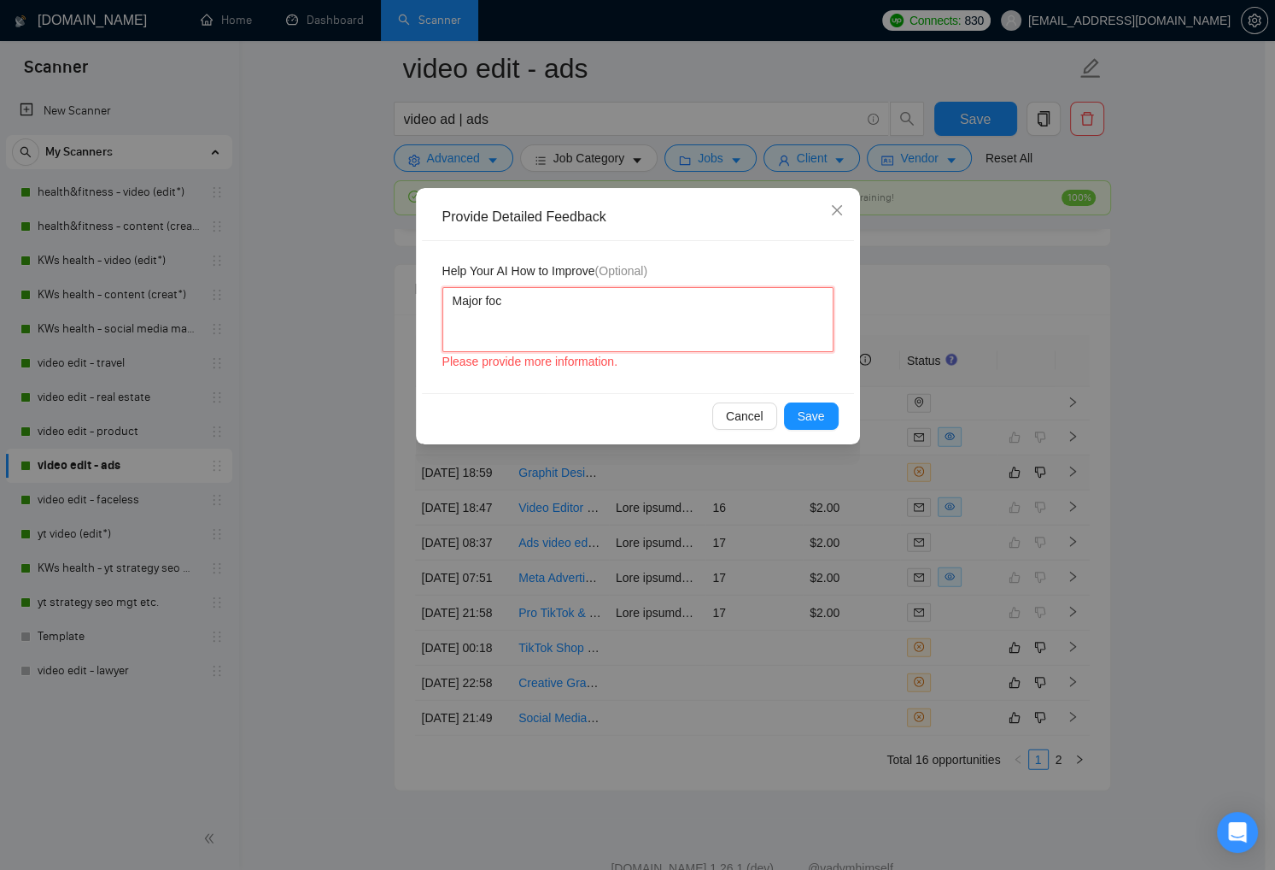
type textarea "Major focu"
type textarea "Major focus"
type textarea "Major focus o"
type textarea "Major focus of"
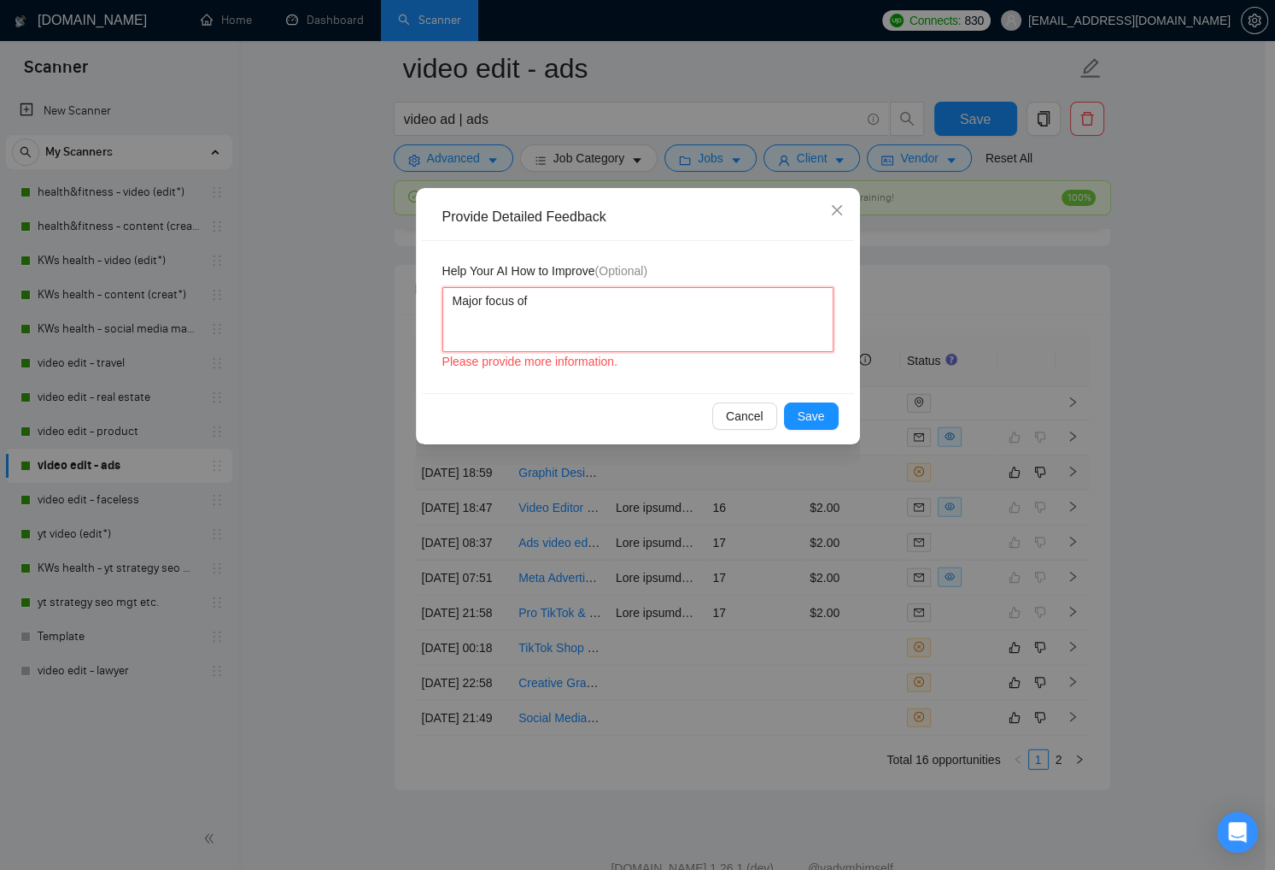
type textarea "Major focus of"
type textarea "Major focus of t"
type textarea "Major focus of"
type textarea "Major focus o"
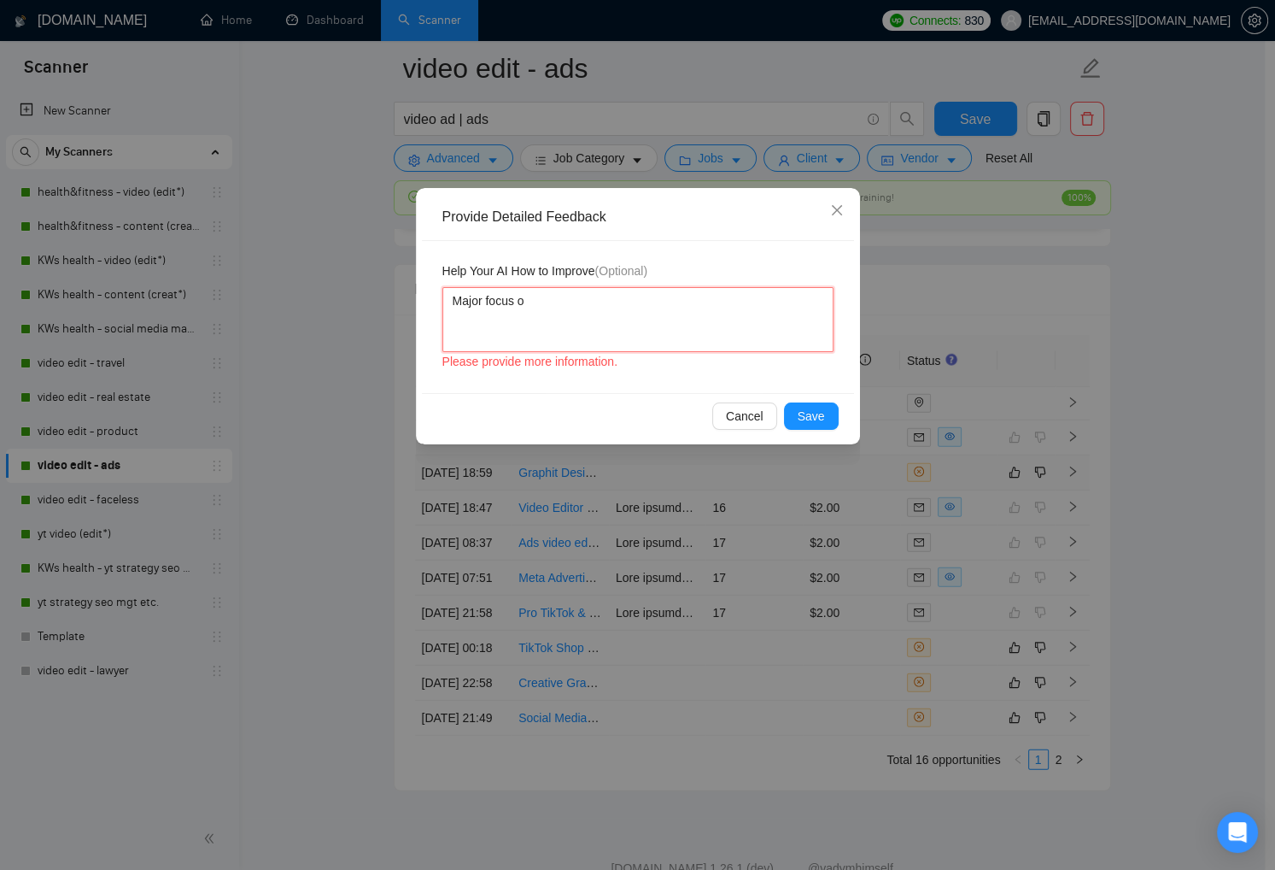
type textarea "Major focus"
type textarea "Major focu"
type textarea "Major foc"
type textarea "Major fo"
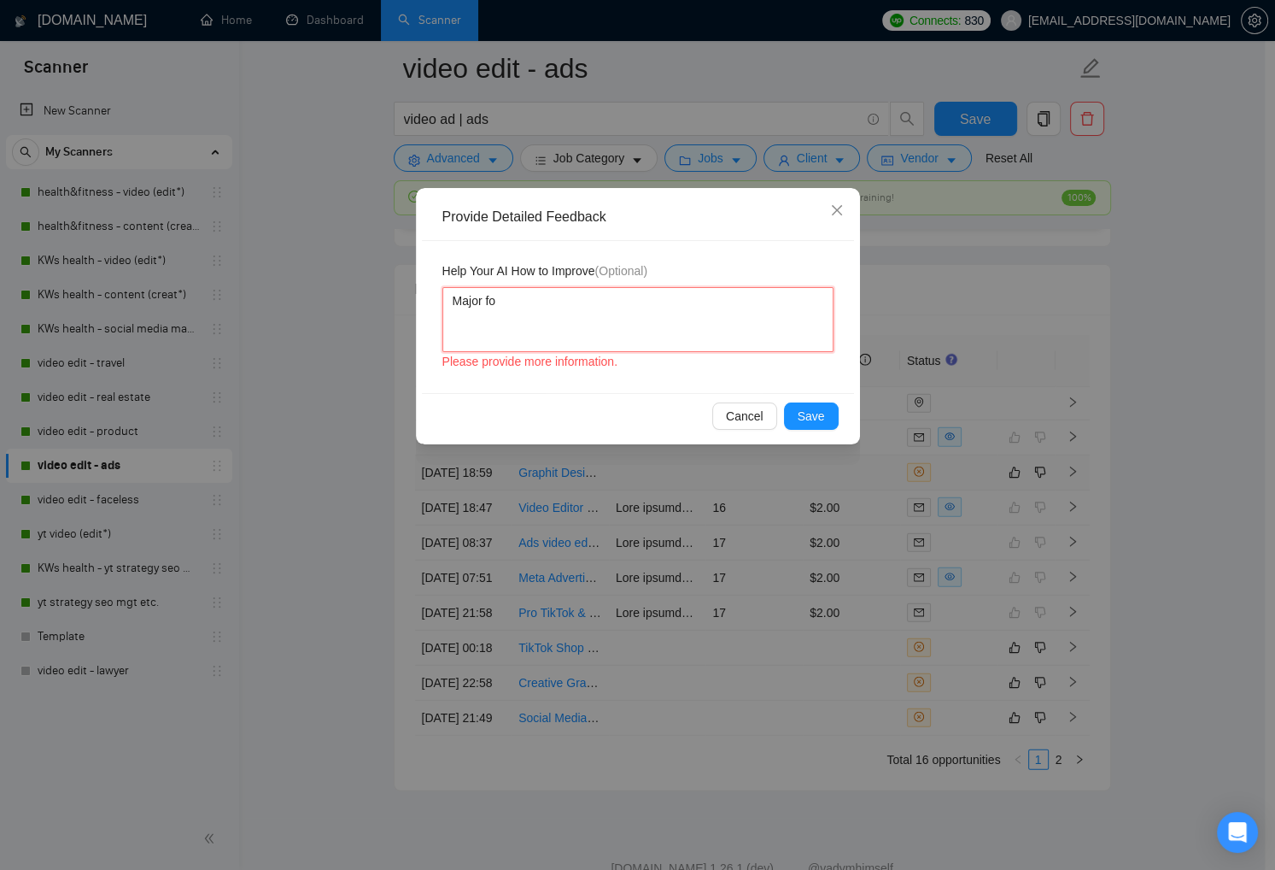
type textarea "Major f"
type textarea "Major"
type textarea "Major r"
type textarea "Major re"
type textarea "Major reu"
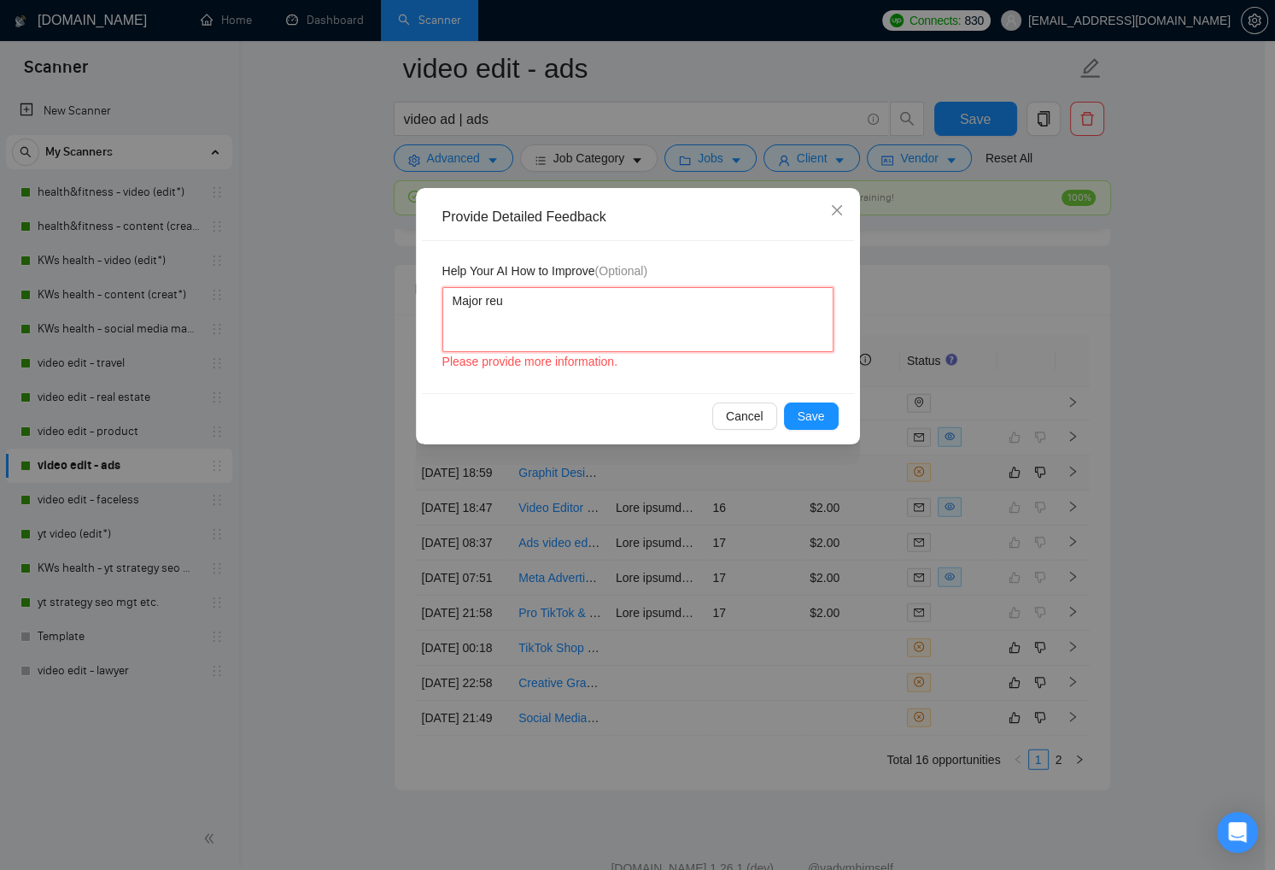
type textarea "Major reuq"
type textarea "Major reuqr"
type textarea "Major reuq"
type textarea "Major reu"
type textarea "Major re"
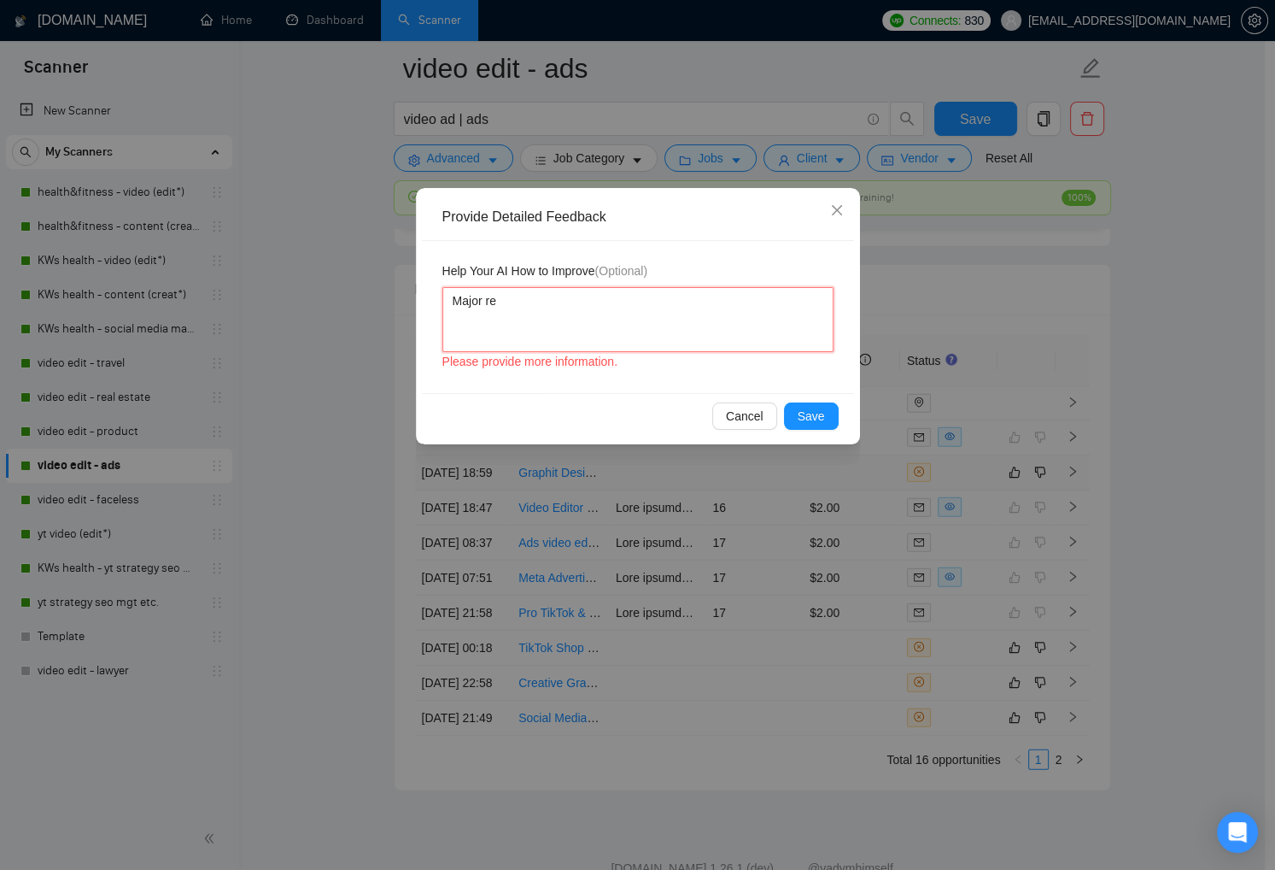
type textarea "Major req"
type textarea "Major requ"
type textarea "Major requi"
type textarea "Major requir"
type textarea "Major requirm"
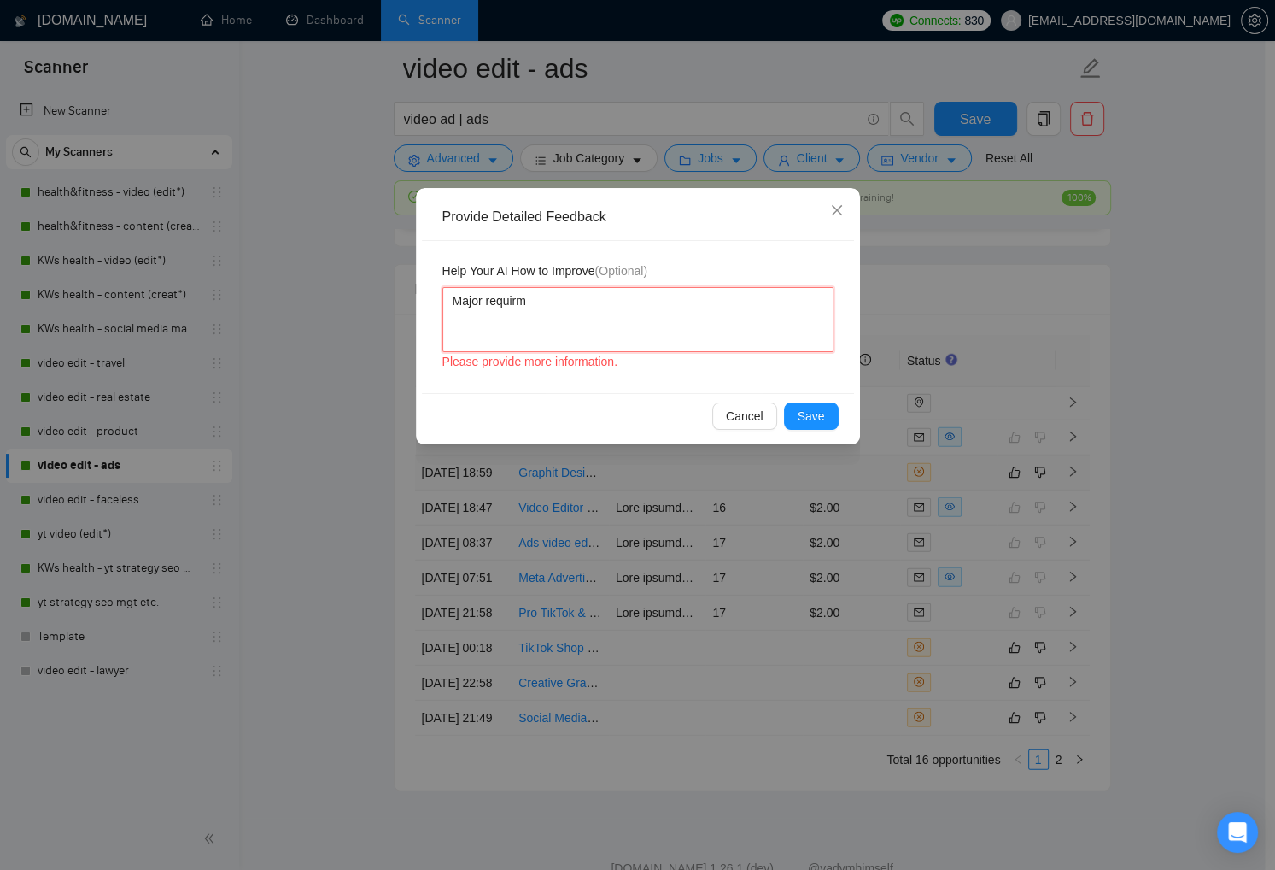
type textarea "Major requir"
type textarea "Major require"
type textarea "Major requirem"
type textarea "Major requireme"
type textarea "Major requiremen"
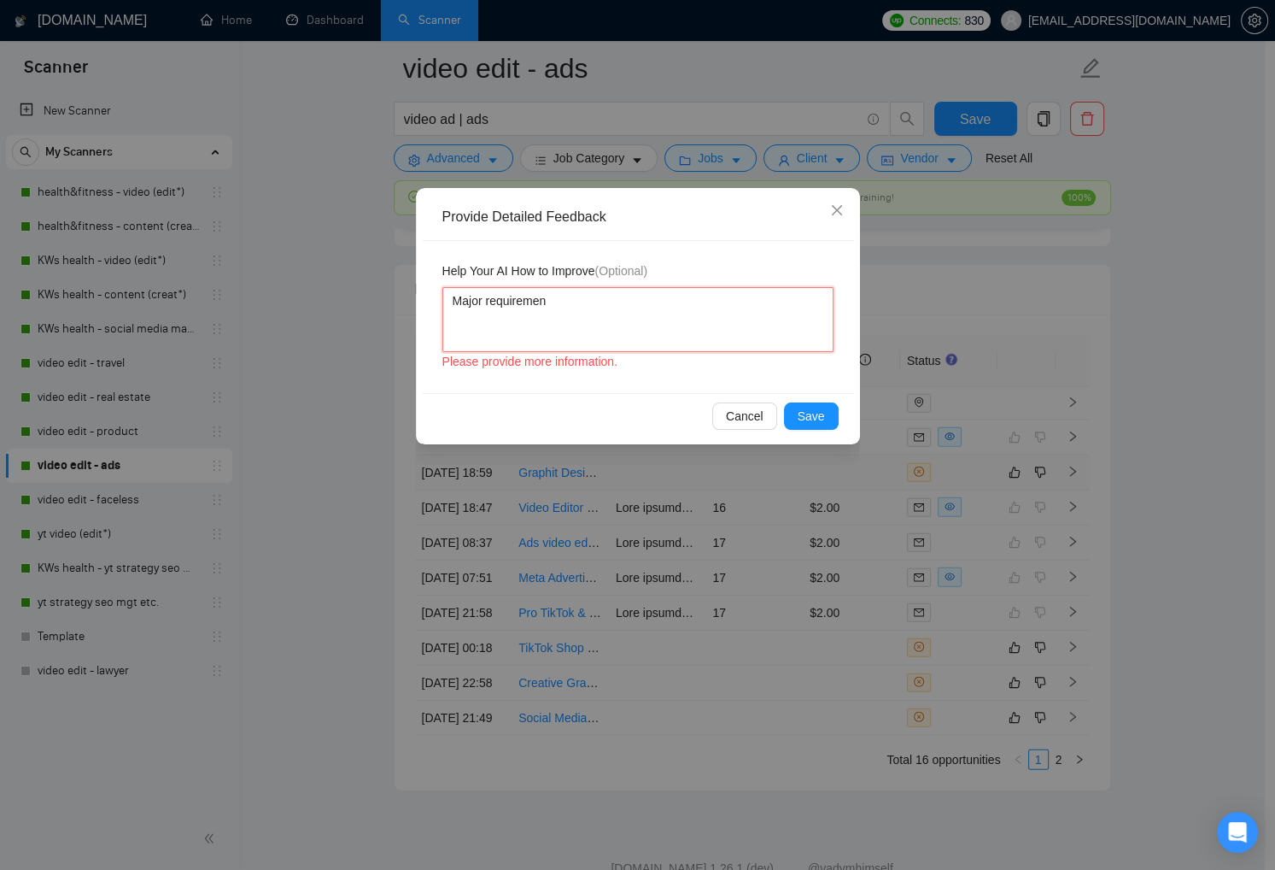
type textarea "Major requirement"
type textarea "Major requirement o"
type textarea "Major requirement of"
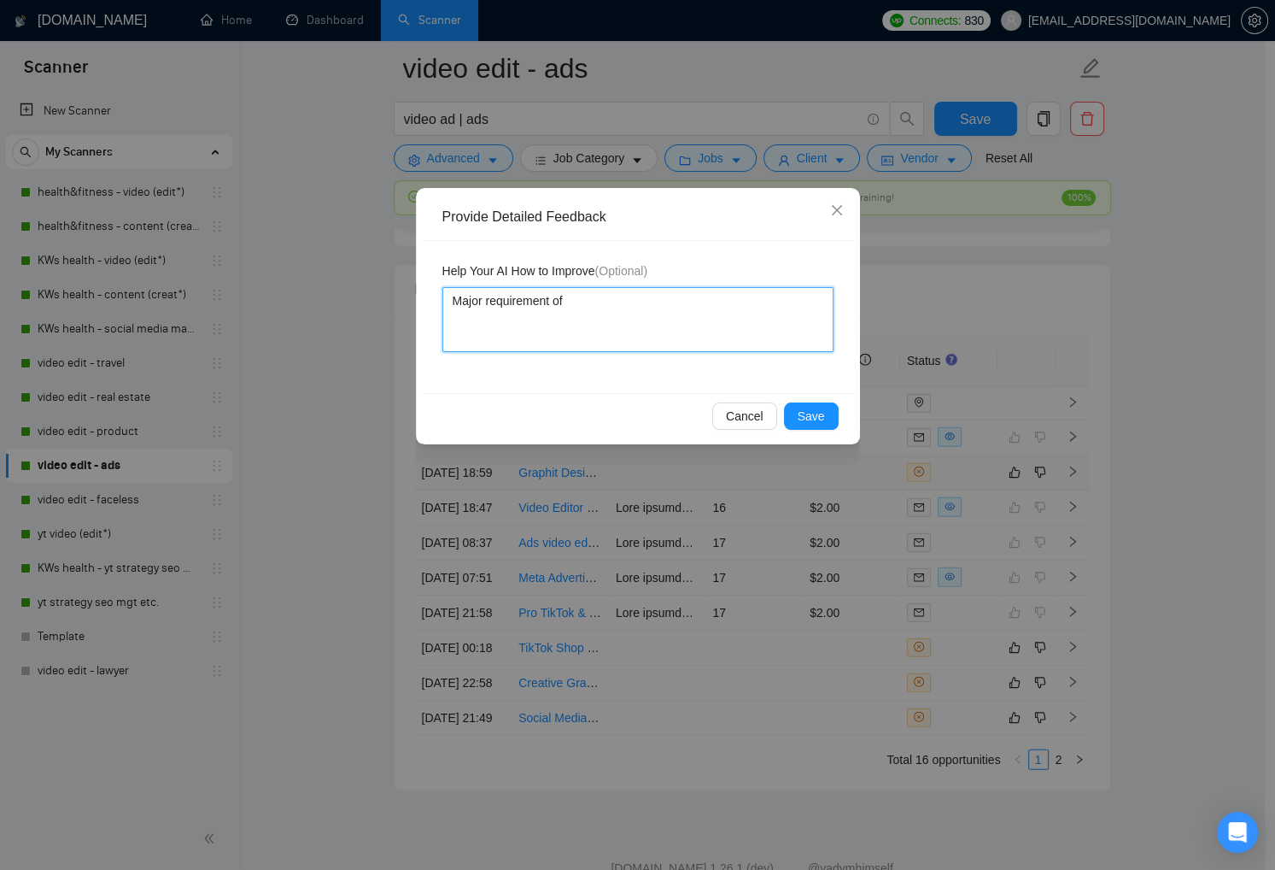
type textarea "Major requirement of t"
type textarea "Major requirement of th"
type textarea "Major requirement of thi"
type textarea "Major requirement of this"
type textarea "Major requirement of this o"
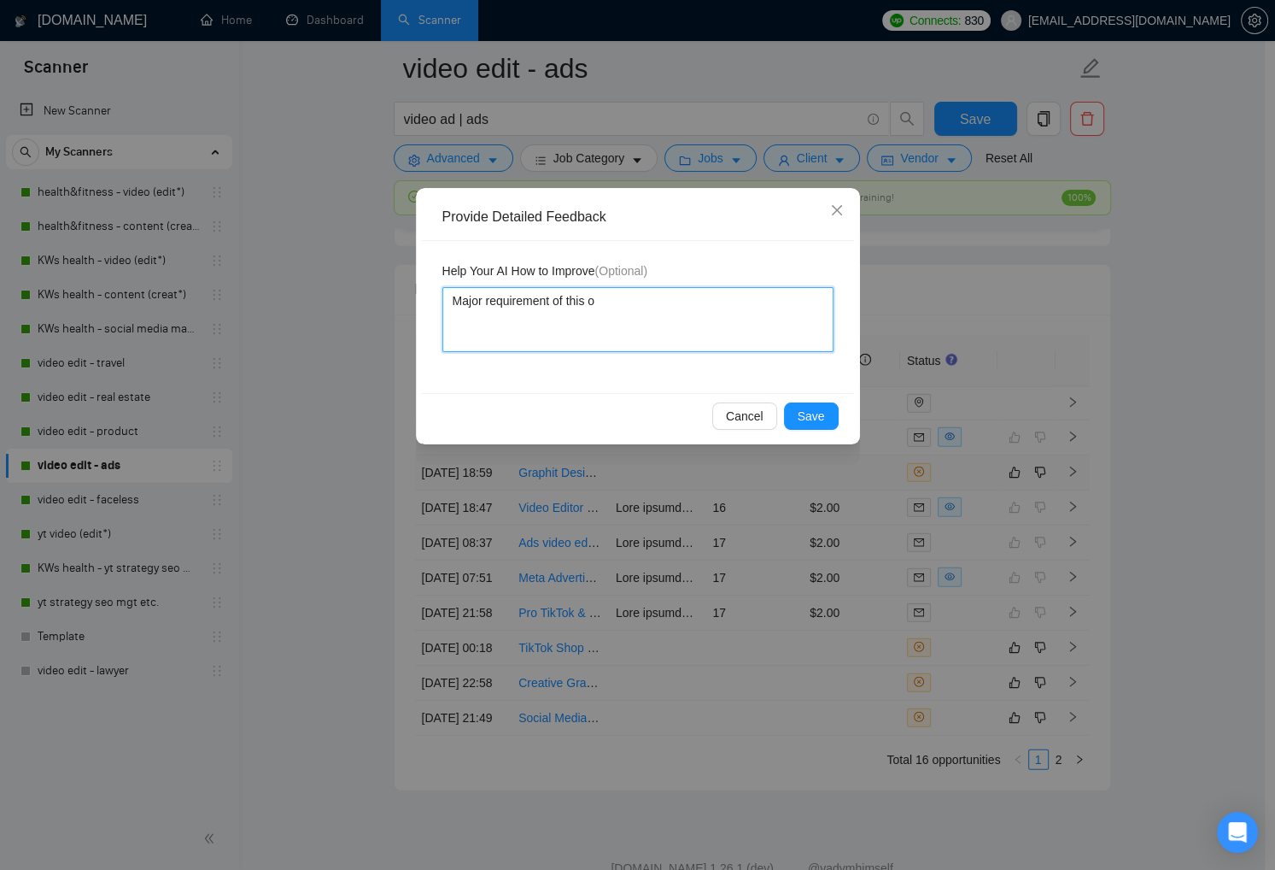
type textarea "Major requirement of this oj"
type textarea "Major requirement of this o"
type textarea "Major requirement of this"
type textarea "Major requirement of this j"
type textarea "Major requirement of this jo"
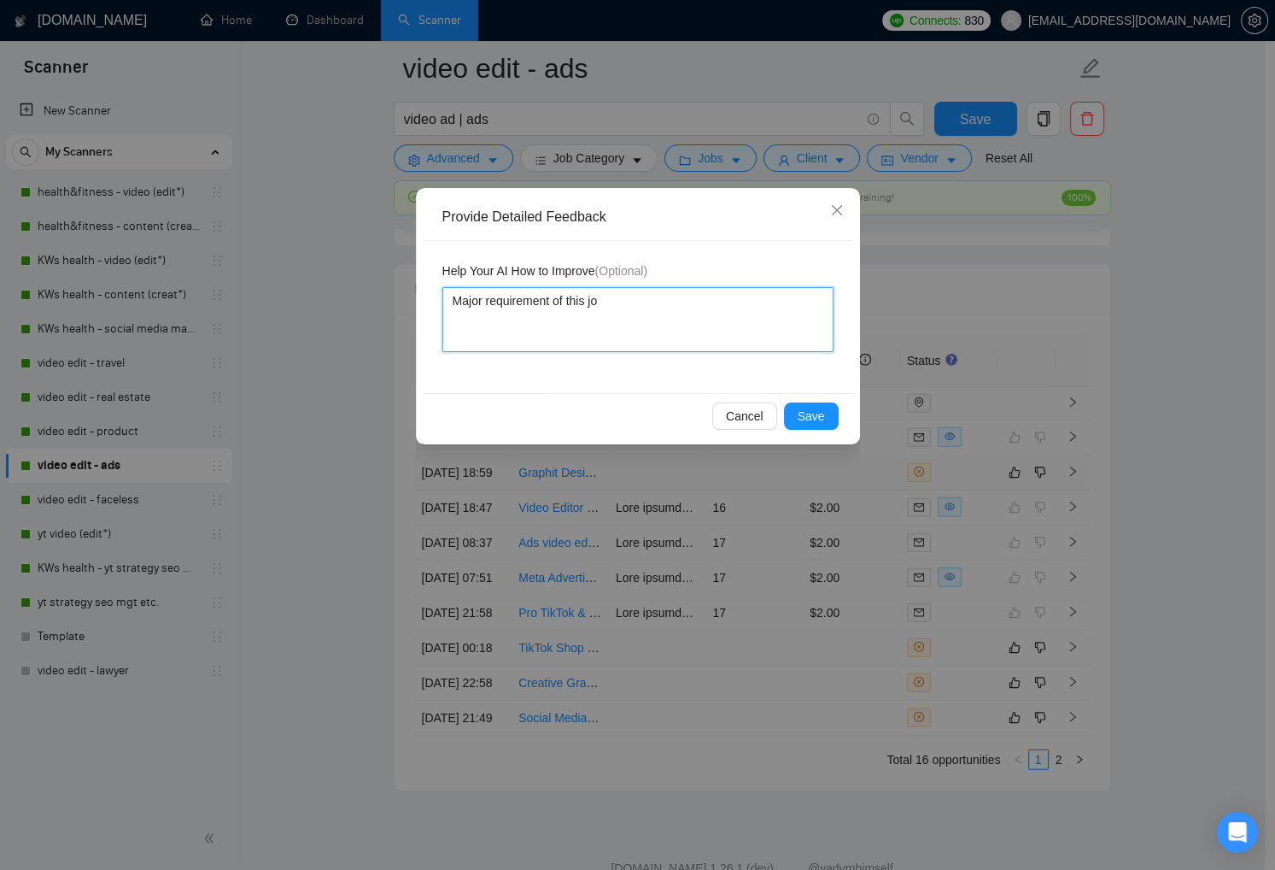
type textarea "Major requirement of this job"
type textarea "Major requirement of this job i"
type textarea "Major requirement of this job is"
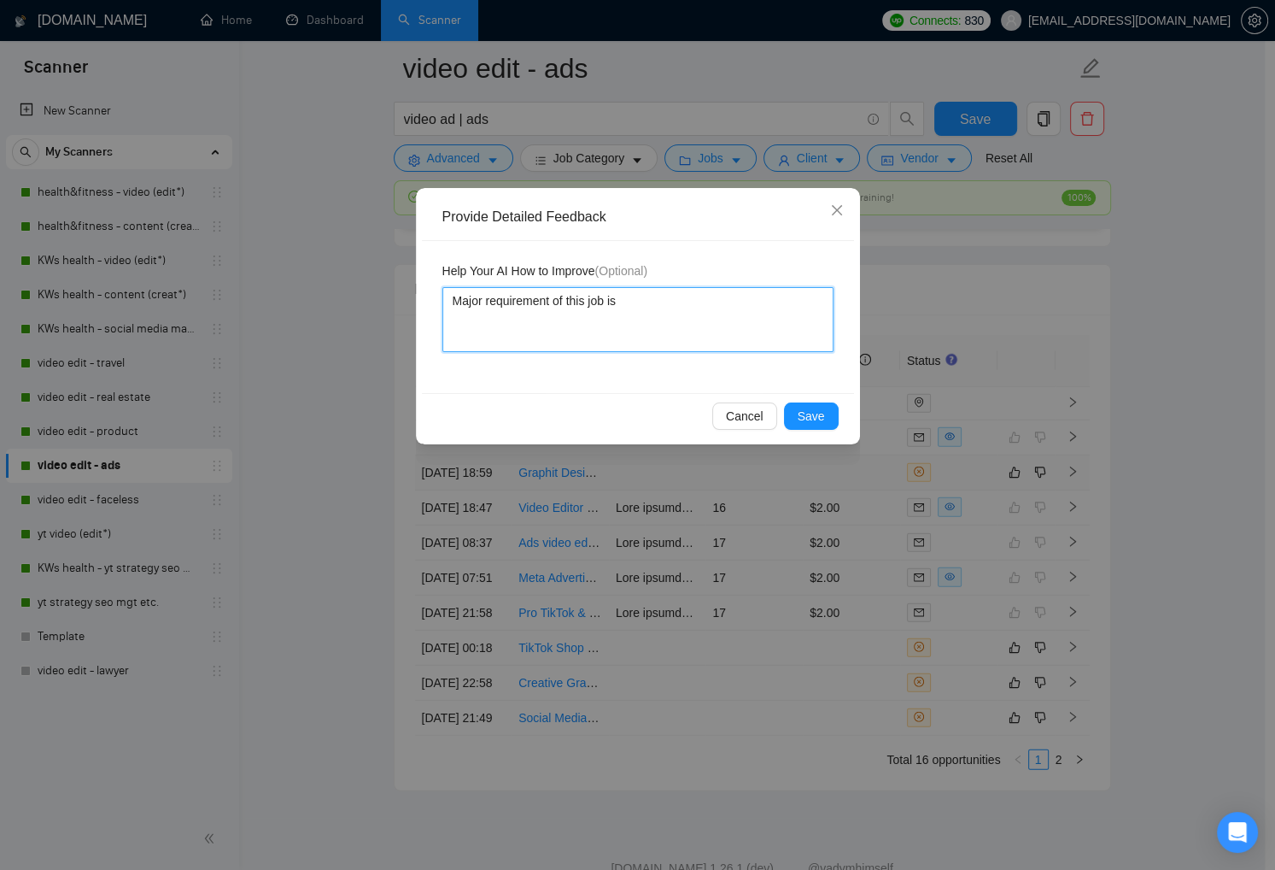
type textarea "Major requirement of this job is g"
type textarea "Major requirement of this job is gr"
type textarea "Major requirement of this job is gra"
type textarea "Major requirement of this job is grap"
type textarea "Major requirement of this job is graph"
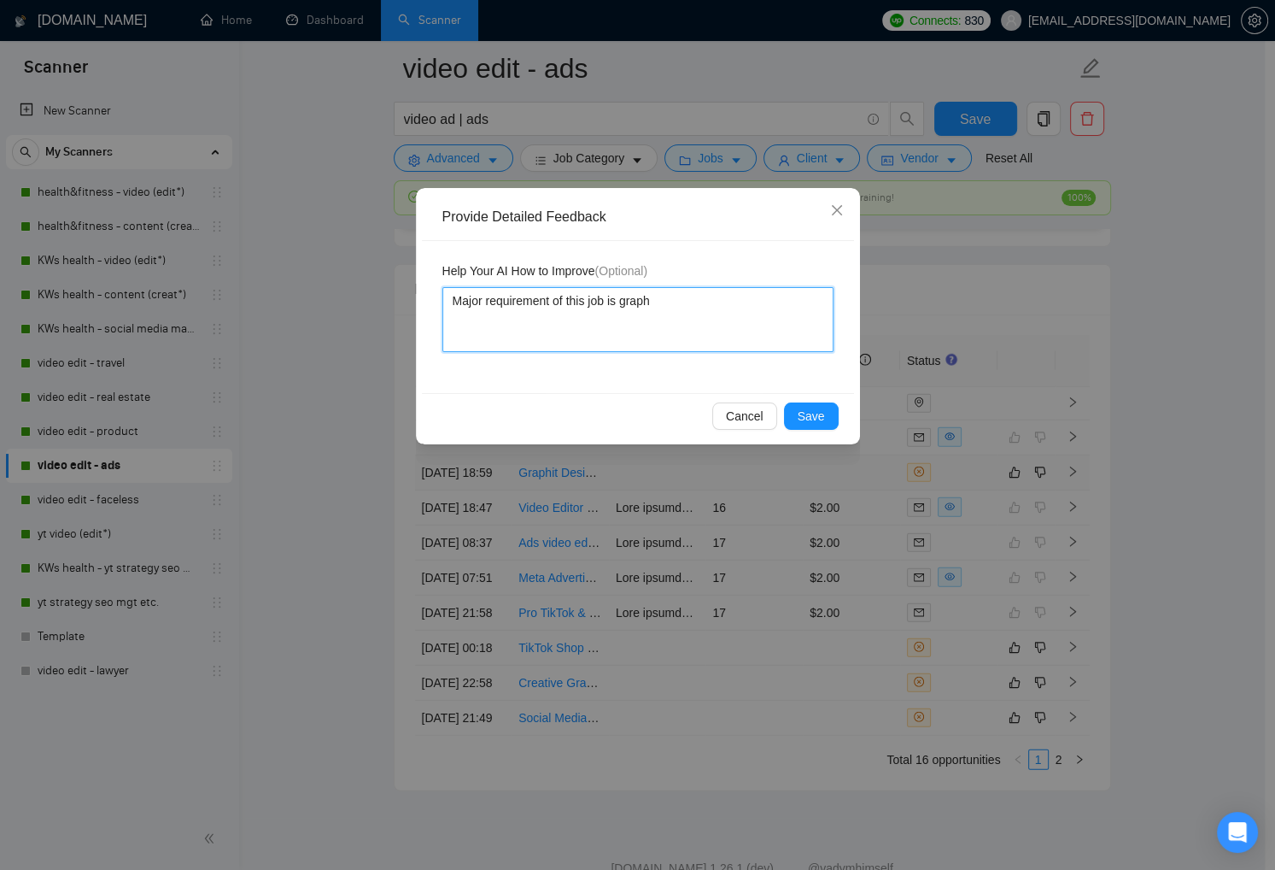
type textarea "Major requirement of this job is graphi"
type textarea "Major requirement of this job is graphic"
type textarea "Major requirement of this job is graphic d"
type textarea "Major requirement of this job is graphic de"
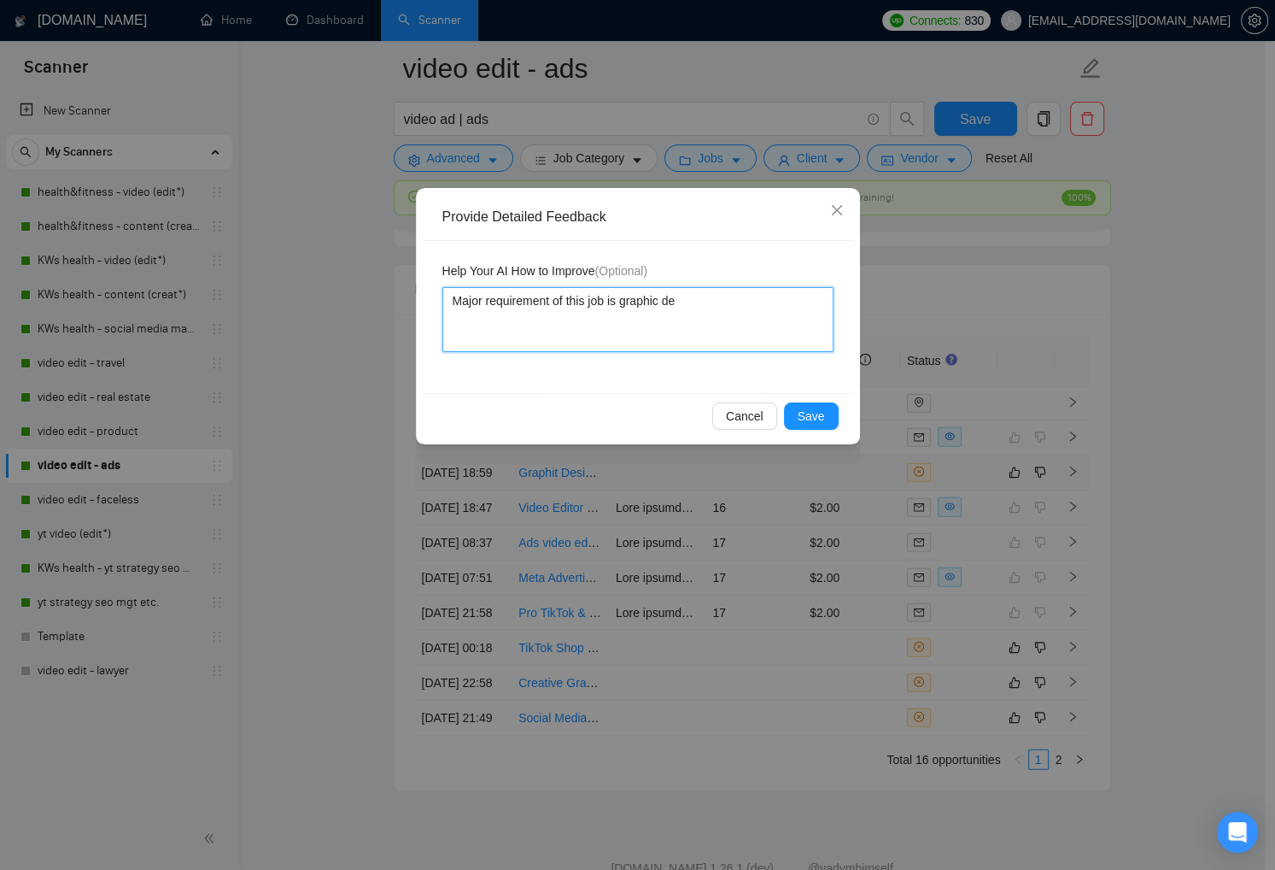
type textarea "Major requirement of this job is graphic des"
type textarea "Major requirement of this job is graphic desi"
type textarea "Major requirement of this job is graphic desig"
type textarea "Major requirement of this job is graphic design"
type textarea "Major requirement of this job is graphic designi"
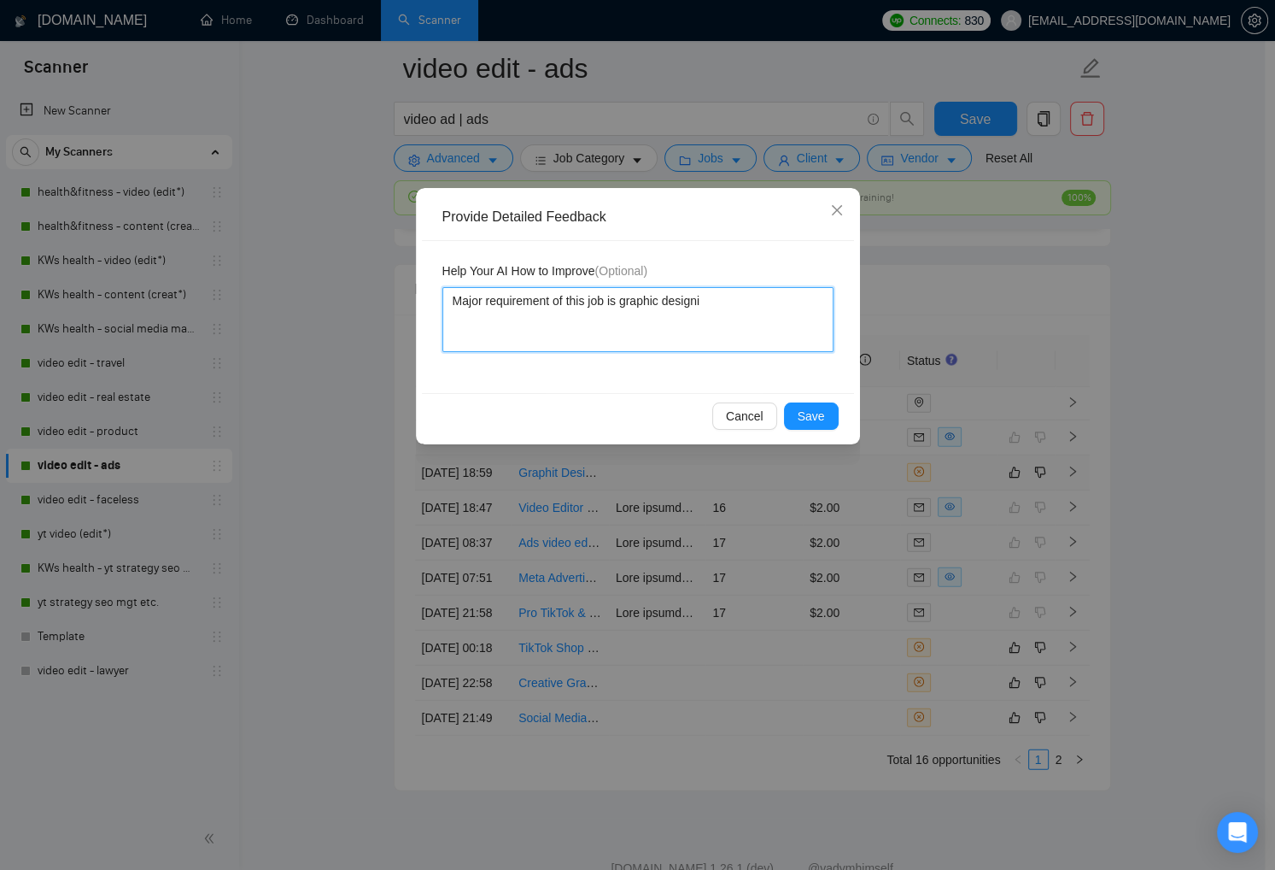
type textarea "Major requirement of this job is graphic designin"
type textarea "Major requirement of this job is graphic designing"
type textarea "Major requirement of this job is graphic designing."
type textarea "Major requirement of this job is graphic designing"
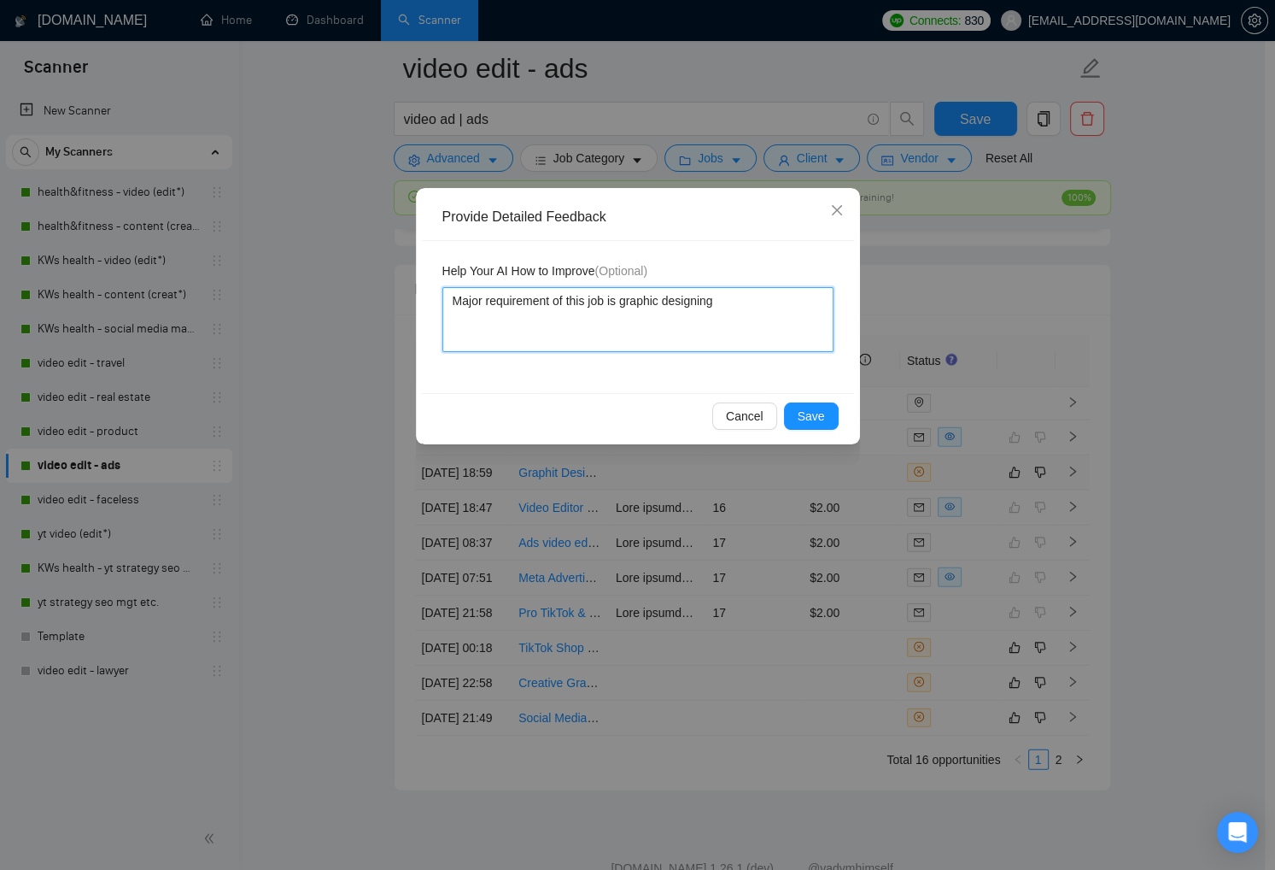
type textarea "Major requirement of this job is graphic designing w"
type textarea "Major requirement of this job is graphic designing wh"
type textarea "Major requirement of this job is graphic designing whi"
type textarea "Major requirement of this job is graphic designing whil"
type textarea "Major requirement of this job is graphic designing while"
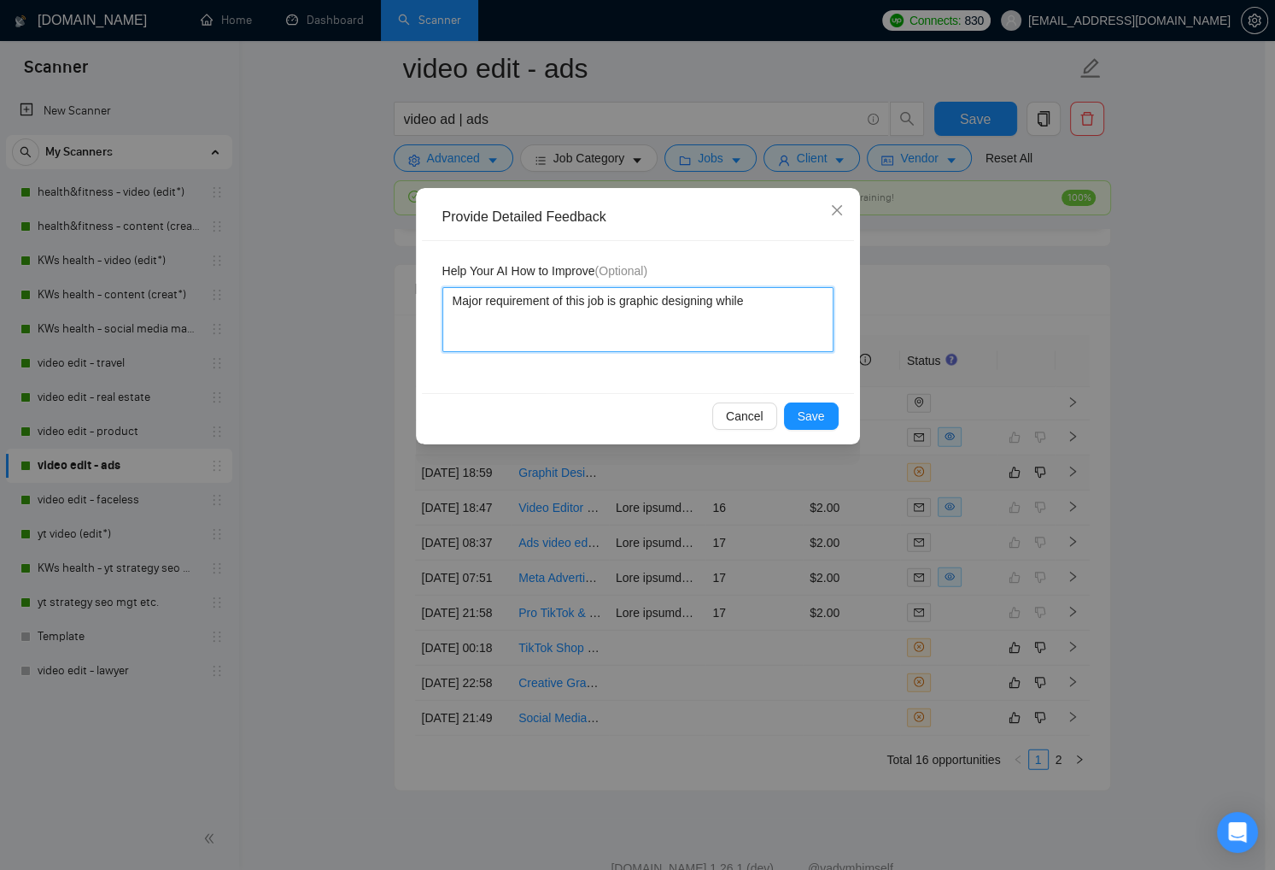
type textarea "Major requirement of this job is graphic designing while"
type textarea "Major requirement of this job is graphic designing while w"
type textarea "Major requirement of this job is graphic designing while we"
type textarea "Major requirement of this job is graphic designing while w"
type textarea "Major requirement of this job is graphic designing while"
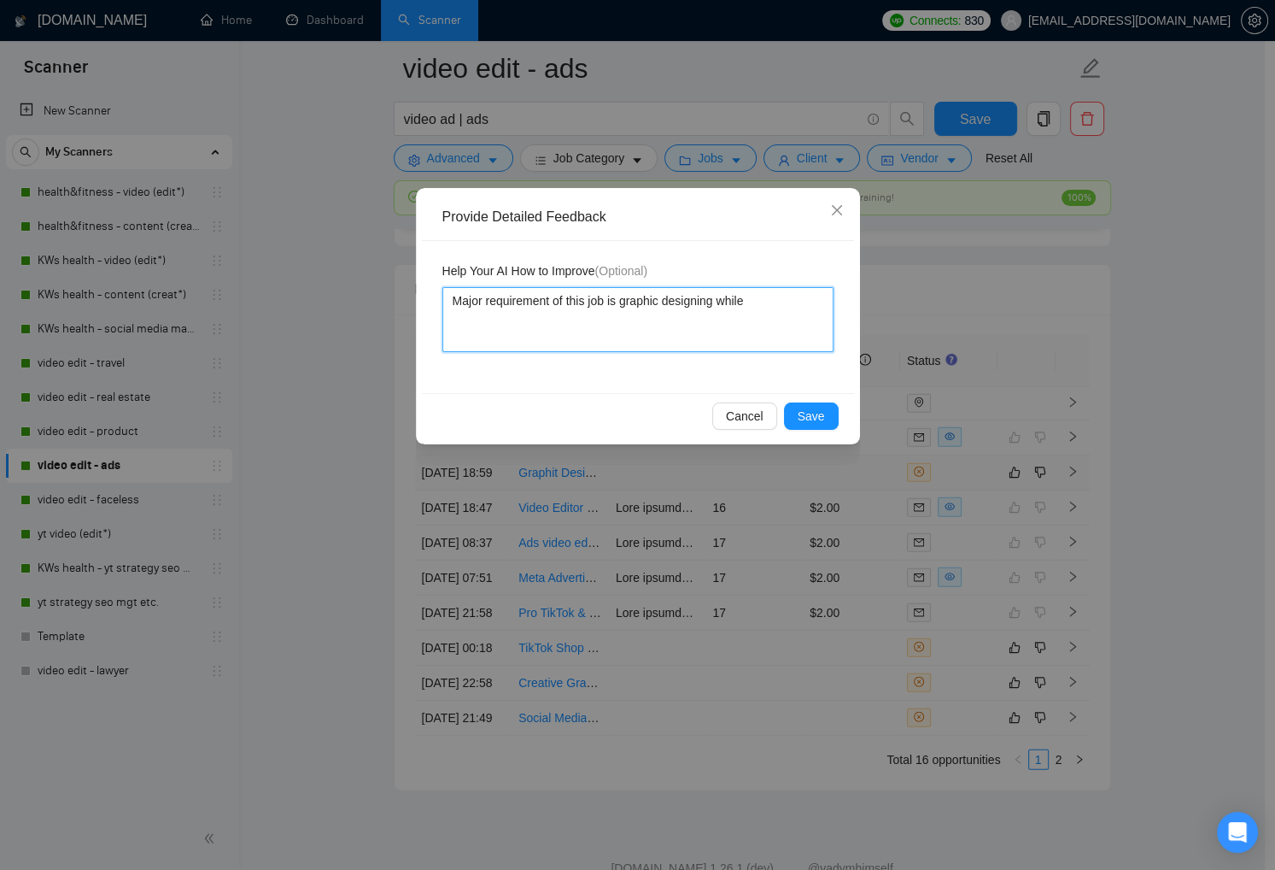
type textarea "Major requirement of this job is graphic designing while I"
type textarea "Major requirement of this job is graphic designing while I a"
type textarea "Major requirement of this job is graphic designing while I am"
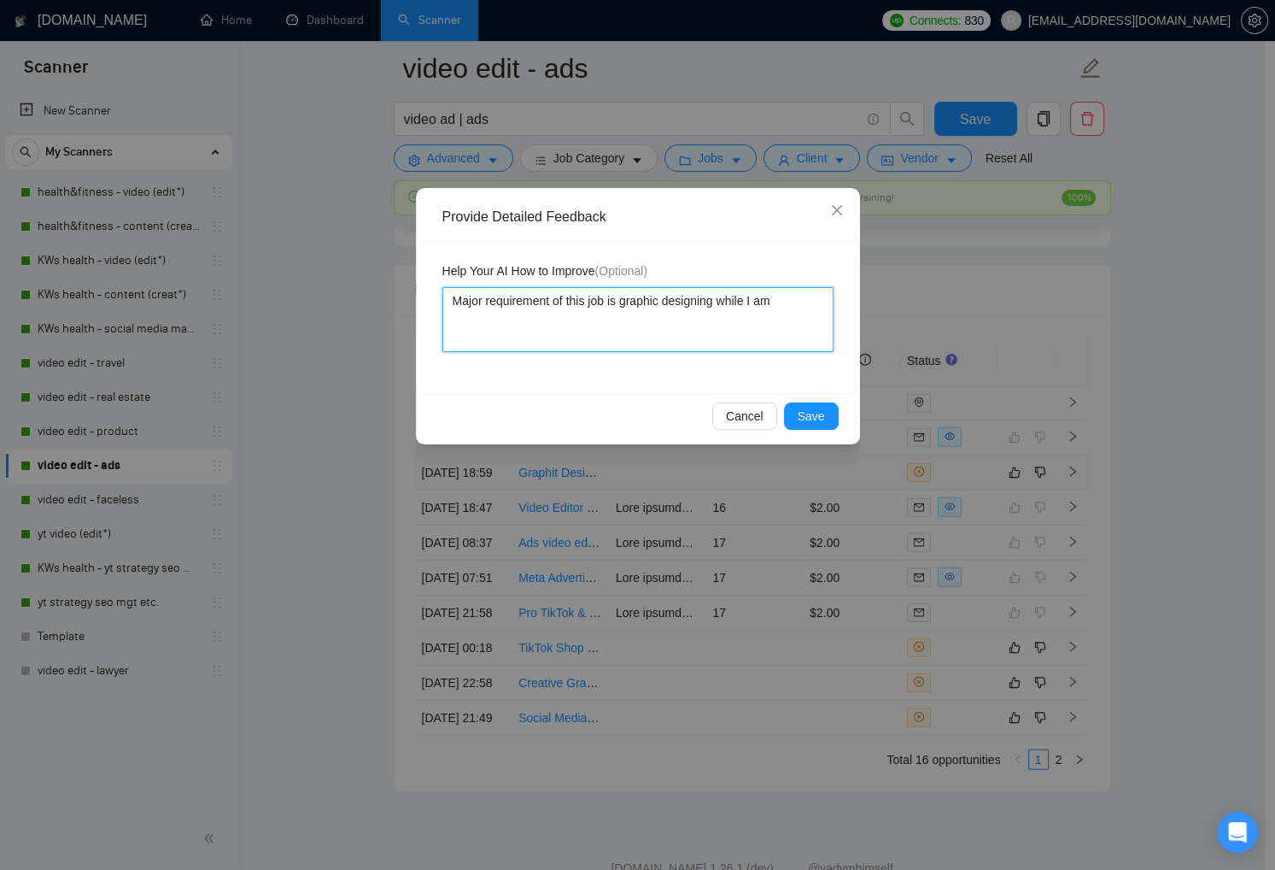
type textarea "Major requirement of this job is graphic designing while I am e"
click at [799, 414] on span "Save" at bounding box center [811, 416] width 27 height 19
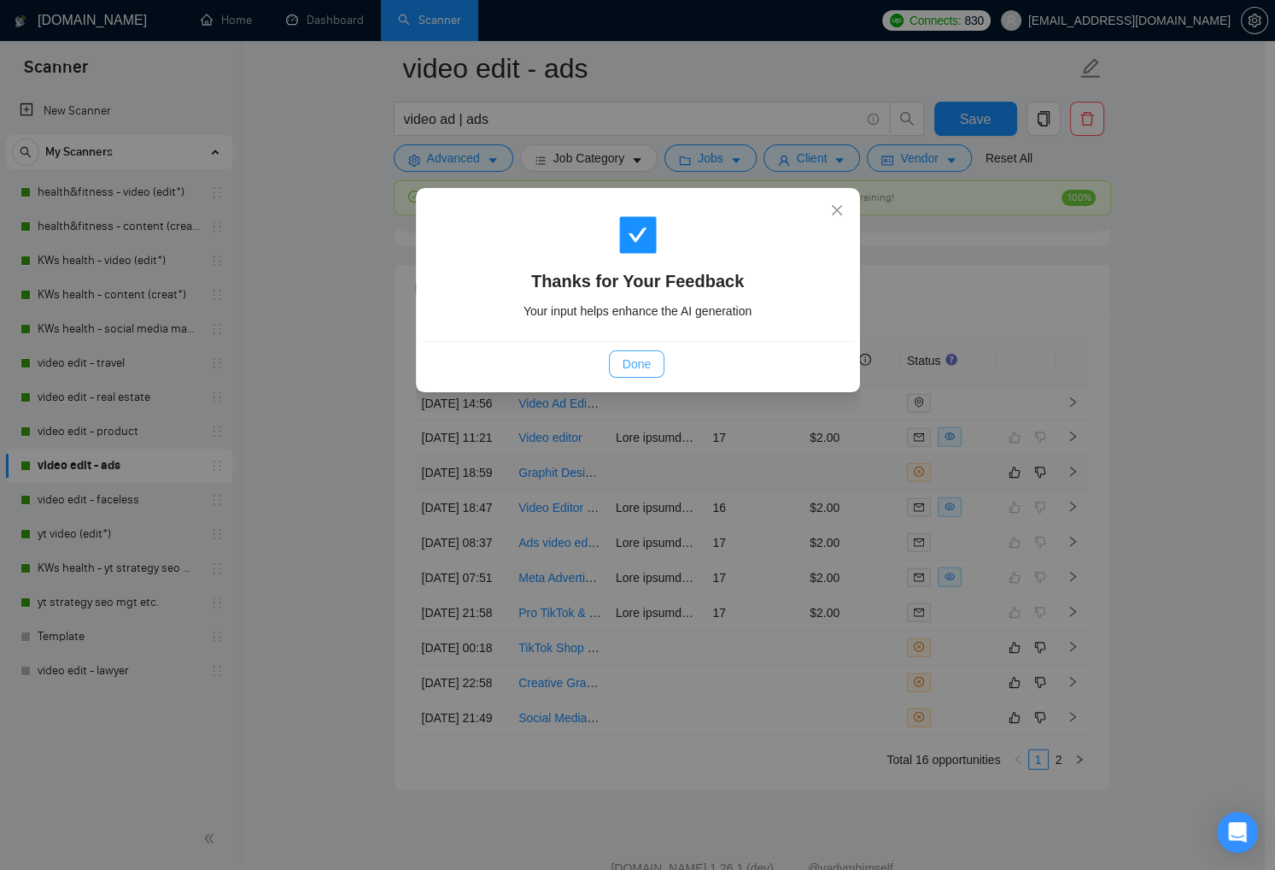
click at [637, 361] on span "Done" at bounding box center [637, 364] width 28 height 19
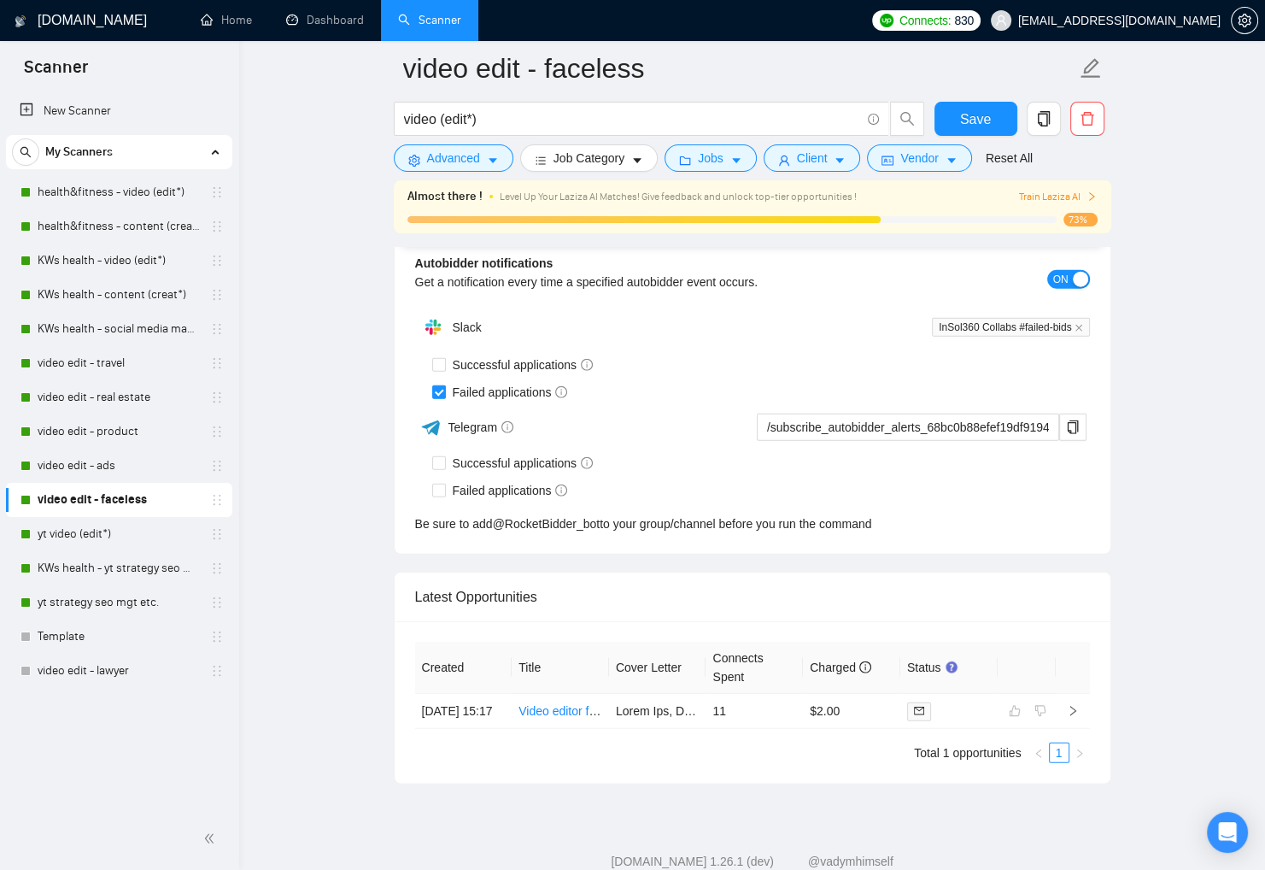
scroll to position [4224, 0]
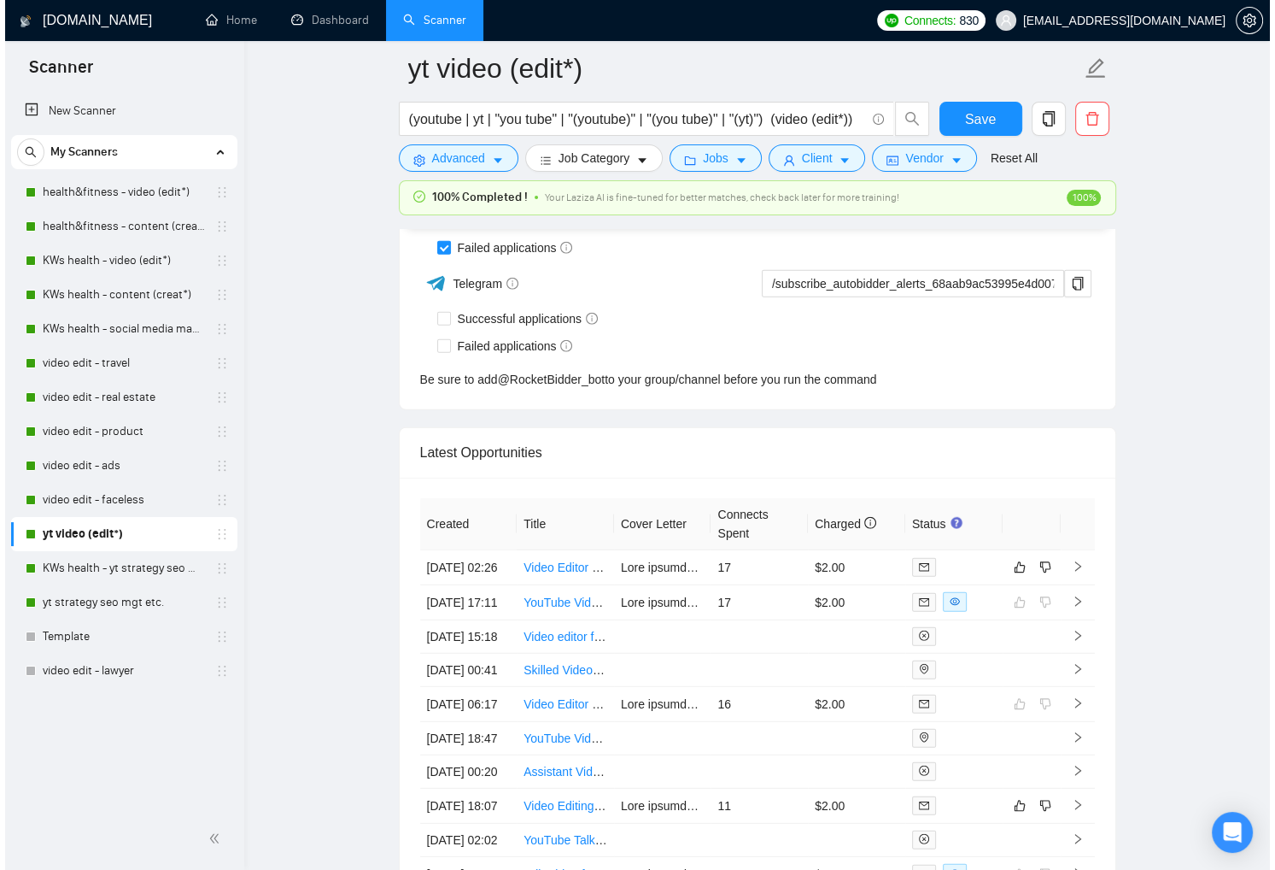
scroll to position [4341, 0]
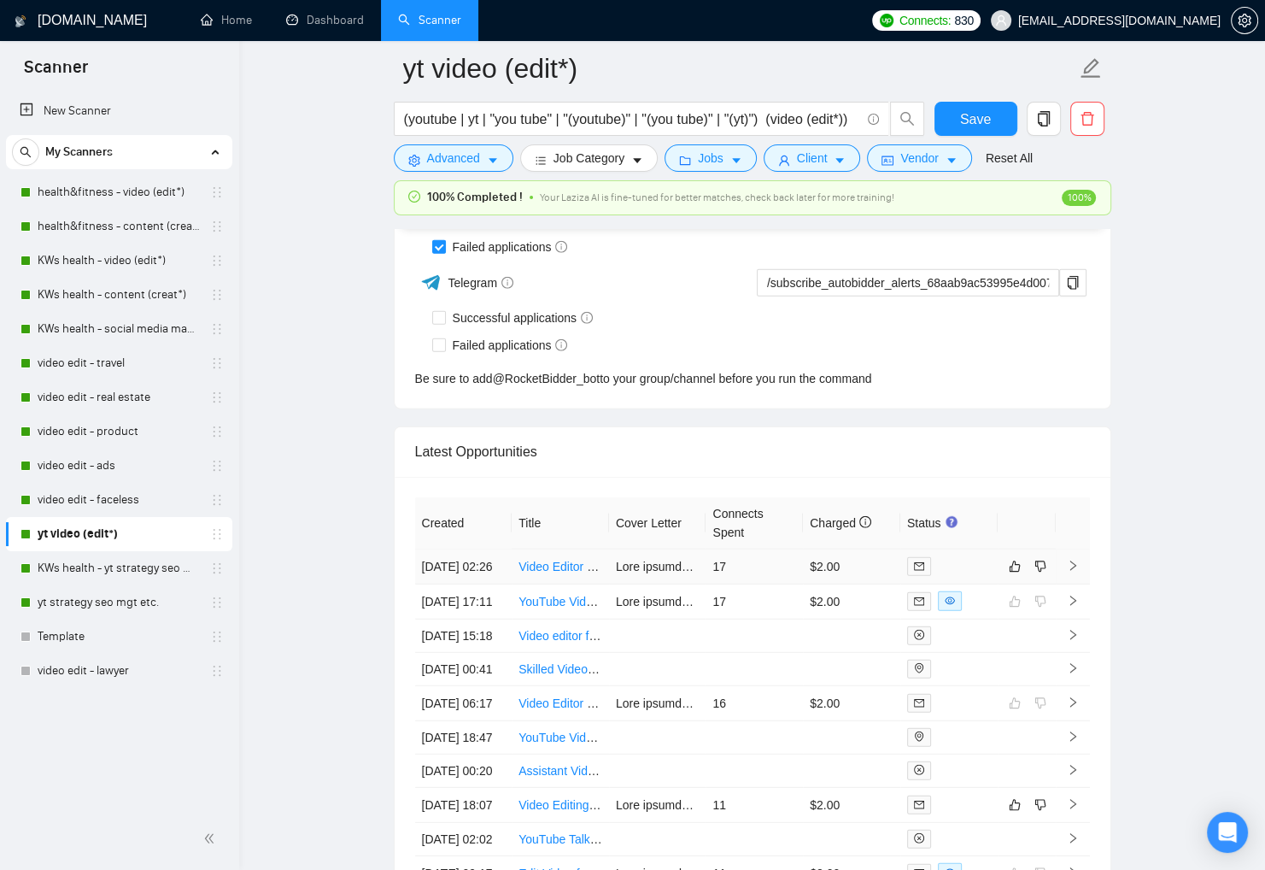
click at [978, 570] on div at bounding box center [949, 566] width 84 height 20
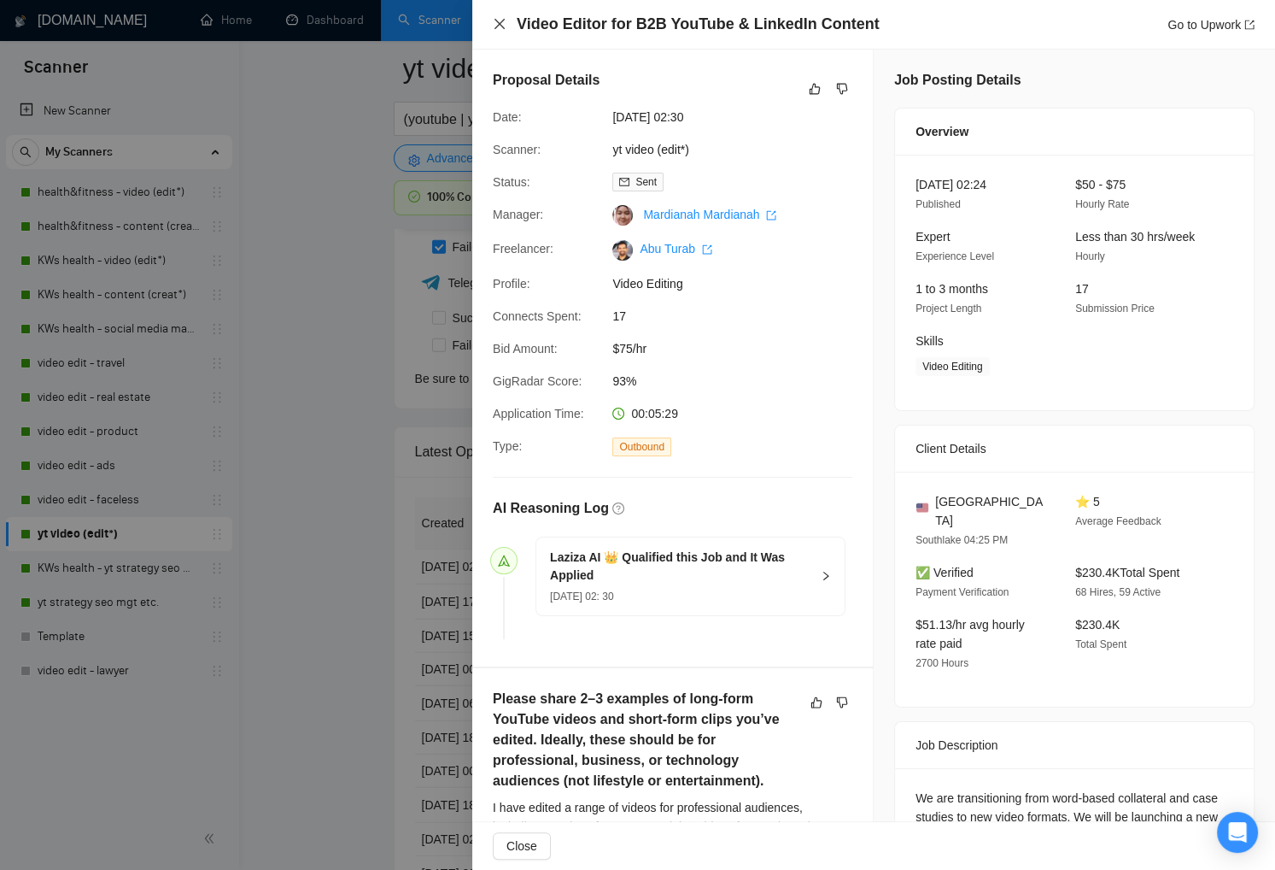
click at [497, 25] on icon "close" at bounding box center [500, 24] width 14 height 14
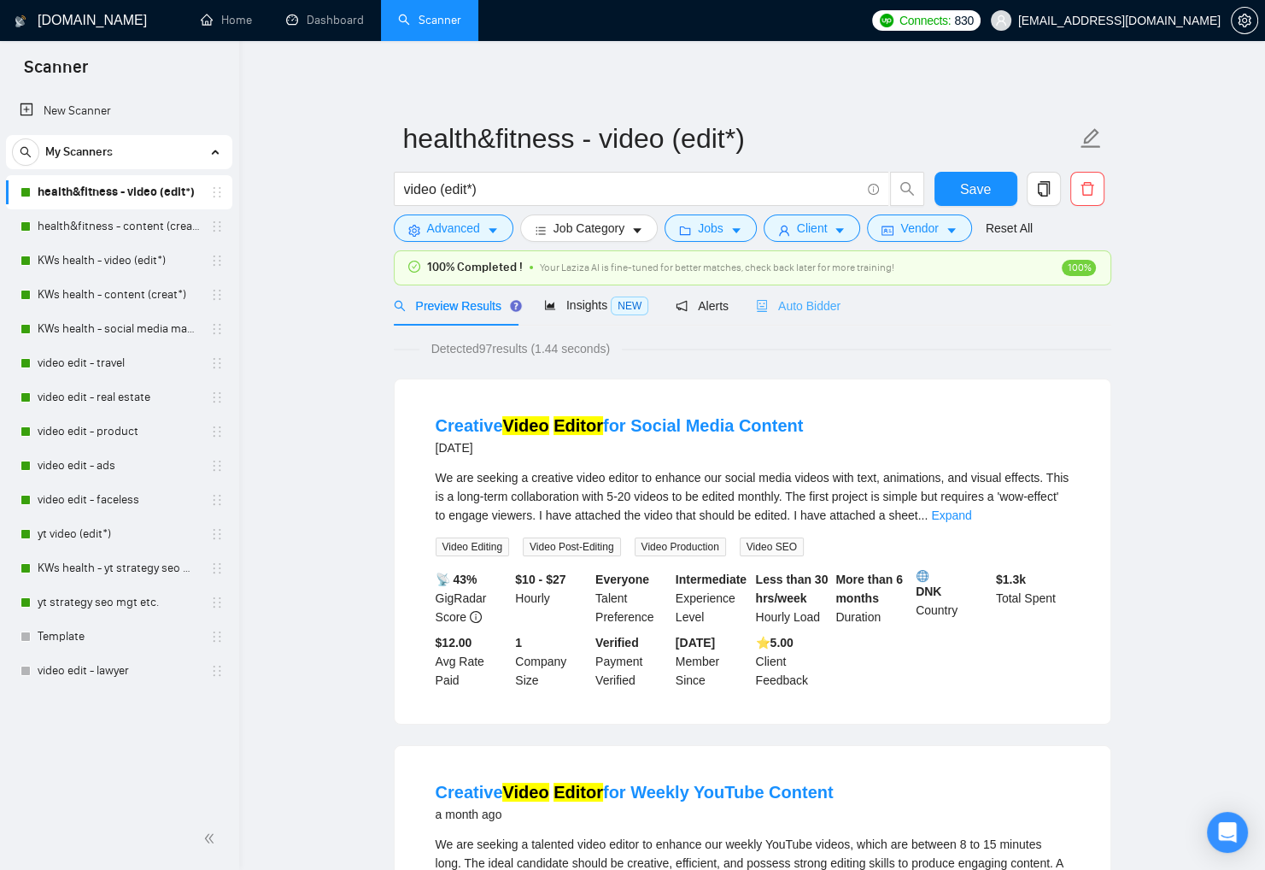
click at [806, 293] on div "Auto Bidder" at bounding box center [798, 305] width 85 height 40
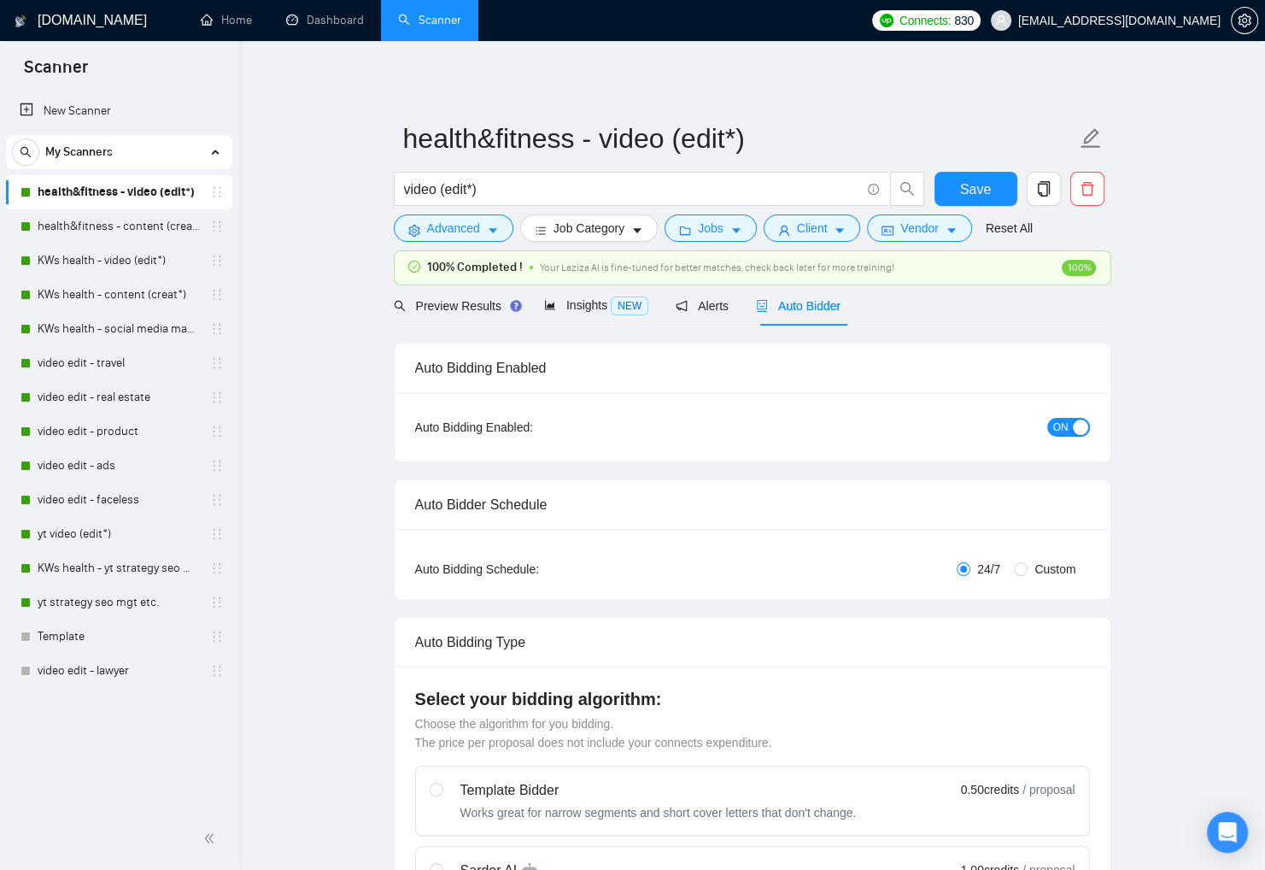
checkbox input "true"
click at [91, 568] on link "KWs health - yt strategy seo mgt etc." at bounding box center [119, 568] width 162 height 34
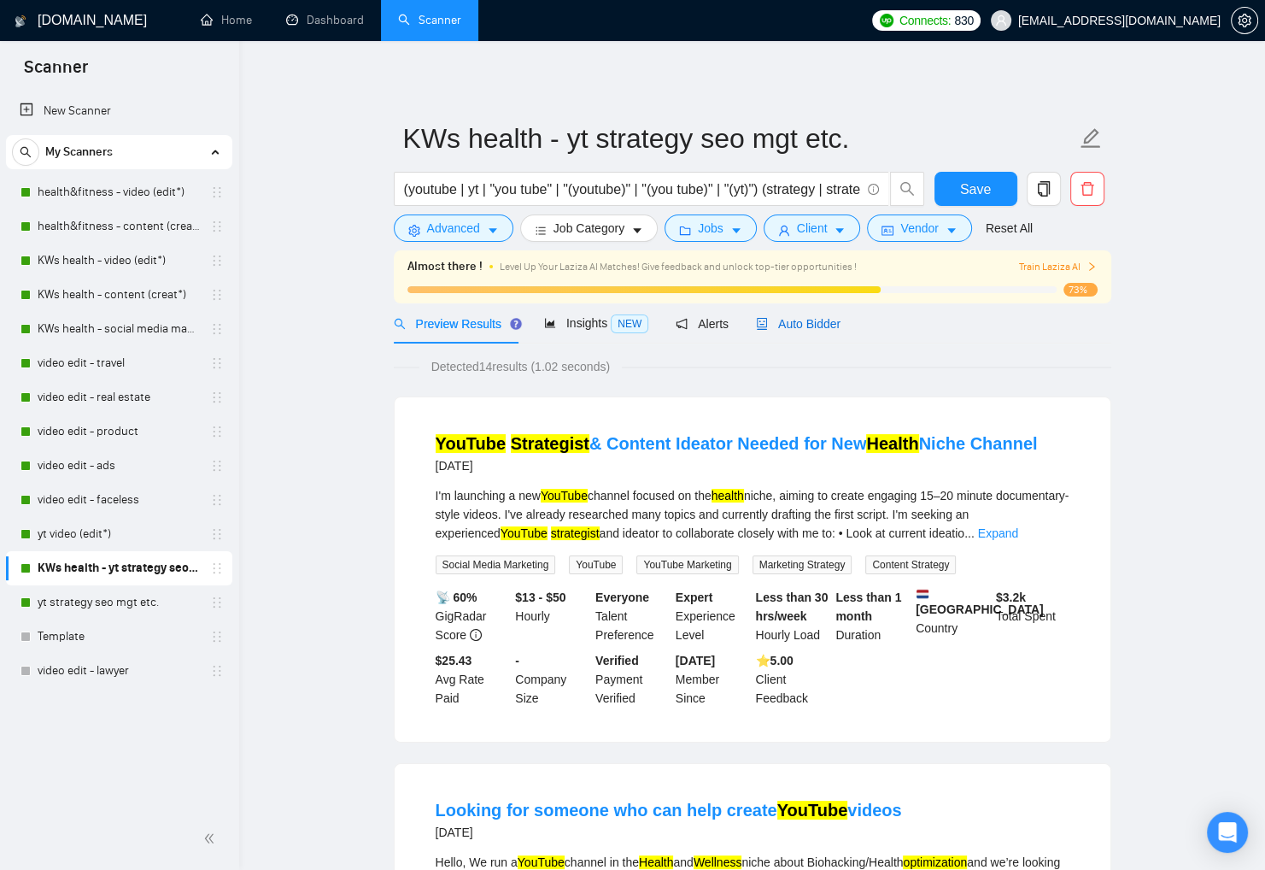
click at [834, 320] on span "Auto Bidder" at bounding box center [798, 324] width 85 height 14
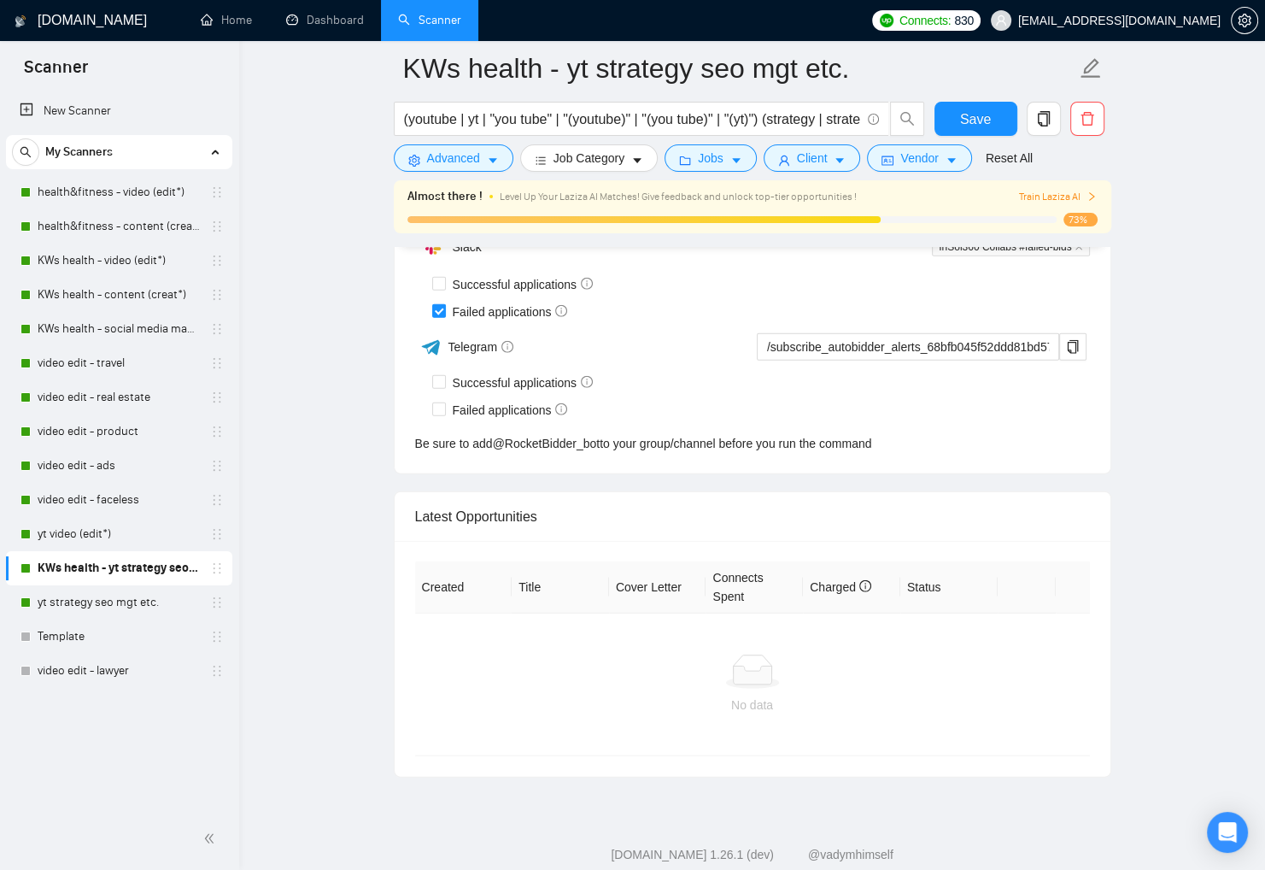
scroll to position [4193, 0]
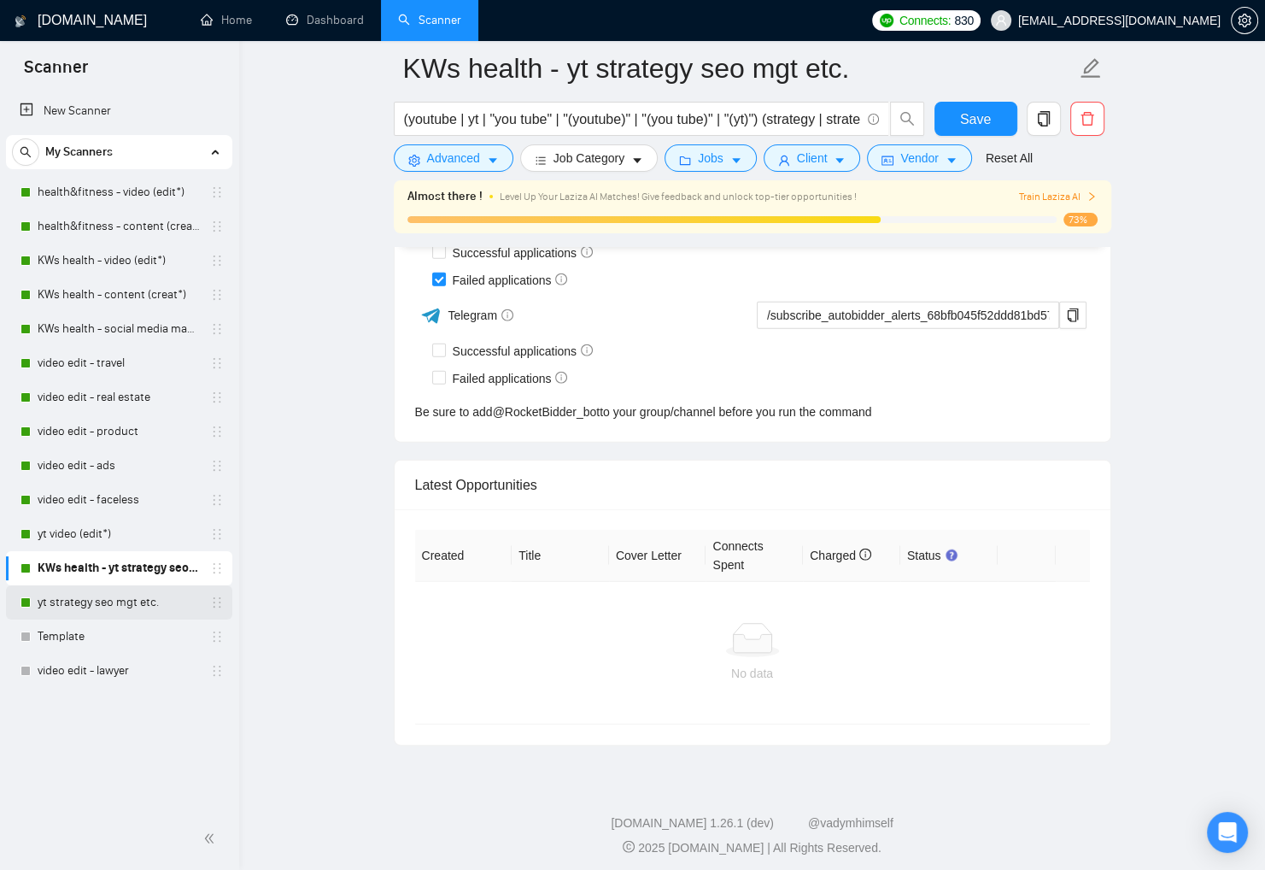
click at [118, 601] on link "yt strategy seo mgt etc." at bounding box center [119, 602] width 162 height 34
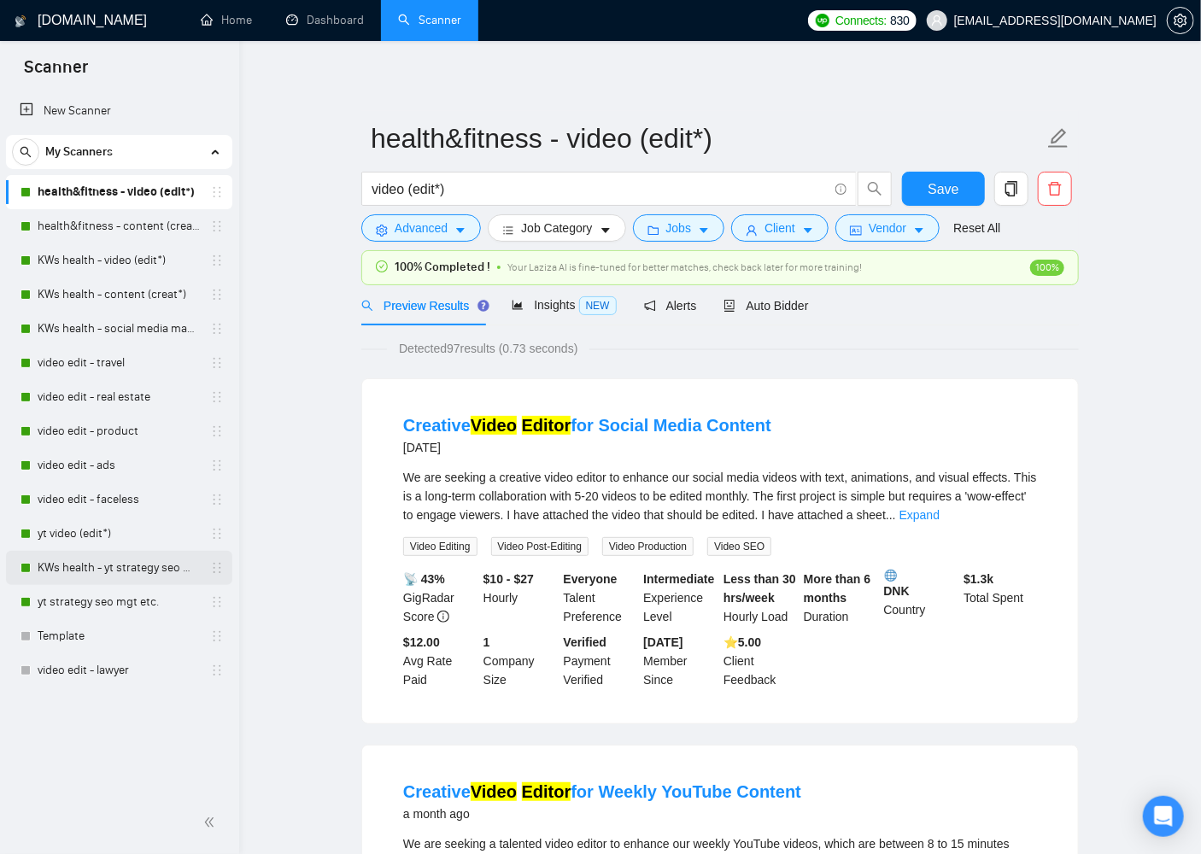
click at [144, 559] on link "KWs health - yt strategy seo mgt etc." at bounding box center [119, 568] width 162 height 34
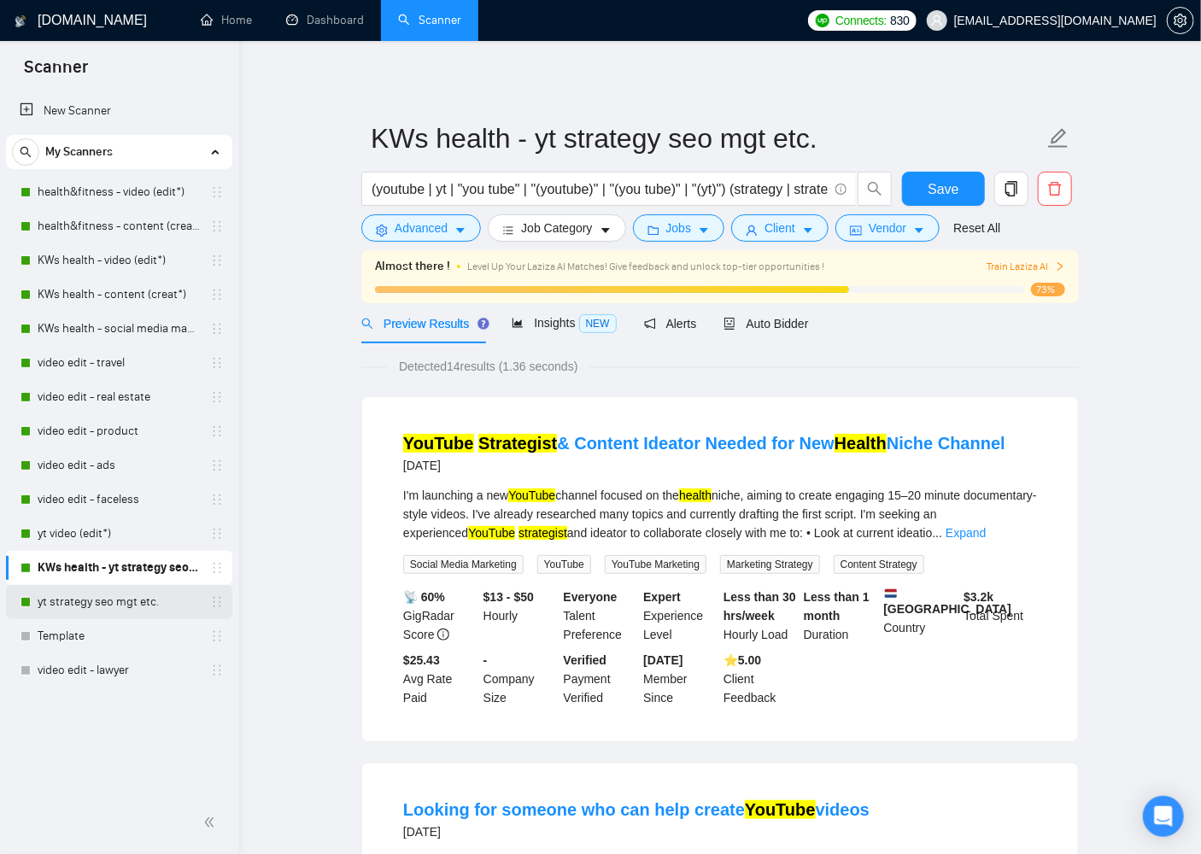
click at [127, 604] on link "yt strategy seo mgt etc." at bounding box center [119, 602] width 162 height 34
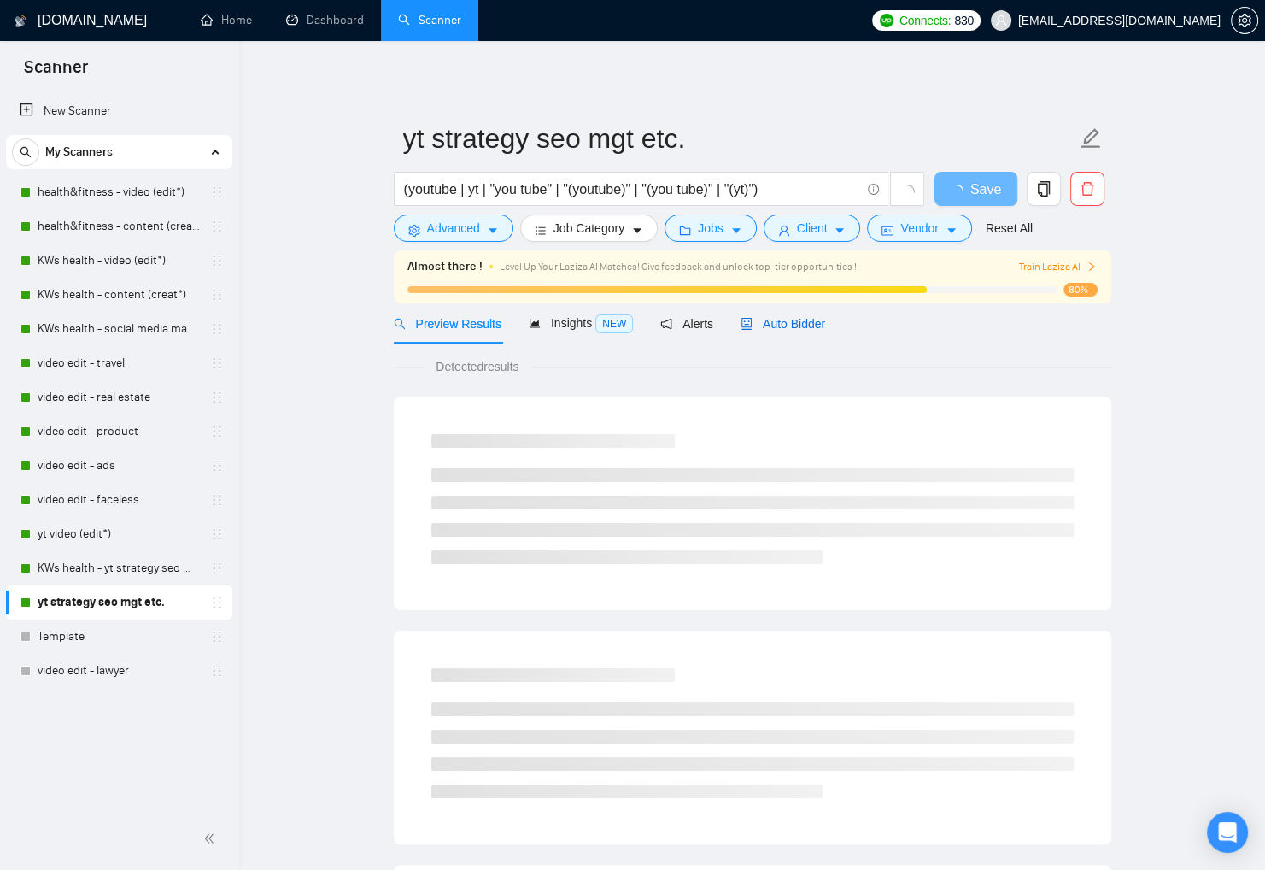
click at [809, 317] on span "Auto Bidder" at bounding box center [783, 324] width 85 height 14
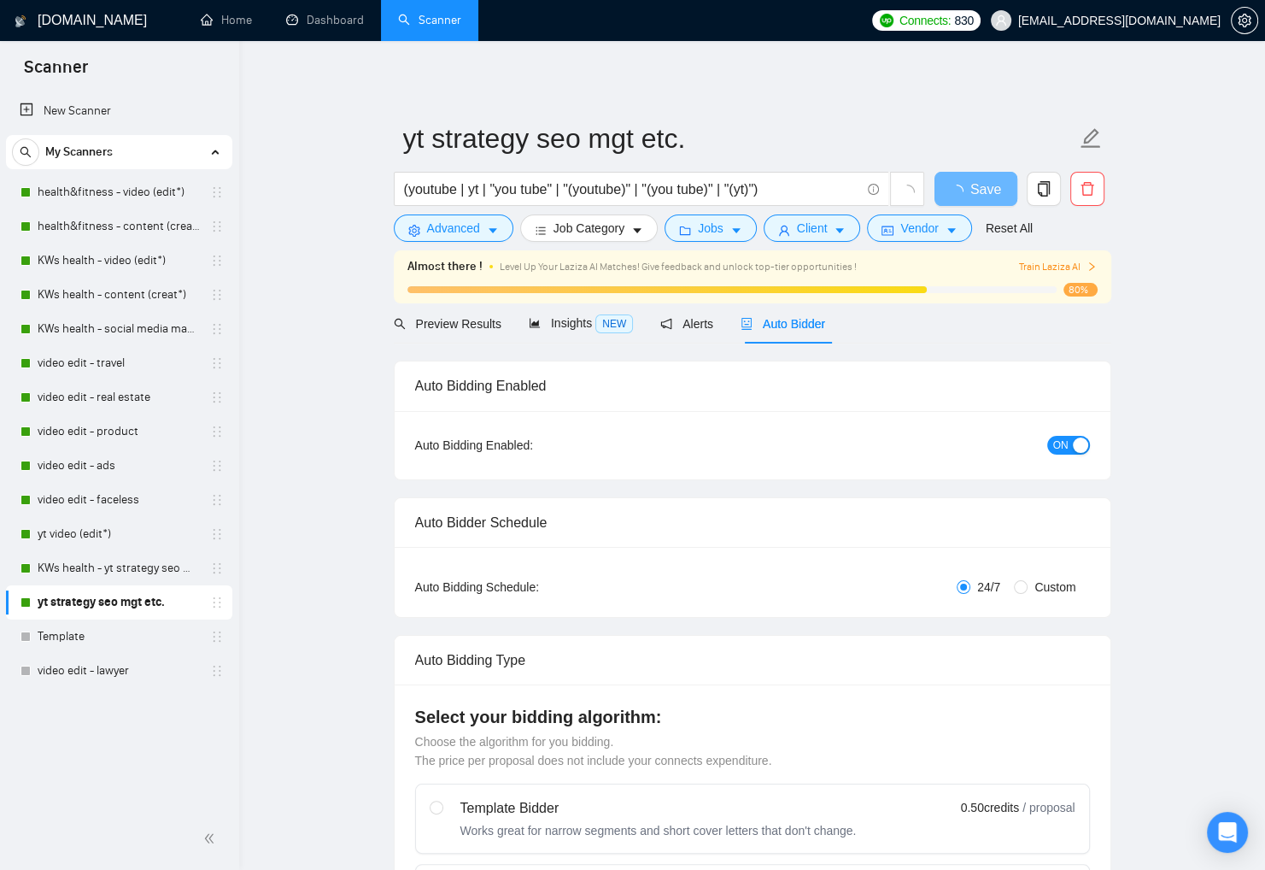
checkbox input "true"
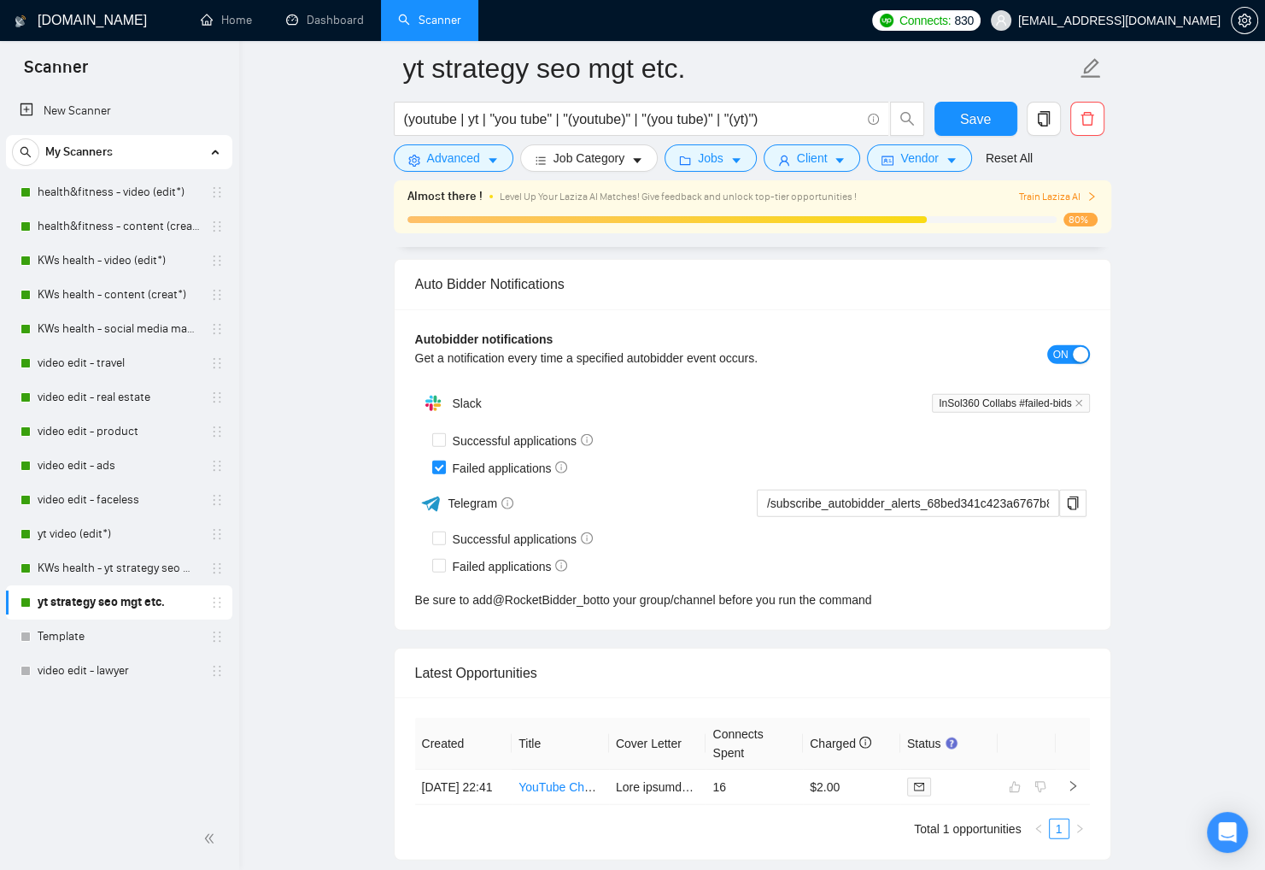
scroll to position [4137, 0]
